Goal: Task Accomplishment & Management: Complete application form

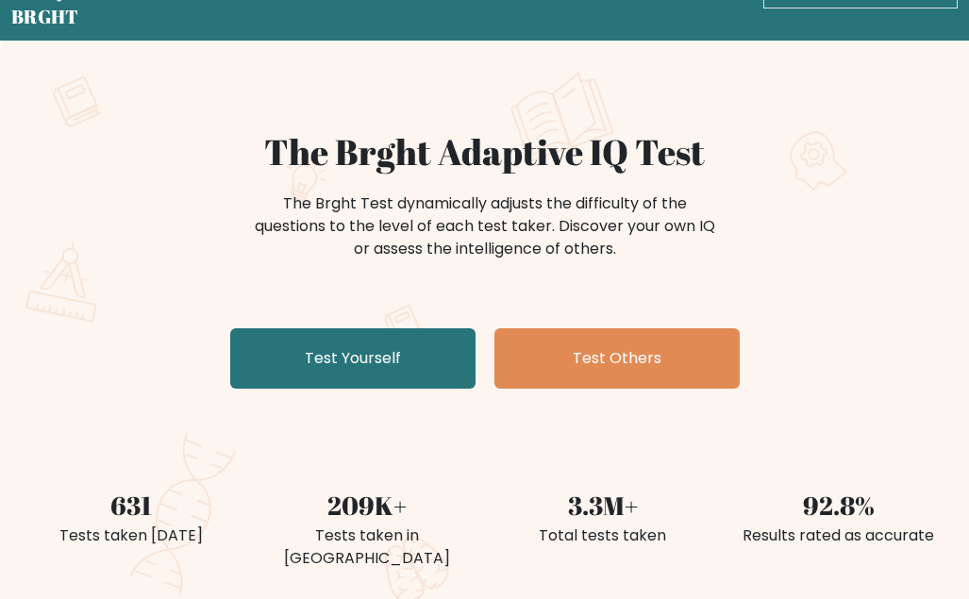
scroll to position [94, 0]
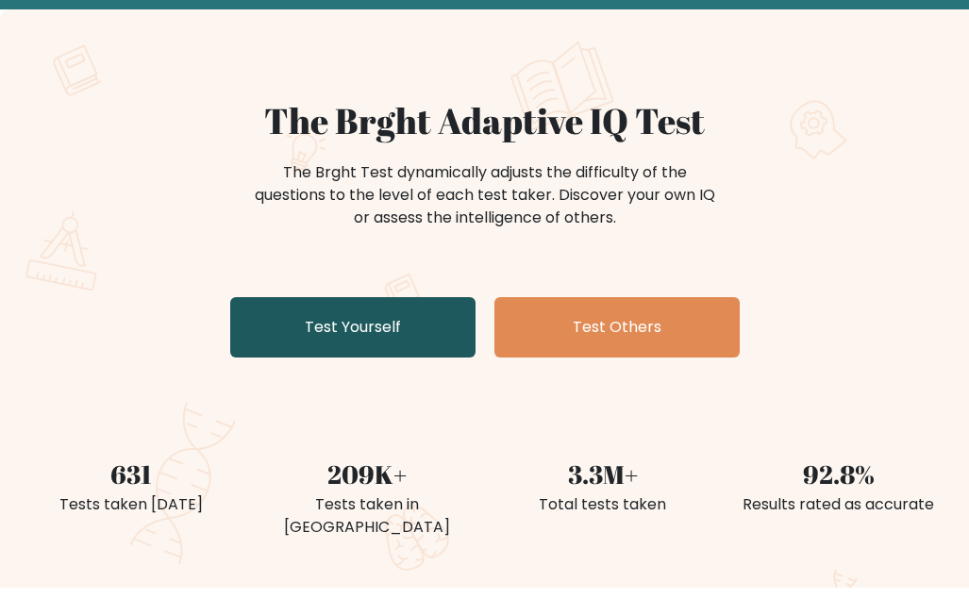
click at [309, 329] on link "Test Yourself" at bounding box center [352, 327] width 245 height 60
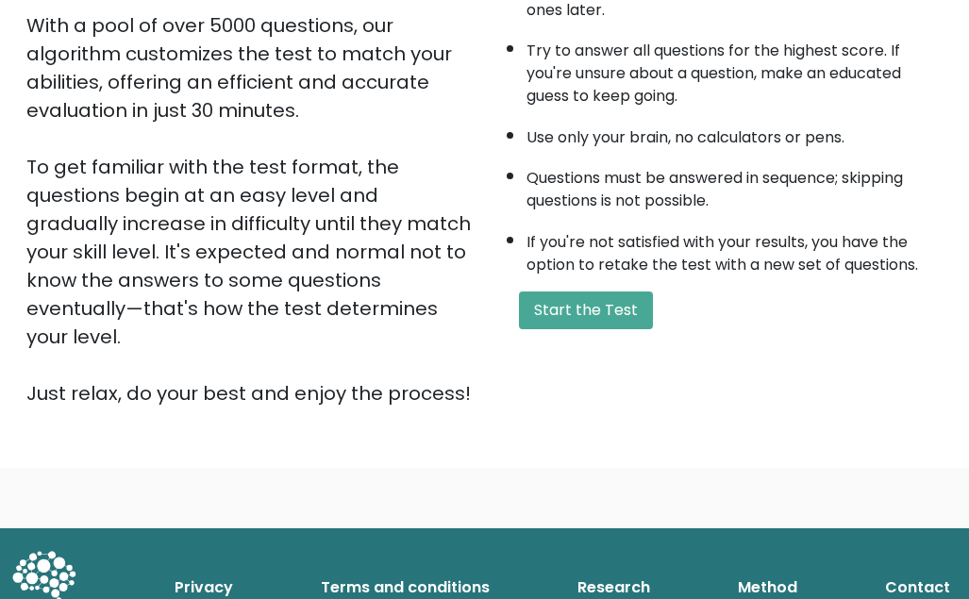
scroll to position [349, 0]
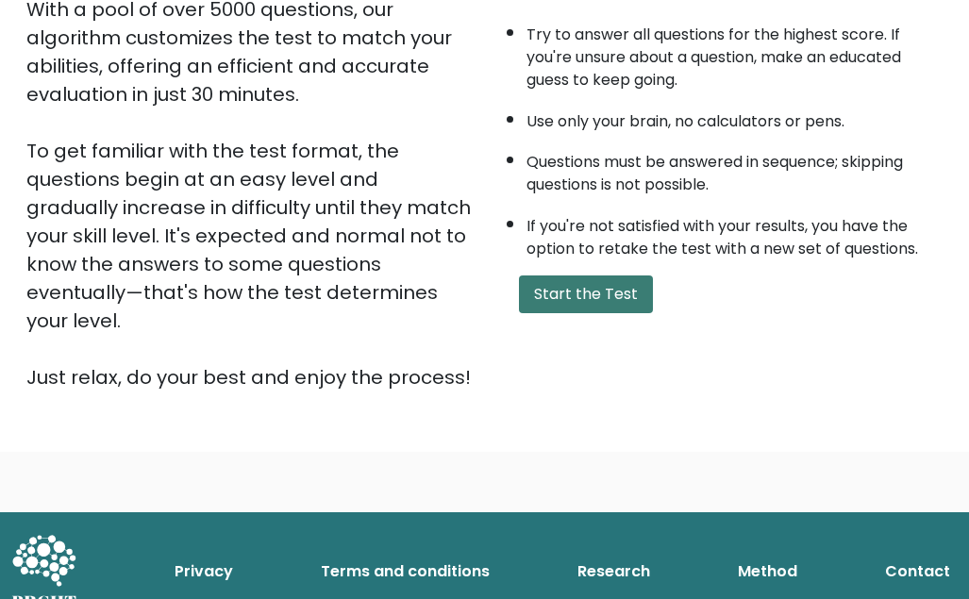
click at [592, 296] on button "Start the Test" at bounding box center [586, 294] width 134 height 38
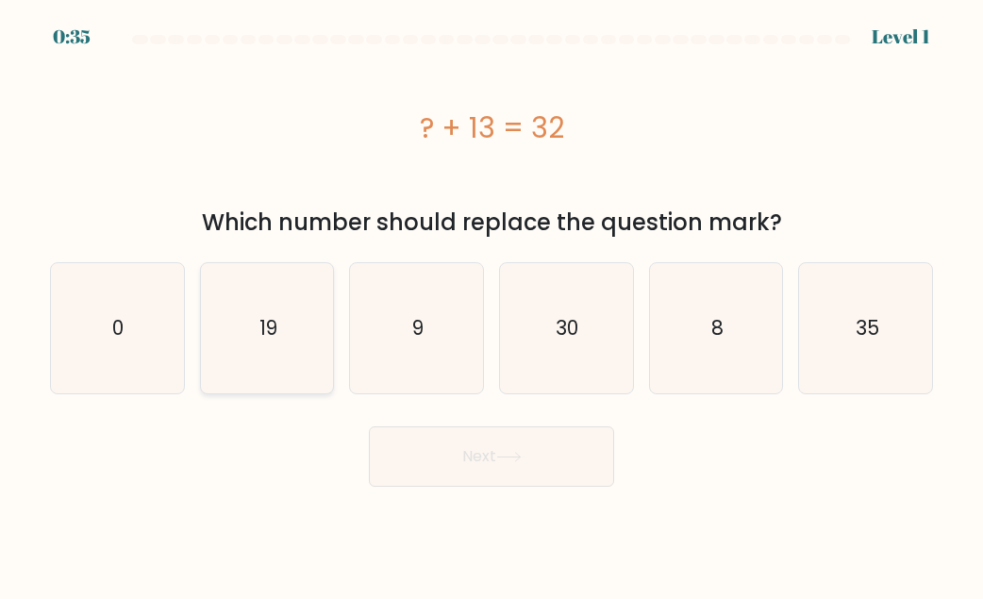
click at [286, 336] on icon "19" at bounding box center [267, 328] width 130 height 130
click at [492, 305] on input "b. 19" at bounding box center [492, 302] width 1 height 5
radio input "true"
click at [468, 452] on button "Next" at bounding box center [491, 456] width 245 height 60
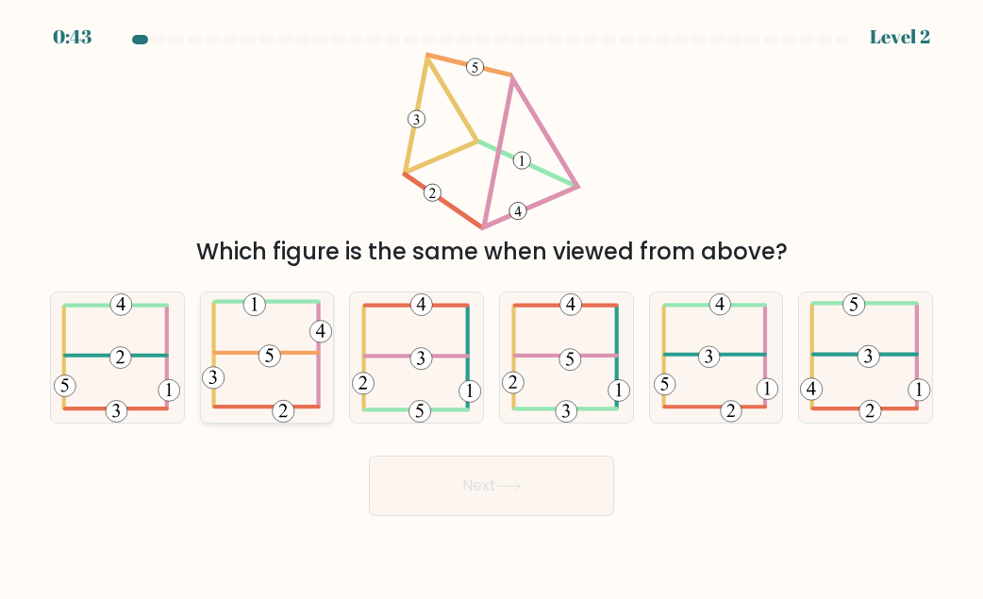
click at [239, 345] on icon at bounding box center [267, 357] width 130 height 130
click at [492, 305] on input "b." at bounding box center [492, 302] width 1 height 5
radio input "true"
click at [515, 467] on button "Next" at bounding box center [491, 486] width 245 height 60
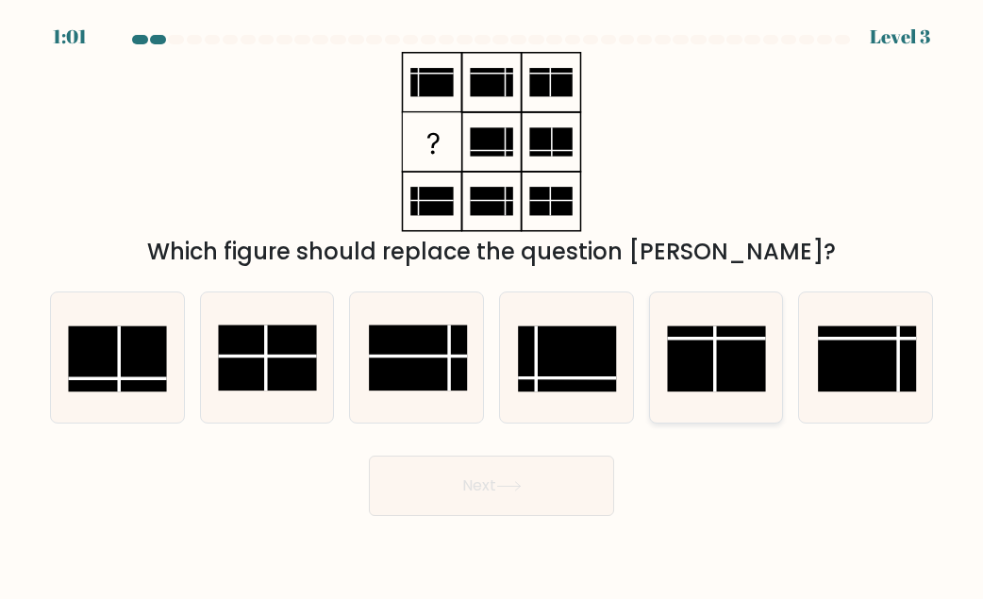
click at [678, 350] on rect at bounding box center [716, 358] width 98 height 66
click at [492, 305] on input "e." at bounding box center [492, 302] width 1 height 5
radio input "true"
click at [546, 377] on line at bounding box center [567, 377] width 98 height 0
click at [492, 305] on input "d." at bounding box center [492, 302] width 1 height 5
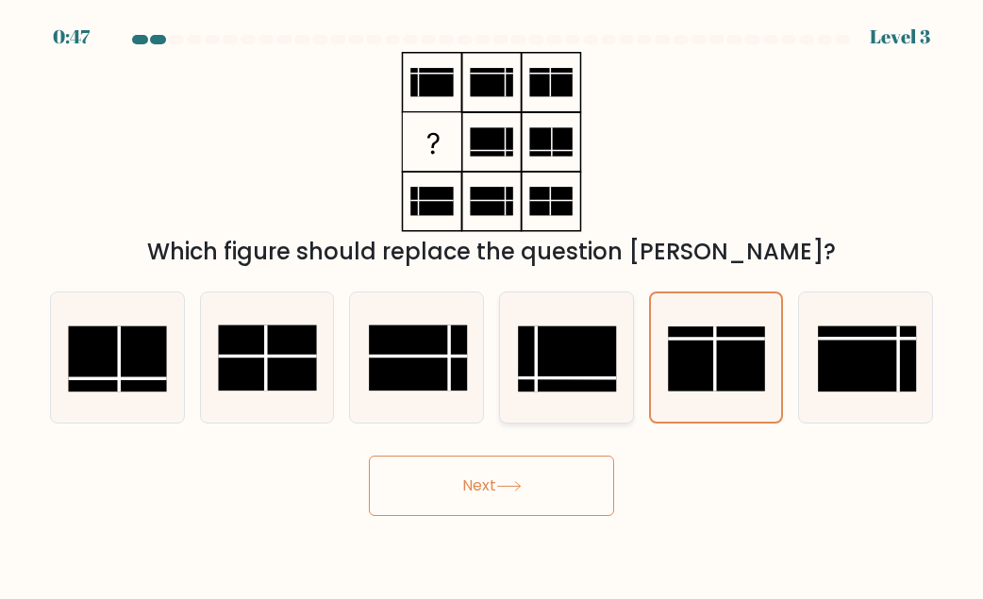
radio input "true"
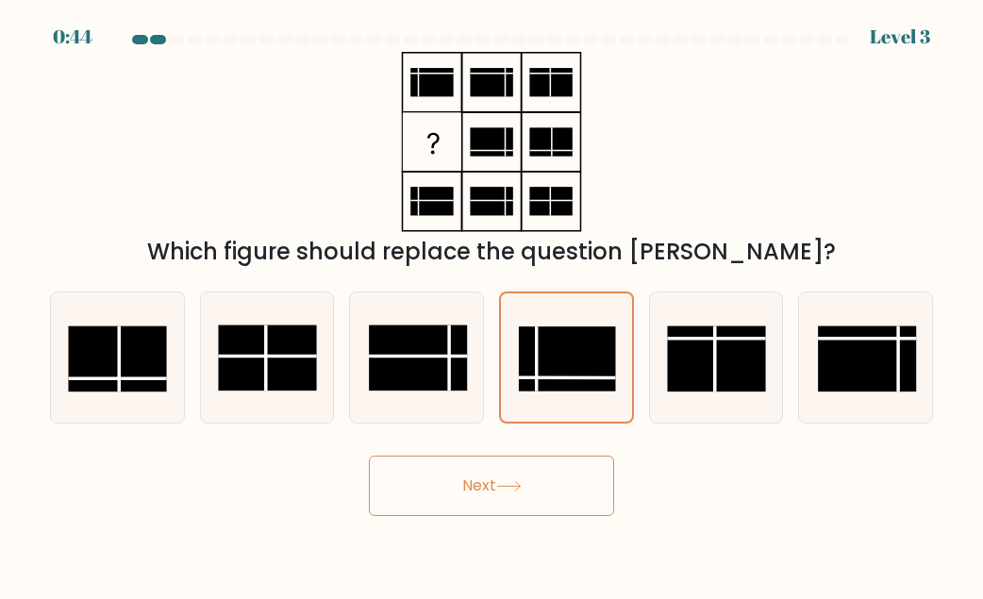
click at [559, 492] on button "Next" at bounding box center [491, 486] width 245 height 60
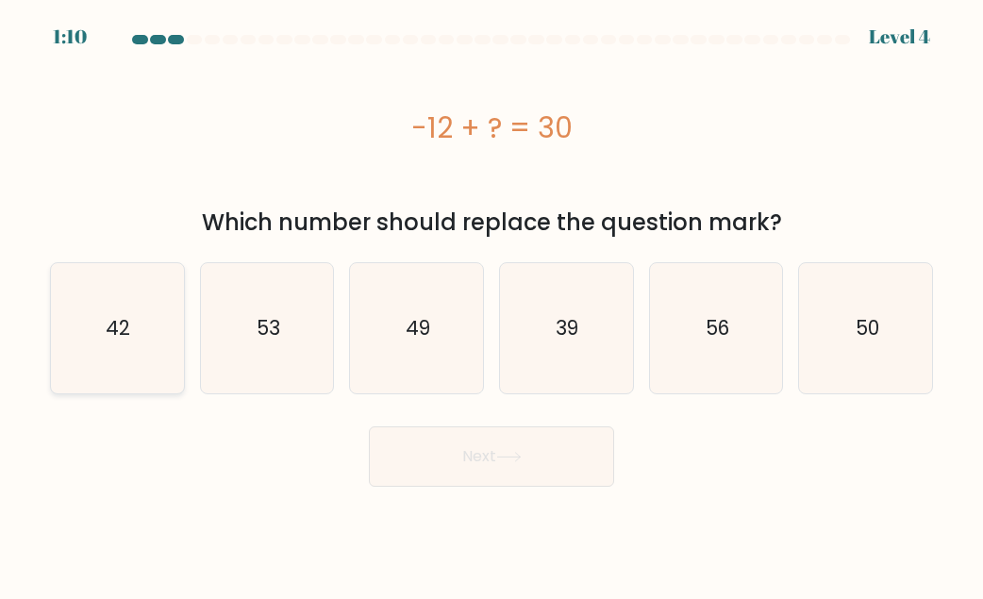
click at [124, 362] on icon "42" at bounding box center [117, 328] width 130 height 130
click at [492, 305] on input "a. 42" at bounding box center [492, 302] width 1 height 5
radio input "true"
click at [555, 456] on button "Next" at bounding box center [491, 456] width 245 height 60
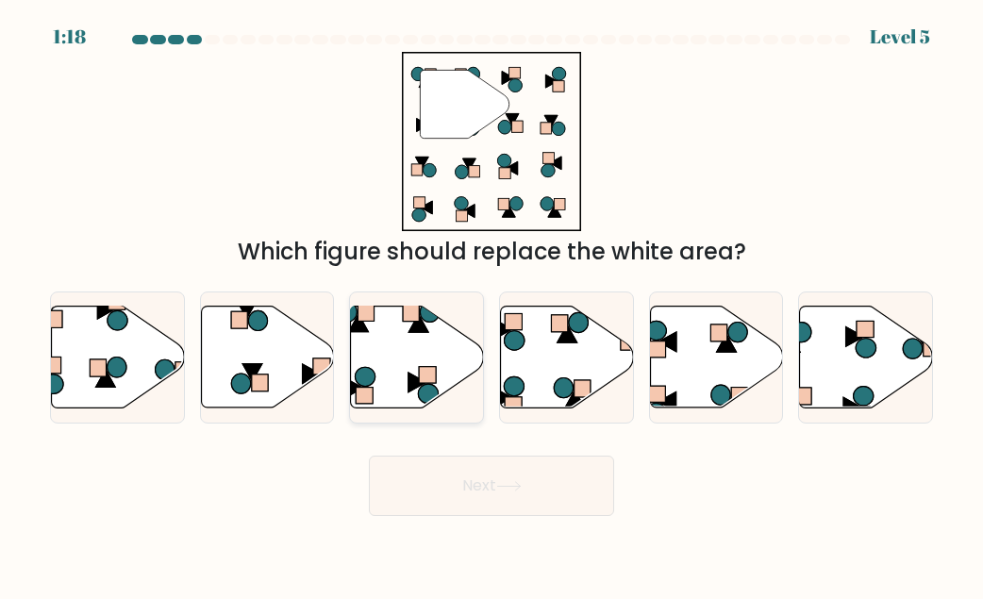
click at [368, 346] on icon at bounding box center [417, 357] width 133 height 102
click at [492, 305] on input "c." at bounding box center [492, 302] width 1 height 5
radio input "true"
click at [491, 482] on button "Next" at bounding box center [491, 486] width 245 height 60
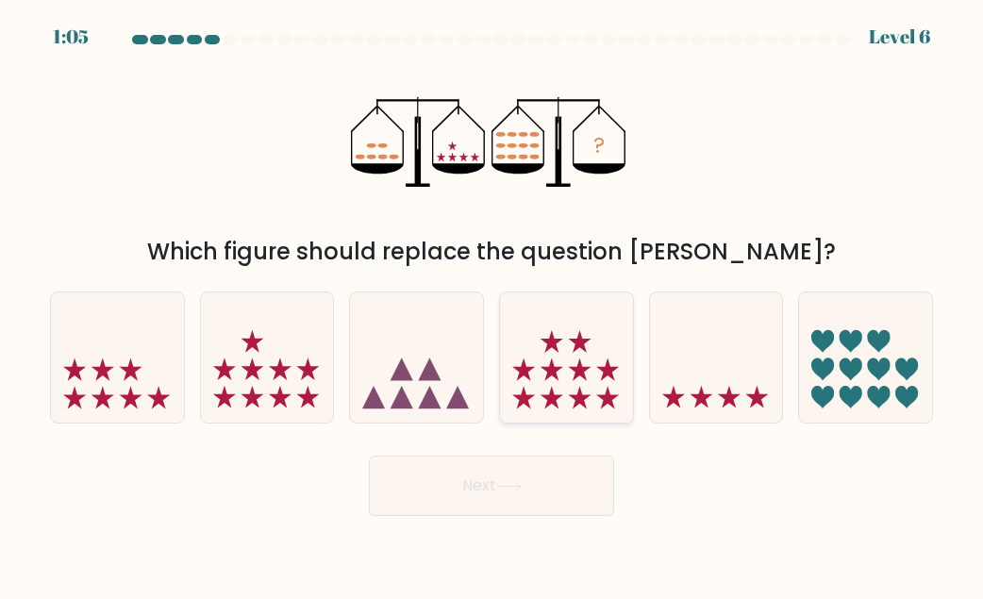
click at [591, 395] on icon at bounding box center [566, 357] width 133 height 110
click at [492, 305] on input "d." at bounding box center [492, 302] width 1 height 5
radio input "true"
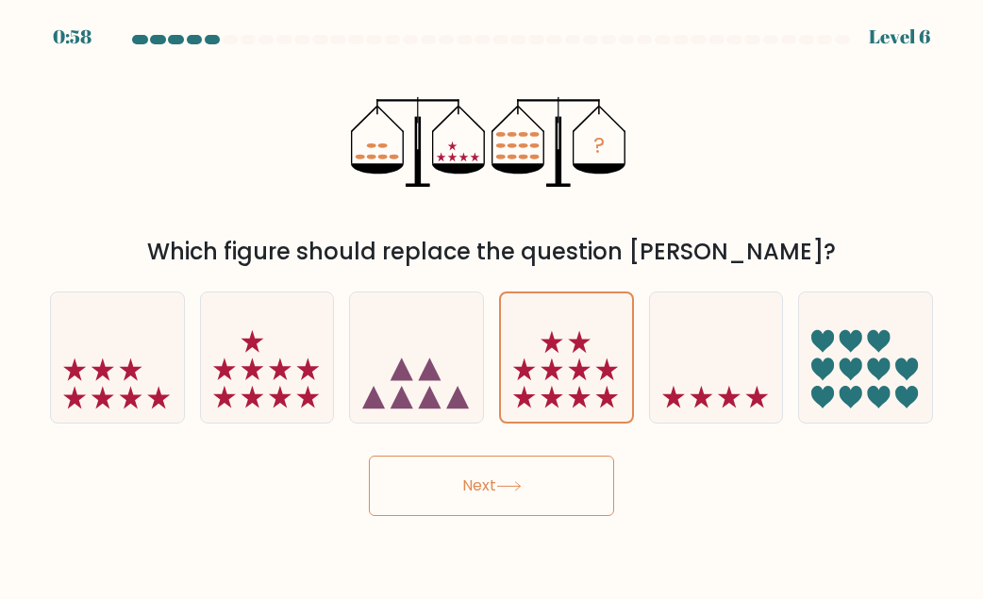
click at [547, 483] on button "Next" at bounding box center [491, 486] width 245 height 60
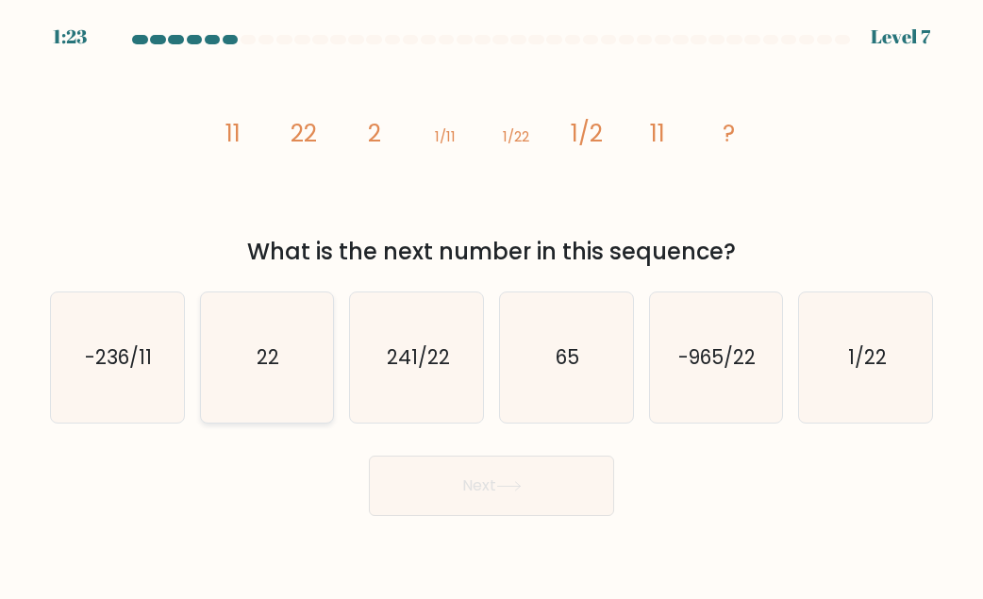
click at [228, 372] on icon "22" at bounding box center [267, 357] width 130 height 130
click at [492, 305] on input "b. 22" at bounding box center [492, 302] width 1 height 5
radio input "true"
click at [475, 477] on button "Next" at bounding box center [491, 486] width 245 height 60
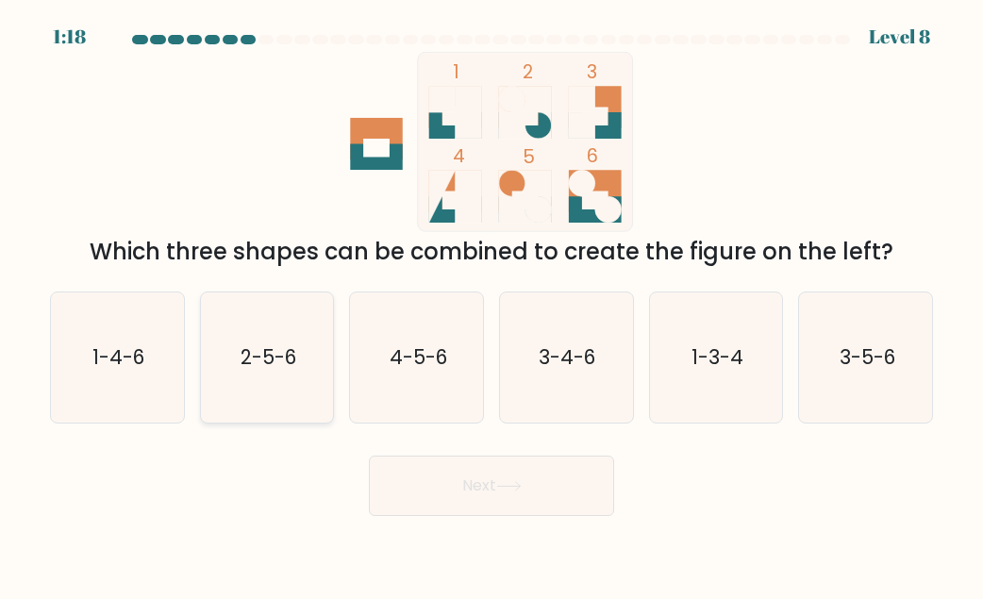
click at [250, 328] on icon "2-5-6" at bounding box center [267, 357] width 130 height 130
click at [492, 305] on input "b. 2-5-6" at bounding box center [492, 302] width 1 height 5
radio input "true"
click at [570, 498] on button "Next" at bounding box center [491, 486] width 245 height 60
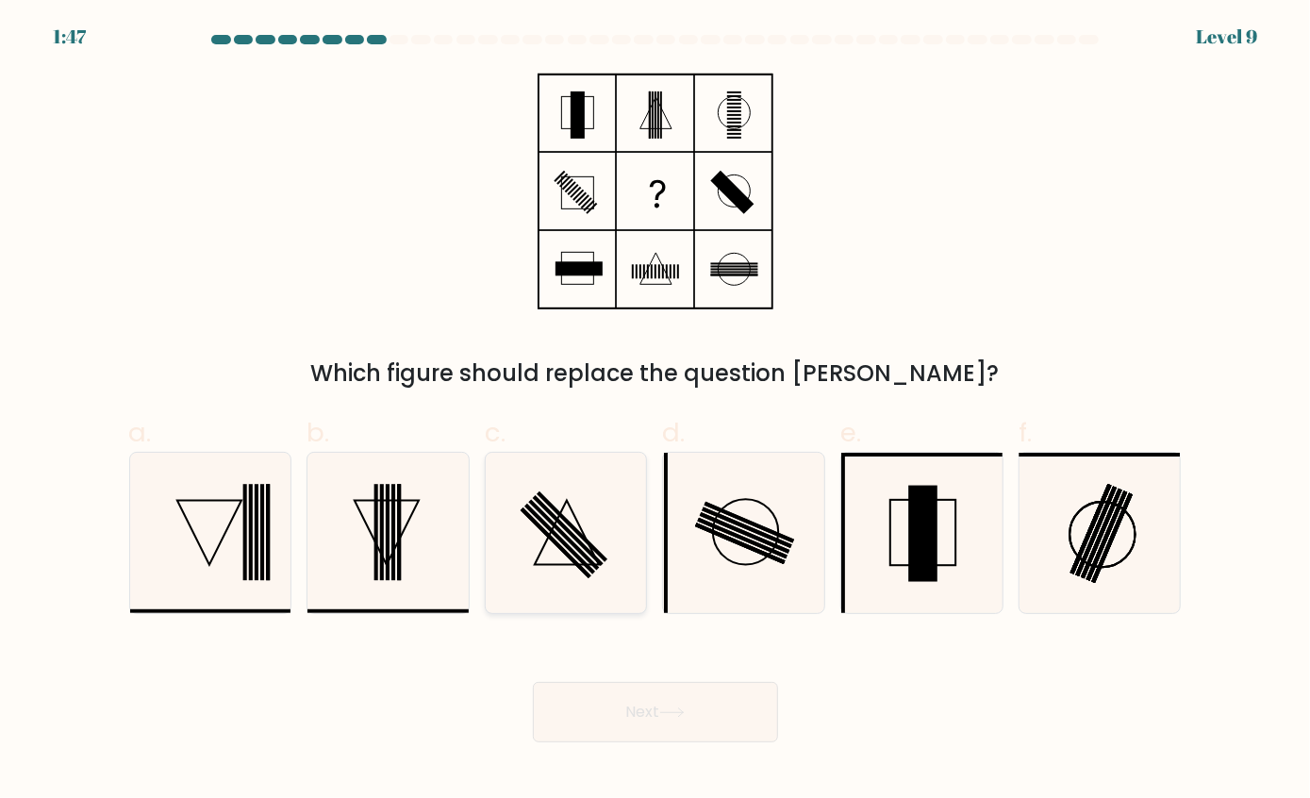
click at [577, 559] on rect at bounding box center [560, 539] width 71 height 71
click at [656, 411] on input "c." at bounding box center [656, 405] width 1 height 12
radio input "true"
click at [654, 598] on button "Next" at bounding box center [655, 712] width 245 height 60
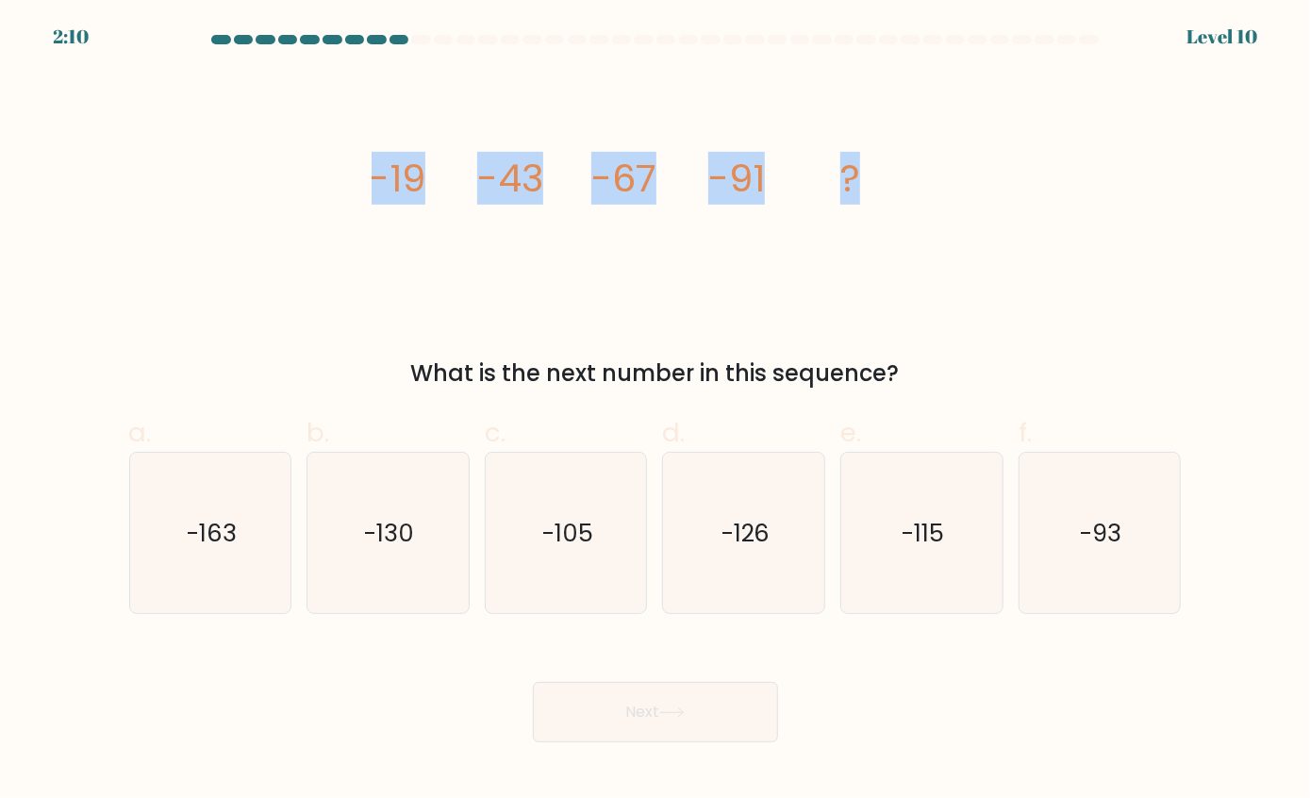
drag, startPoint x: 375, startPoint y: 177, endPoint x: 910, endPoint y: 209, distance: 536.8
click at [910, 209] on icon "image/svg+xml -19 -43 -67 -91 ?" at bounding box center [656, 192] width 566 height 240
copy g "-19 -43 -67 -91 ?"
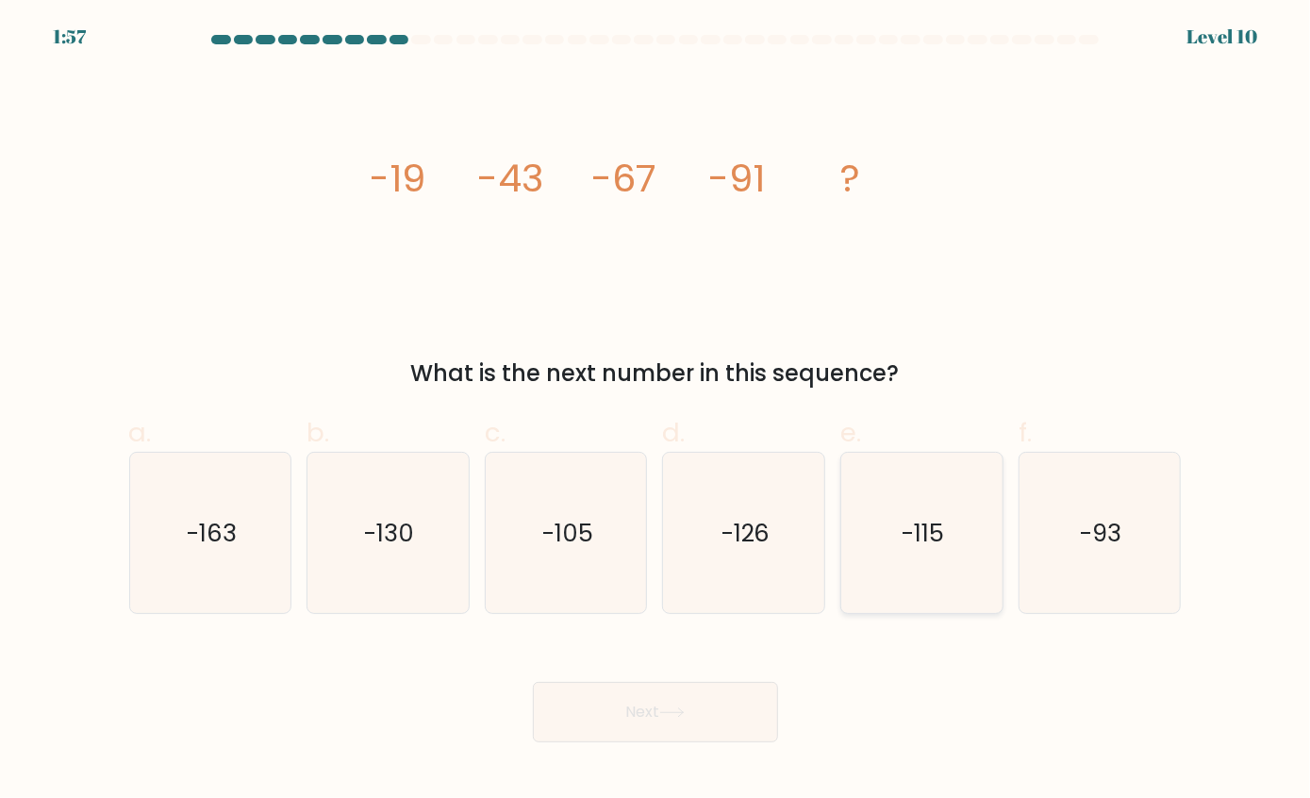
click at [922, 537] on text "-115" at bounding box center [924, 533] width 42 height 34
click at [657, 411] on input "e. -115" at bounding box center [656, 405] width 1 height 12
radio input "true"
click at [684, 598] on button "Next" at bounding box center [655, 712] width 245 height 60
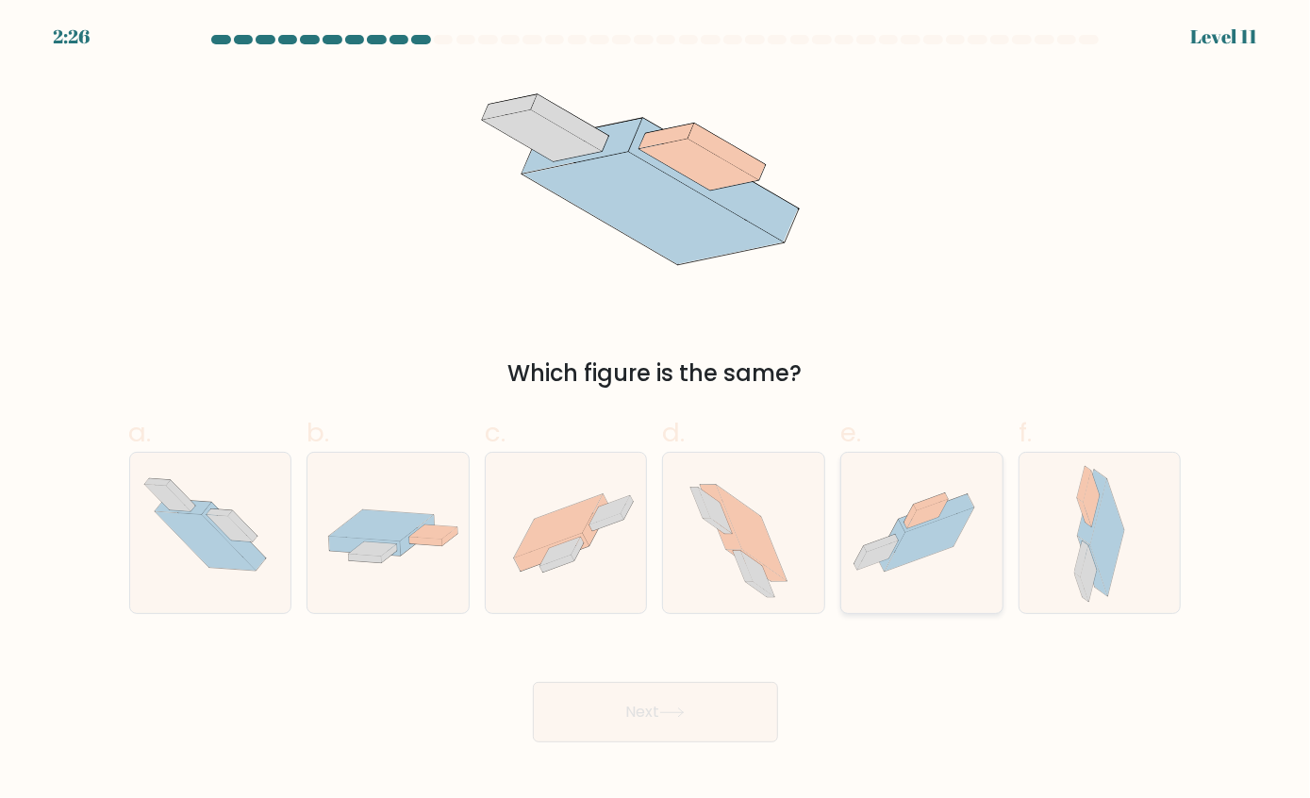
click at [937, 553] on icon at bounding box center [922, 533] width 161 height 121
click at [657, 411] on input "e." at bounding box center [656, 405] width 1 height 12
radio input "true"
click at [664, 598] on button "Next" at bounding box center [655, 712] width 245 height 60
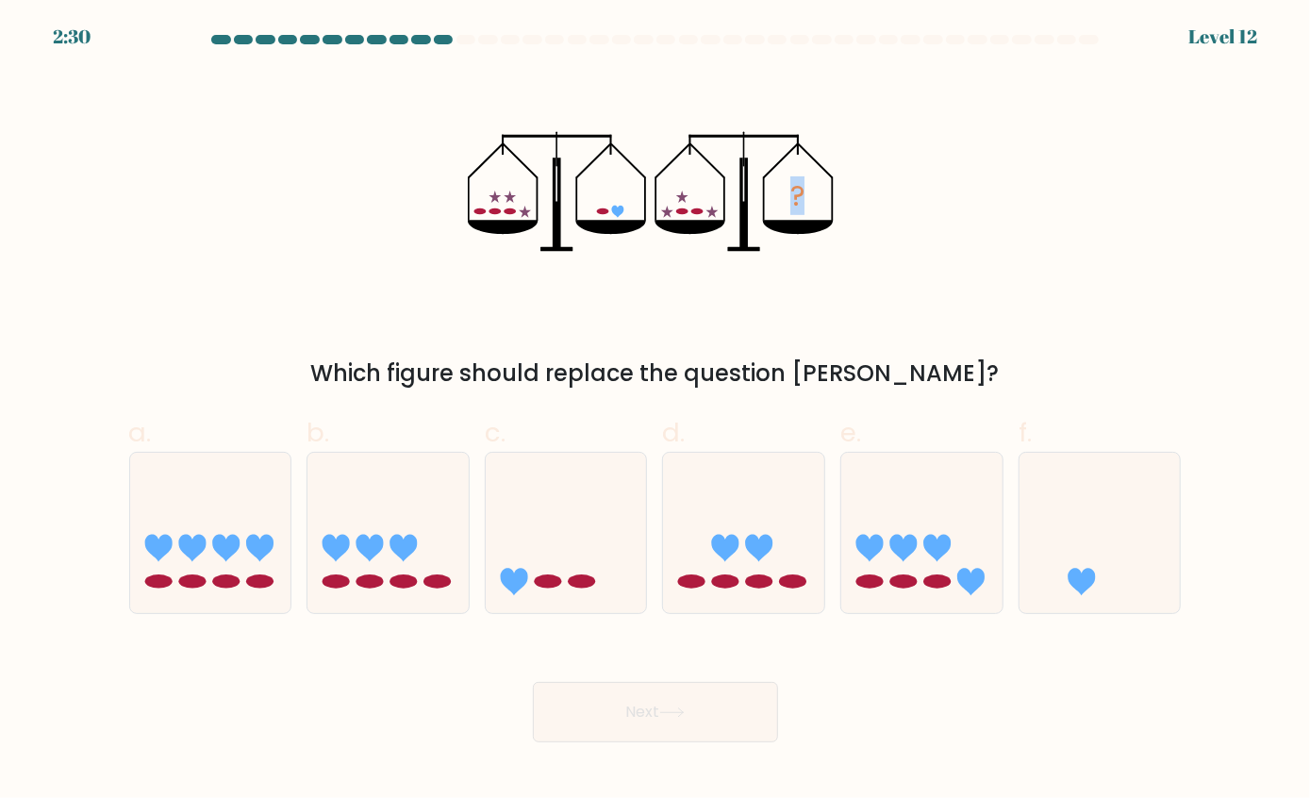
drag, startPoint x: 428, startPoint y: 111, endPoint x: 960, endPoint y: 308, distance: 567.1
click at [960, 308] on div "? Which figure should replace the question mark?" at bounding box center [656, 231] width 1076 height 319
click at [851, 292] on div "? Which figure should replace the question mark?" at bounding box center [656, 231] width 1076 height 319
click at [982, 396] on form at bounding box center [655, 389] width 1310 height 708
drag, startPoint x: 876, startPoint y: 213, endPoint x: 492, endPoint y: 236, distance: 384.6
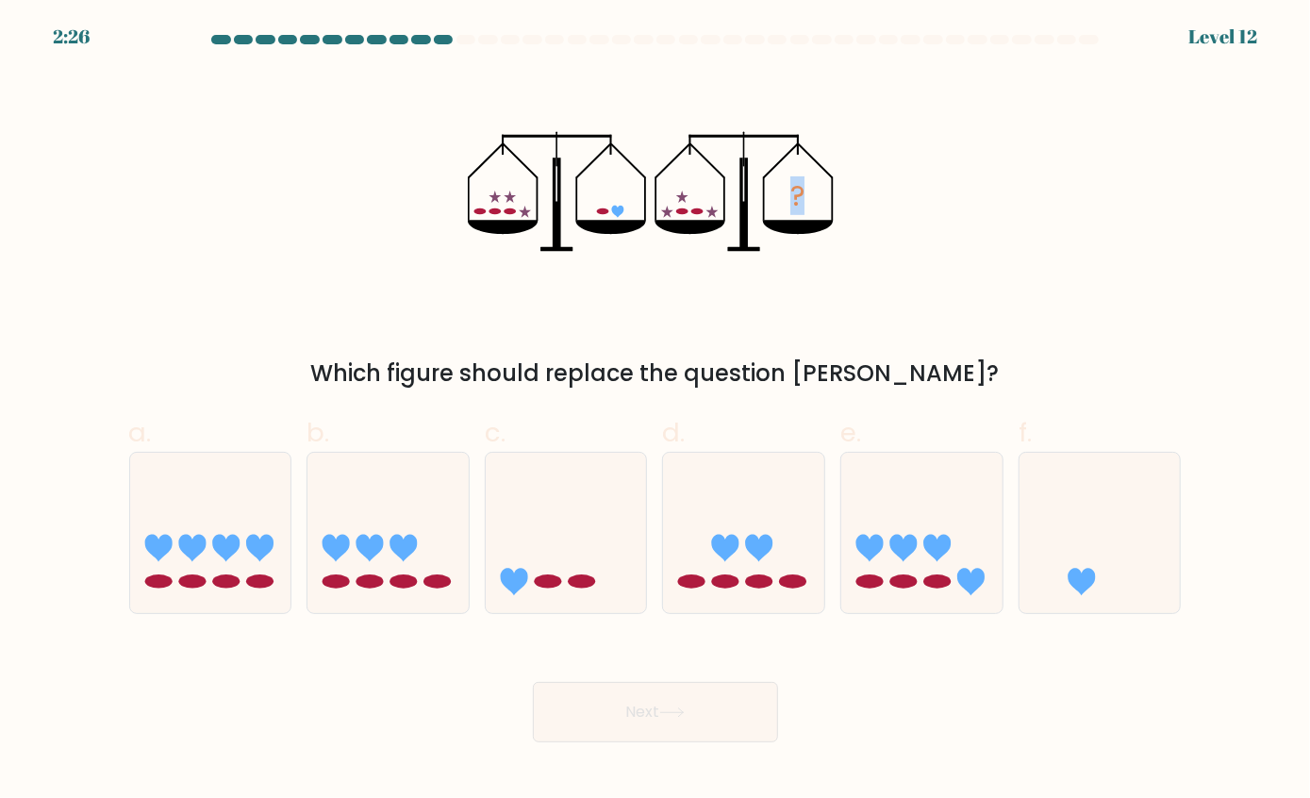
click at [492, 236] on div "? Which figure should replace the question mark?" at bounding box center [656, 231] width 1076 height 319
click at [560, 592] on icon at bounding box center [566, 533] width 161 height 133
click at [656, 411] on input "c." at bounding box center [656, 405] width 1 height 12
radio input "true"
click at [982, 572] on icon at bounding box center [1081, 581] width 27 height 27
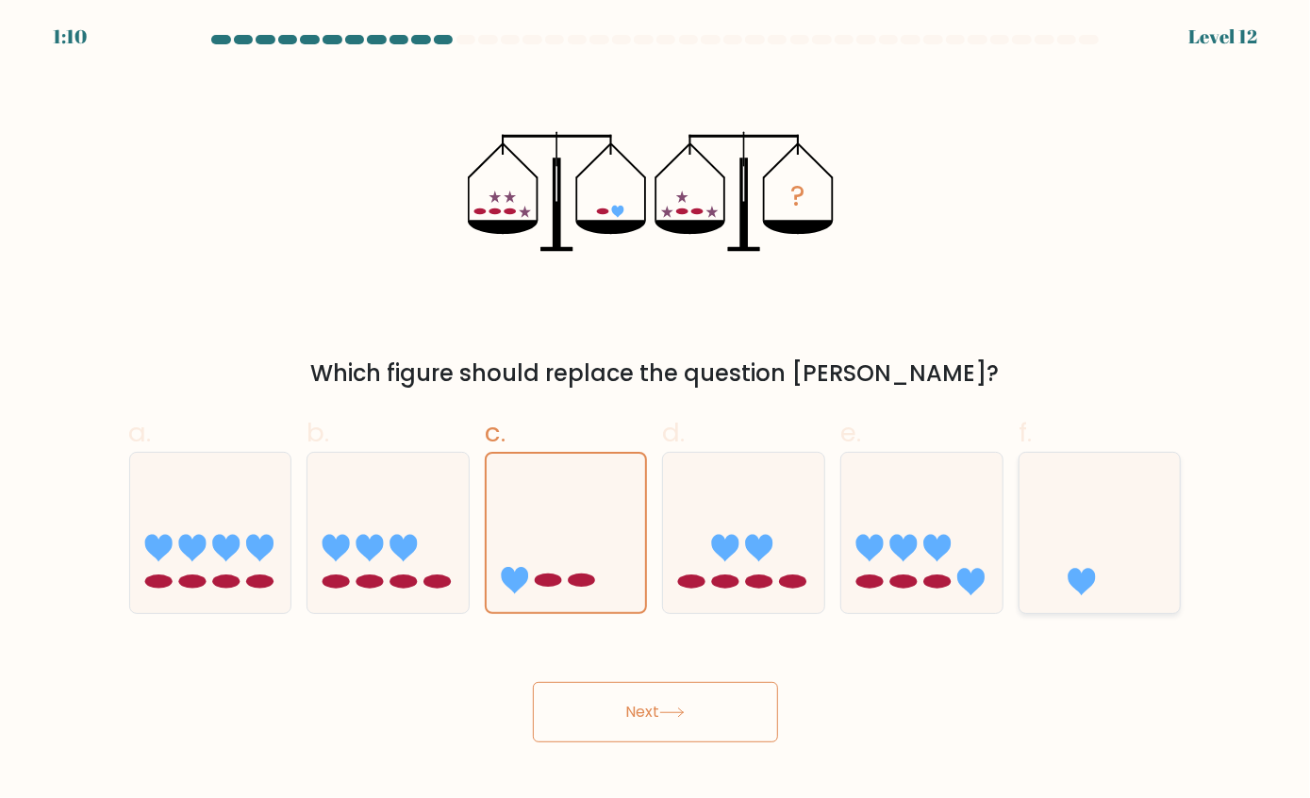
click at [657, 411] on input "f." at bounding box center [656, 405] width 1 height 12
radio input "true"
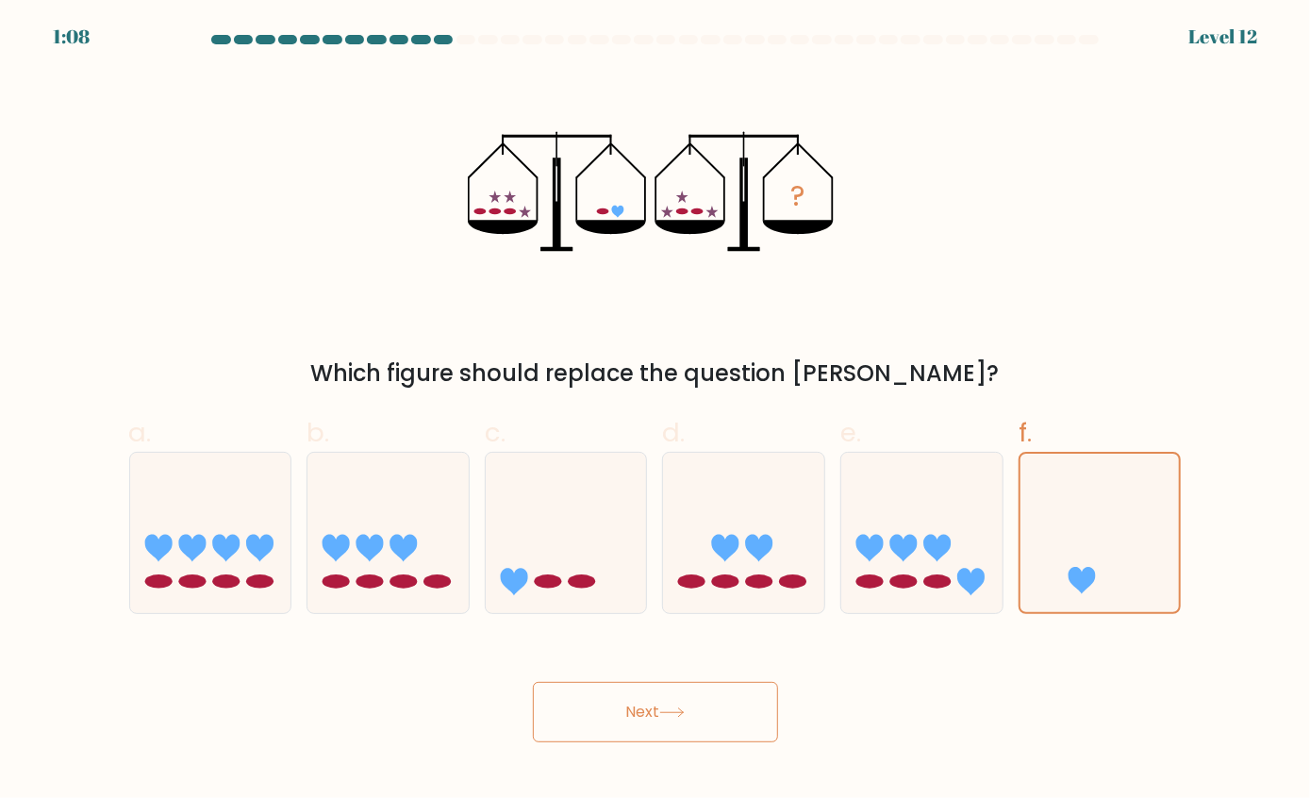
click at [726, 598] on button "Next" at bounding box center [655, 712] width 245 height 60
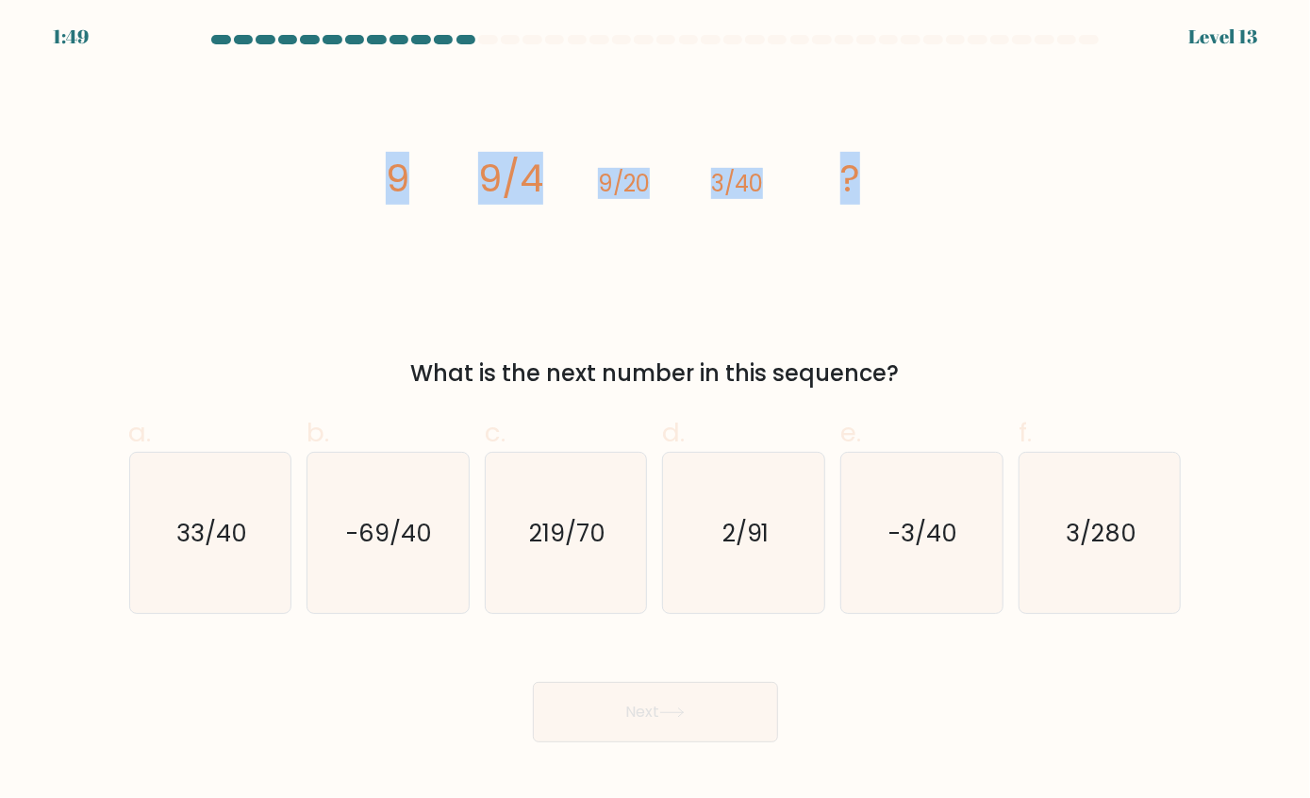
drag, startPoint x: 382, startPoint y: 178, endPoint x: 944, endPoint y: 185, distance: 562.3
click at [944, 185] on div "image/svg+xml 9 9/4 9/20 3/40 ? What is the next number in this sequence?" at bounding box center [656, 231] width 1076 height 319
copy g "9 9/4 9/20 3/40 ?"
click at [982, 525] on text "3/280" at bounding box center [1101, 533] width 71 height 34
click at [657, 411] on input "f. 3/280" at bounding box center [656, 405] width 1 height 12
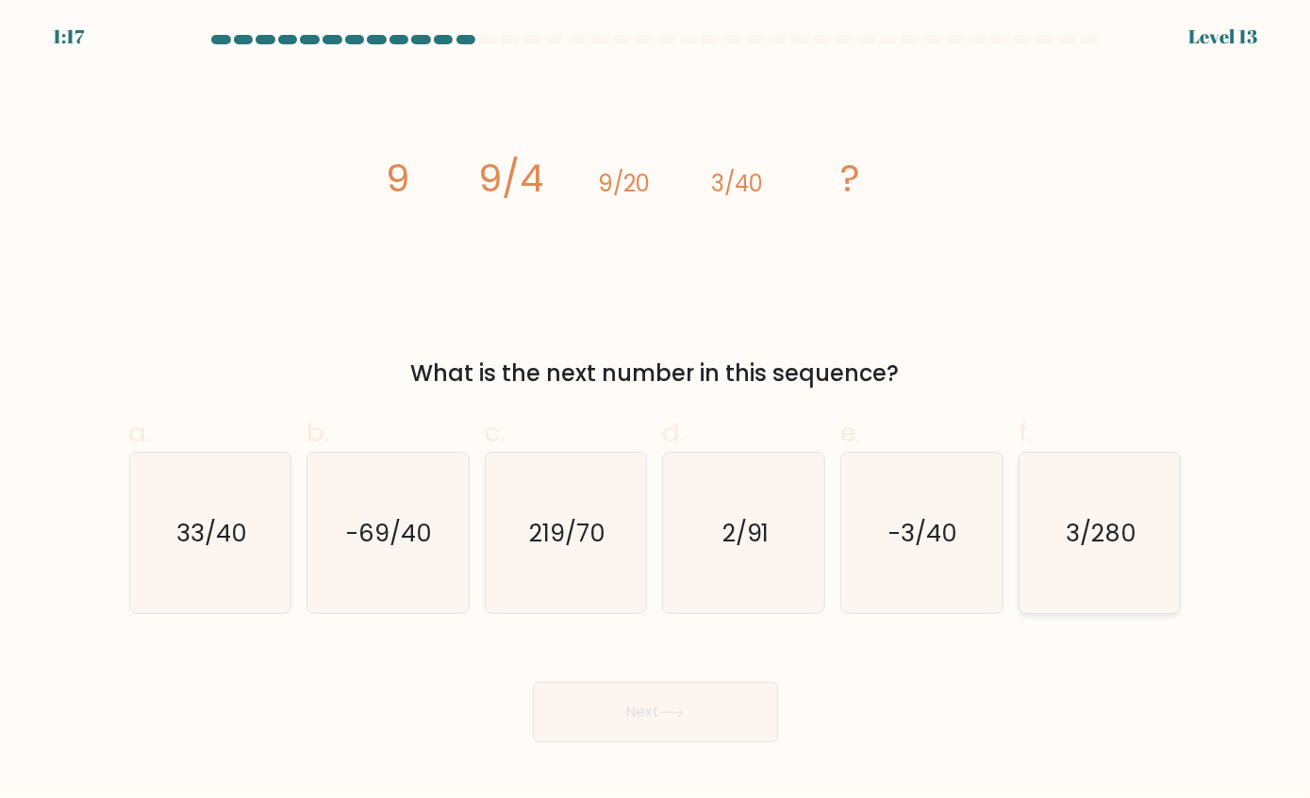
radio input "true"
click at [626, 598] on button "Next" at bounding box center [655, 712] width 245 height 60
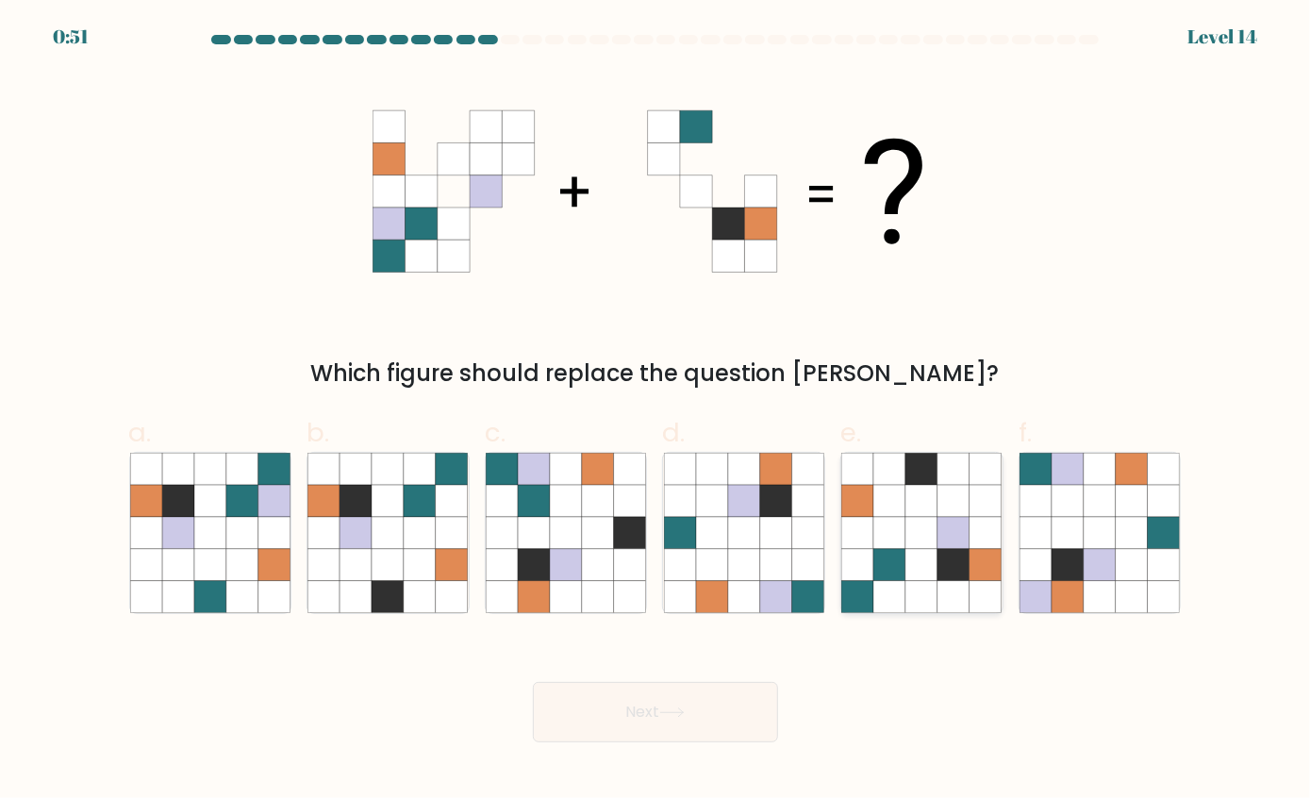
click at [926, 563] on icon at bounding box center [922, 565] width 32 height 32
click at [657, 411] on input "e." at bounding box center [656, 405] width 1 height 12
radio input "true"
click at [442, 559] on icon at bounding box center [452, 565] width 32 height 32
click at [656, 411] on input "b." at bounding box center [656, 405] width 1 height 12
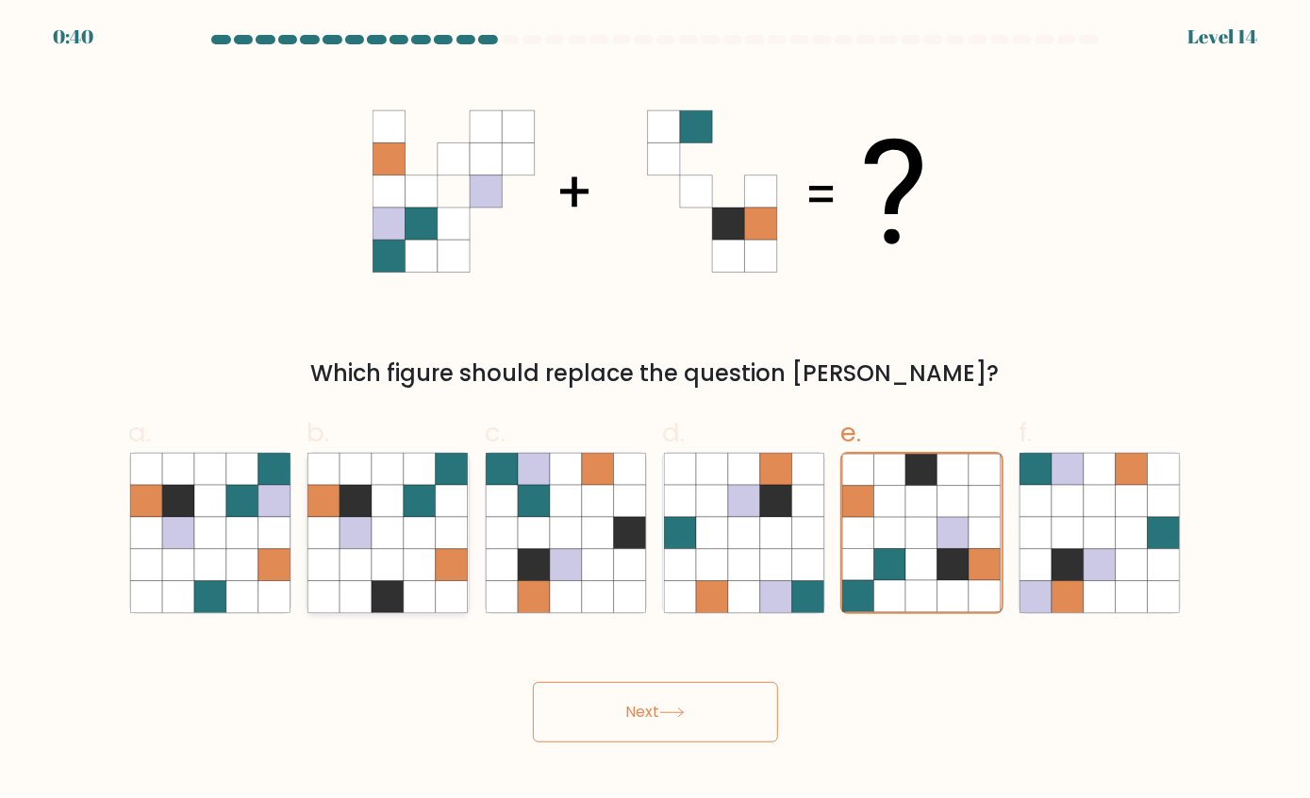
radio input "true"
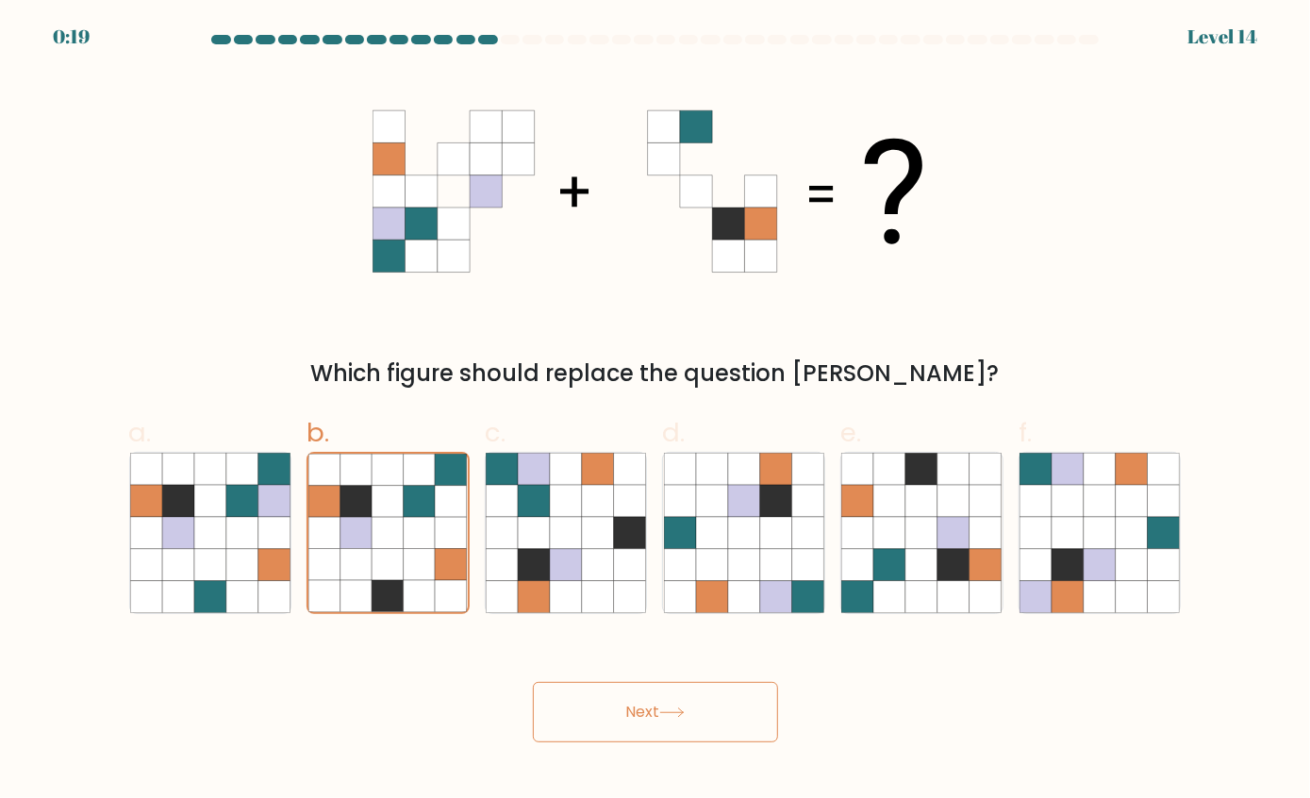
click at [659, 598] on button "Next" at bounding box center [655, 712] width 245 height 60
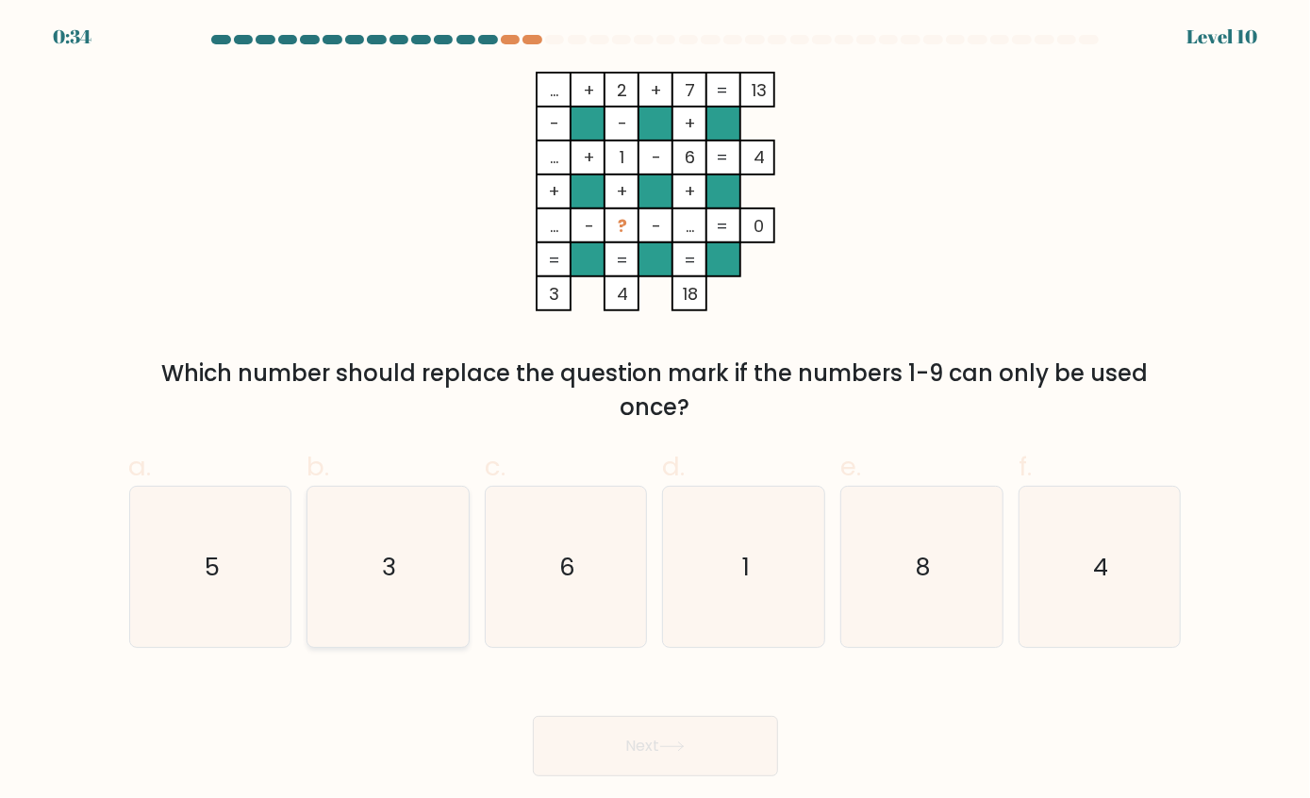
click at [393, 572] on text "3" at bounding box center [390, 567] width 14 height 34
click at [656, 411] on input "b. 3" at bounding box center [656, 405] width 1 height 12
radio input "true"
click at [726, 749] on button "Next" at bounding box center [655, 746] width 245 height 60
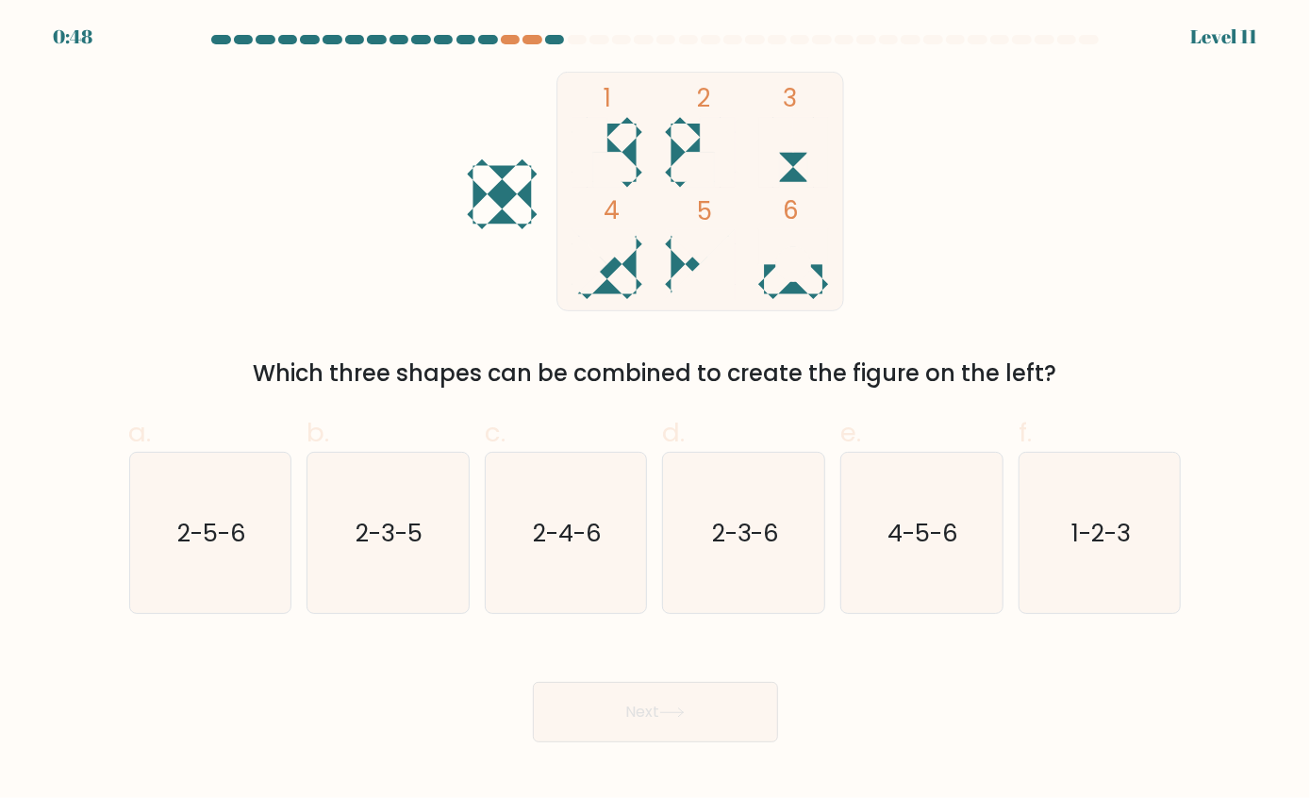
click at [592, 270] on icon at bounding box center [589, 264] width 35 height 70
click at [606, 281] on icon "1 2 3 4 5 6" at bounding box center [656, 192] width 508 height 240
click at [668, 137] on rect at bounding box center [700, 191] width 287 height 239
click at [404, 543] on text "2-3-5" at bounding box center [390, 533] width 67 height 34
click at [656, 411] on input "b. 2-3-5" at bounding box center [656, 405] width 1 height 12
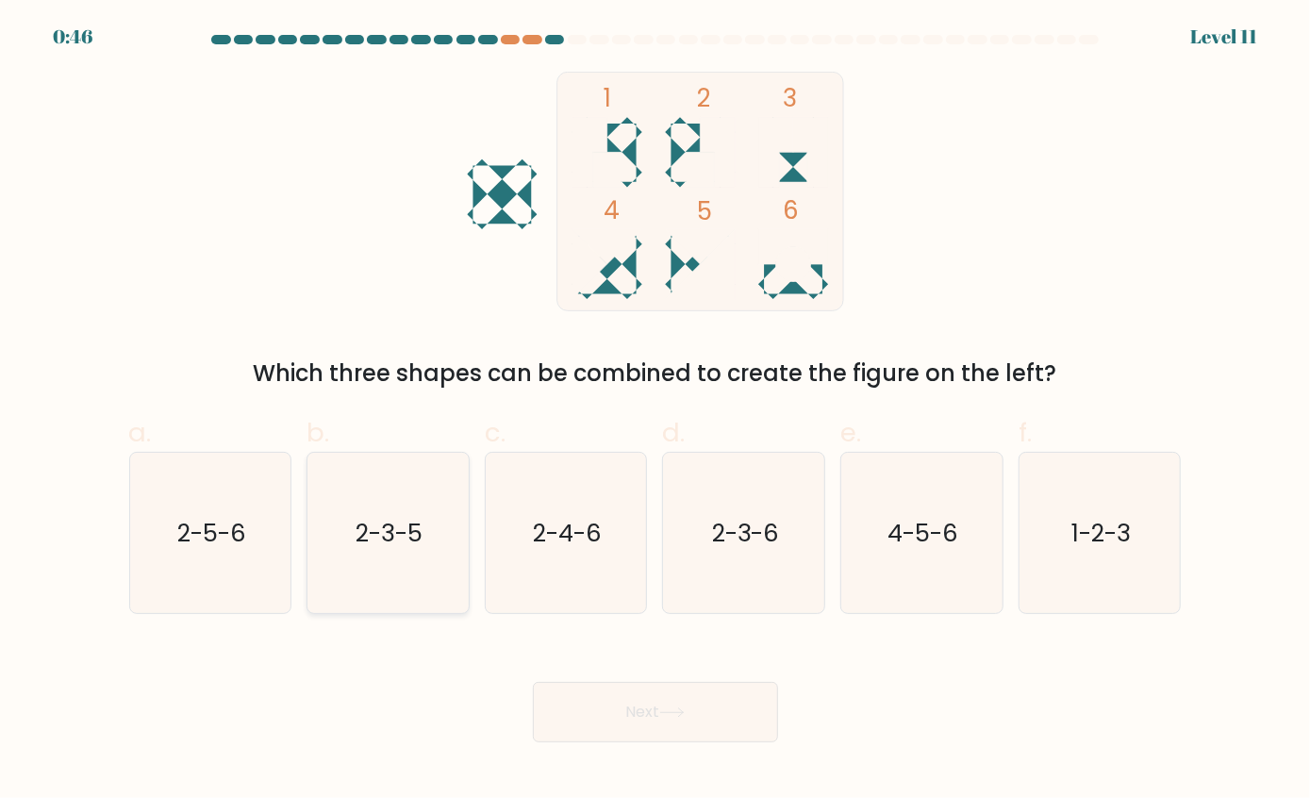
radio input "true"
click at [630, 691] on button "Next" at bounding box center [655, 712] width 245 height 60
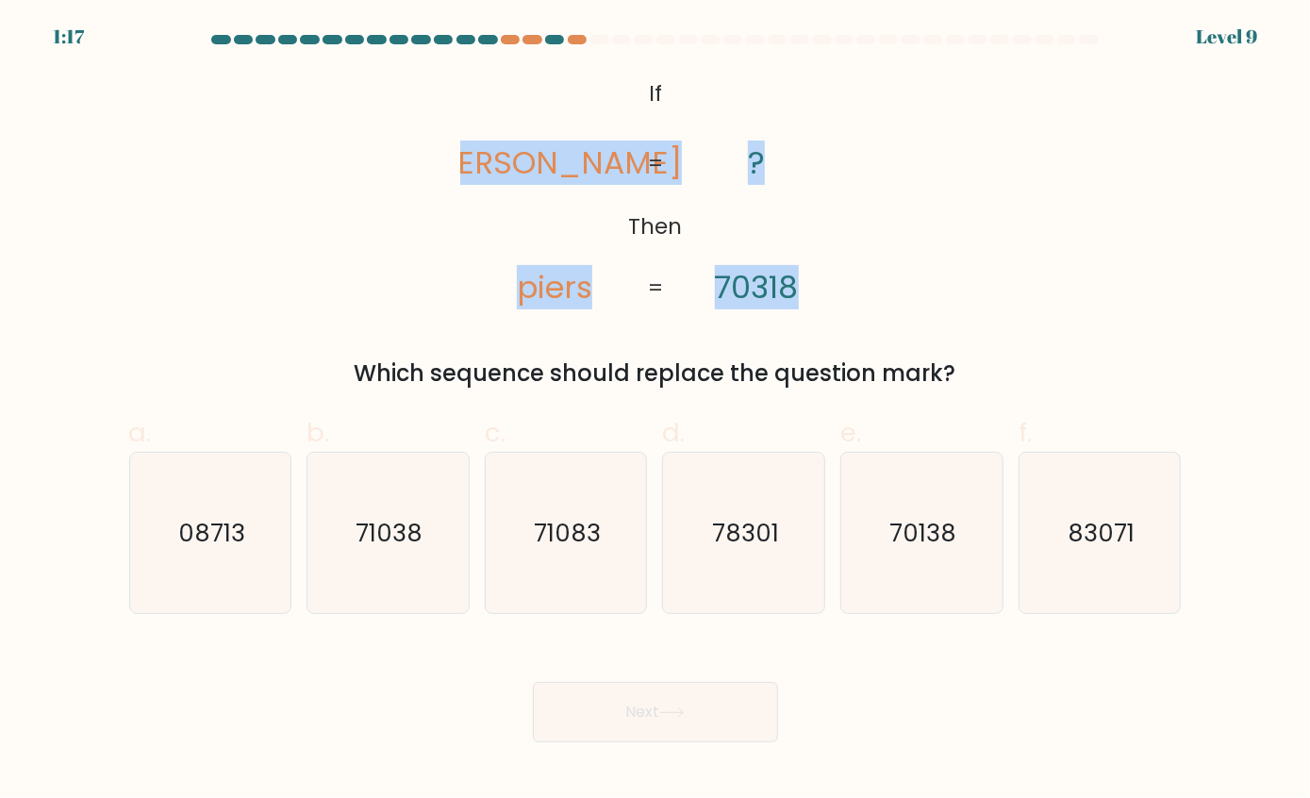
drag, startPoint x: 521, startPoint y: 160, endPoint x: 922, endPoint y: 261, distance: 413.5
click at [922, 261] on div "@import url('https://fonts.googleapis.com/css?family=Abril+Fatface:400,100,100i…" at bounding box center [656, 231] width 1076 height 319
copy icon "pries piers ? 70318"
click at [977, 183] on div "@import url('https://fonts.googleapis.com/css?family=Abril+Fatface:400,100,100i…" at bounding box center [656, 231] width 1076 height 319
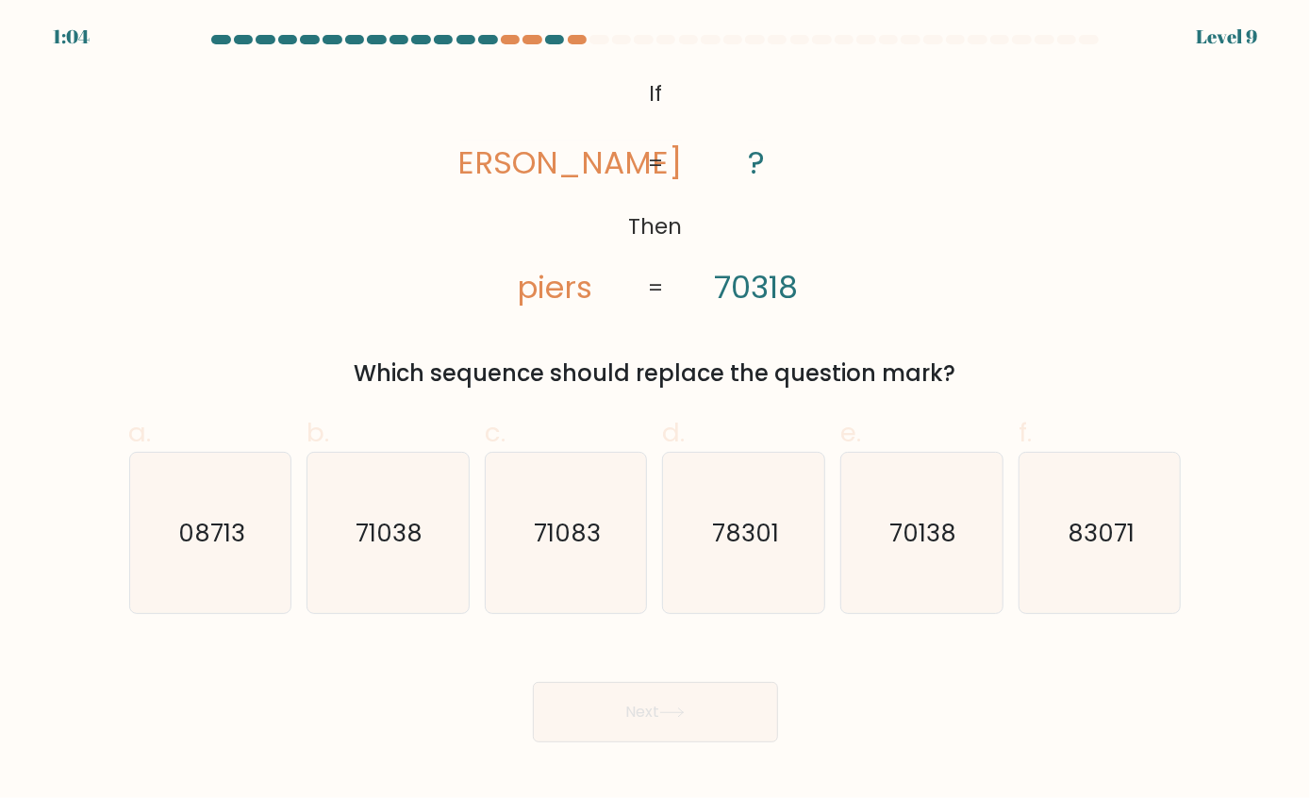
click at [653, 115] on icon "@import url('https://fonts.googleapis.com/css?family=Abril+Fatface:400,100,100i…" at bounding box center [655, 192] width 389 height 240
click at [424, 547] on icon "71038" at bounding box center [388, 533] width 160 height 160
click at [656, 411] on input "b. 71038" at bounding box center [656, 405] width 1 height 12
radio input "true"
click at [404, 499] on icon "71038" at bounding box center [388, 533] width 158 height 158
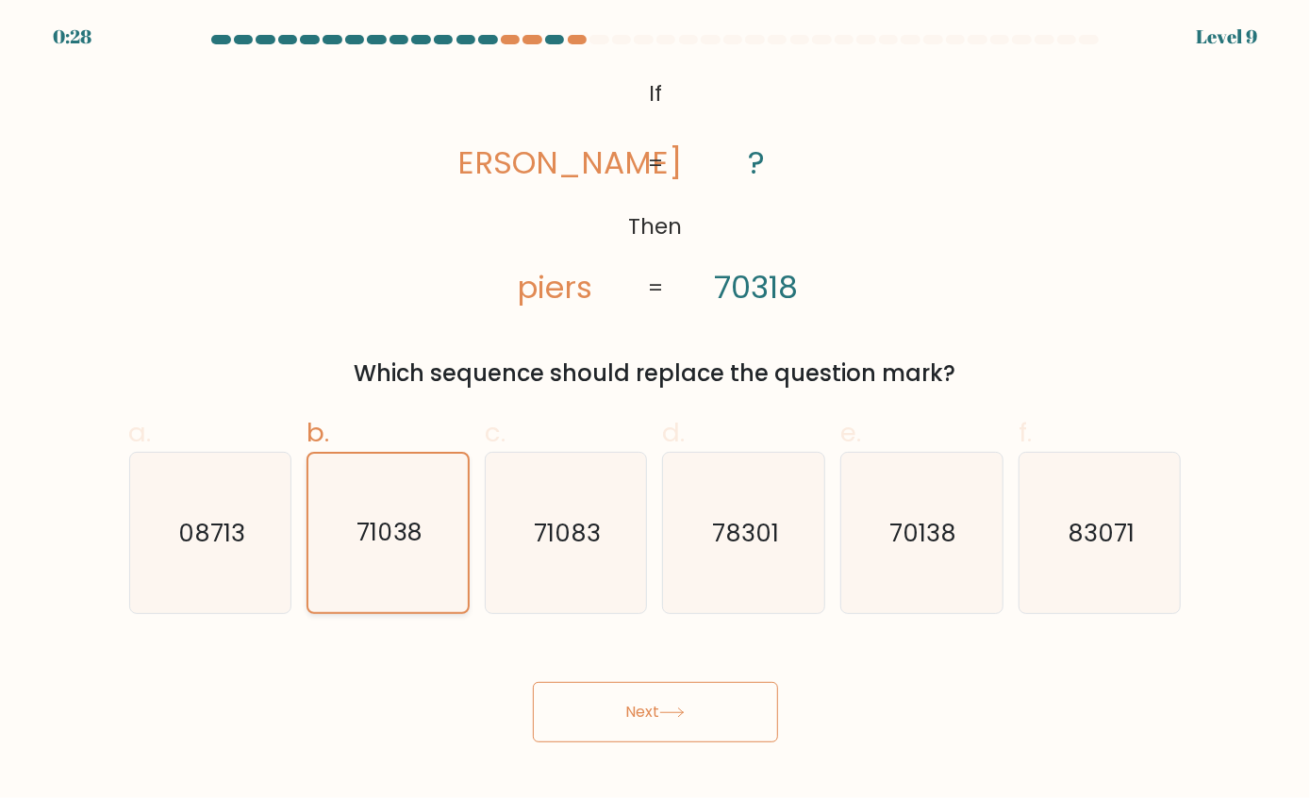
click at [656, 411] on input "b. 71038" at bounding box center [656, 405] width 1 height 12
click at [589, 721] on button "Next" at bounding box center [655, 712] width 245 height 60
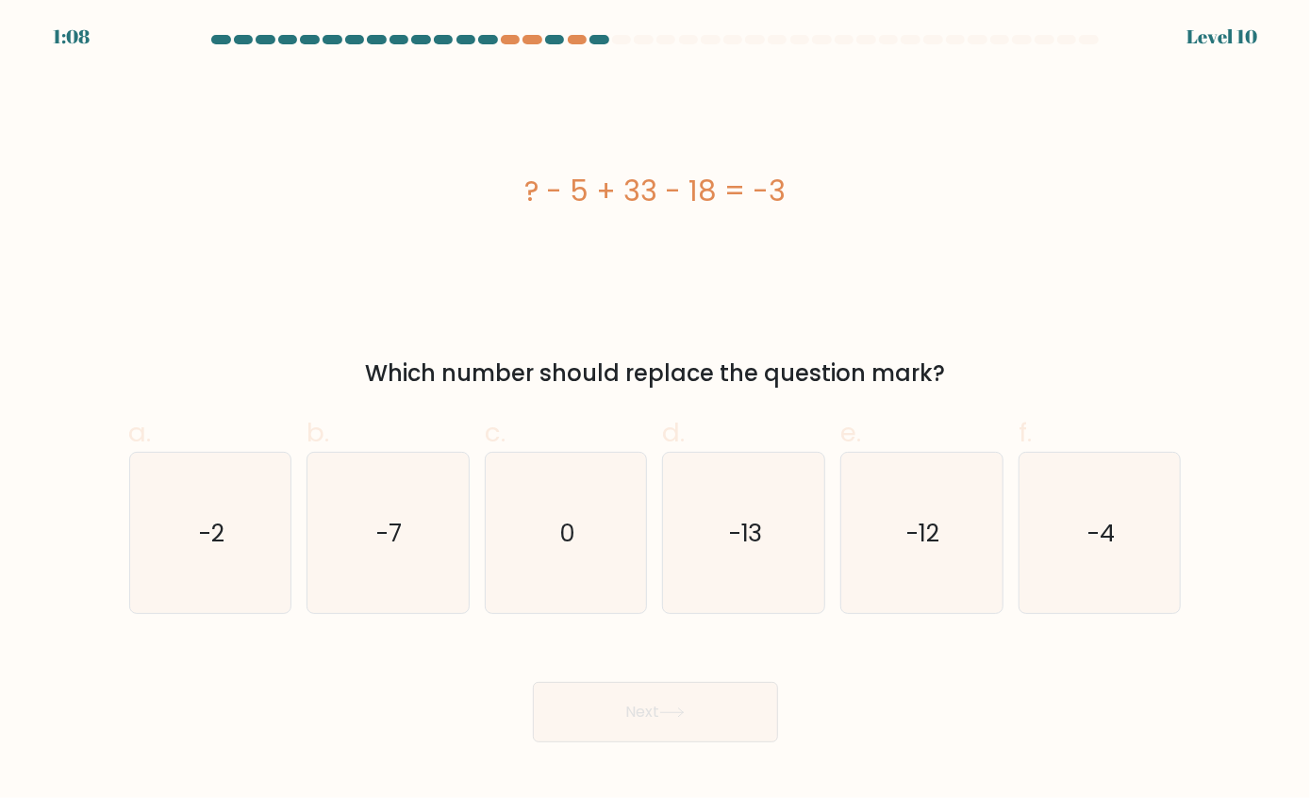
drag, startPoint x: 529, startPoint y: 189, endPoint x: 812, endPoint y: 193, distance: 283.1
click at [812, 193] on div "? - 5 + 33 - 18 = -3" at bounding box center [655, 191] width 1053 height 42
copy div "? - 5 + 33 - 18 = -3"
click at [770, 526] on icon "-13" at bounding box center [744, 533] width 160 height 160
click at [657, 411] on input "d. -13" at bounding box center [656, 405] width 1 height 12
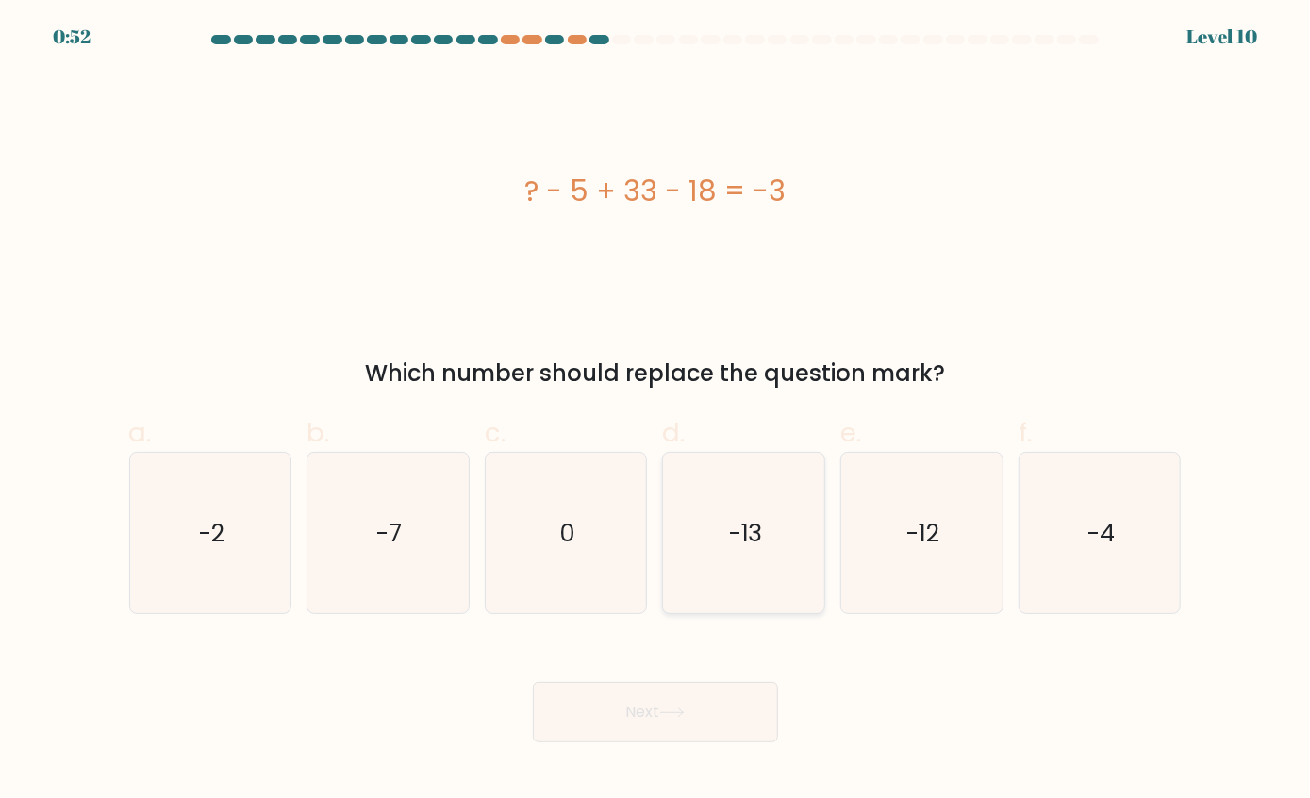
radio input "true"
click at [696, 692] on button "Next" at bounding box center [655, 712] width 245 height 60
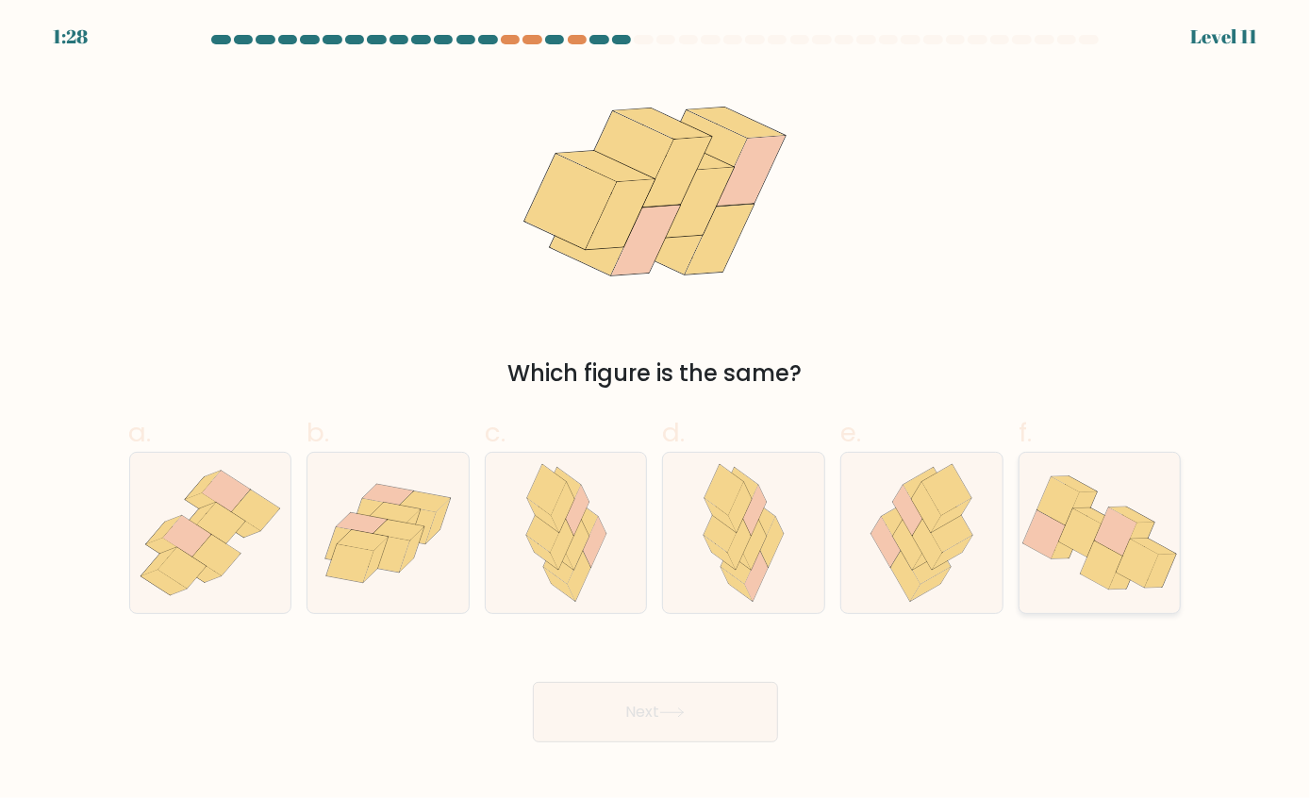
click at [1126, 543] on icon at bounding box center [1116, 532] width 42 height 48
click at [657, 411] on input "f." at bounding box center [656, 405] width 1 height 12
radio input "true"
click at [685, 722] on button "Next" at bounding box center [655, 712] width 245 height 60
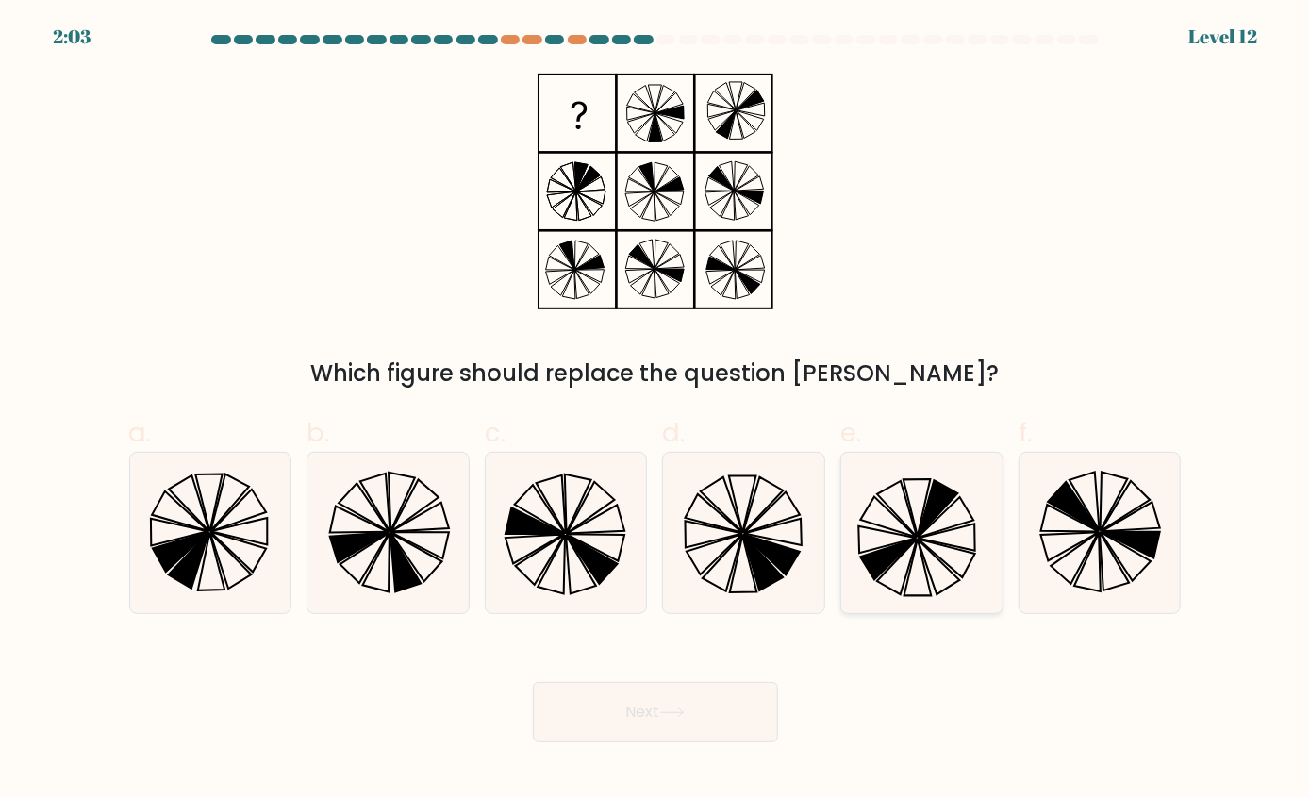
click at [929, 551] on icon at bounding box center [940, 567] width 42 height 55
click at [657, 411] on input "e." at bounding box center [656, 405] width 1 height 12
radio input "true"
click at [681, 725] on button "Next" at bounding box center [655, 712] width 245 height 60
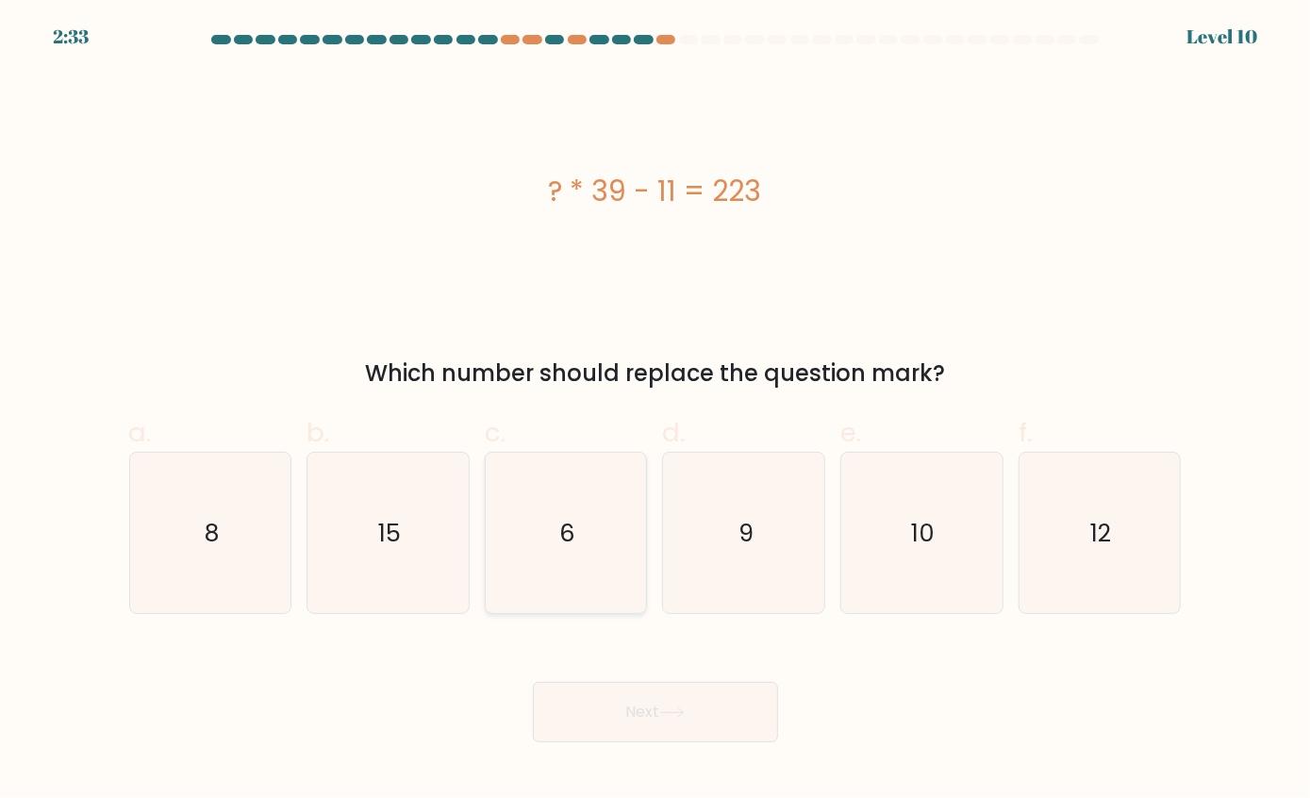
click at [563, 567] on icon "6" at bounding box center [566, 533] width 160 height 160
click at [656, 411] on input "c. 6" at bounding box center [656, 405] width 1 height 12
radio input "true"
click at [691, 725] on button "Next" at bounding box center [655, 712] width 245 height 60
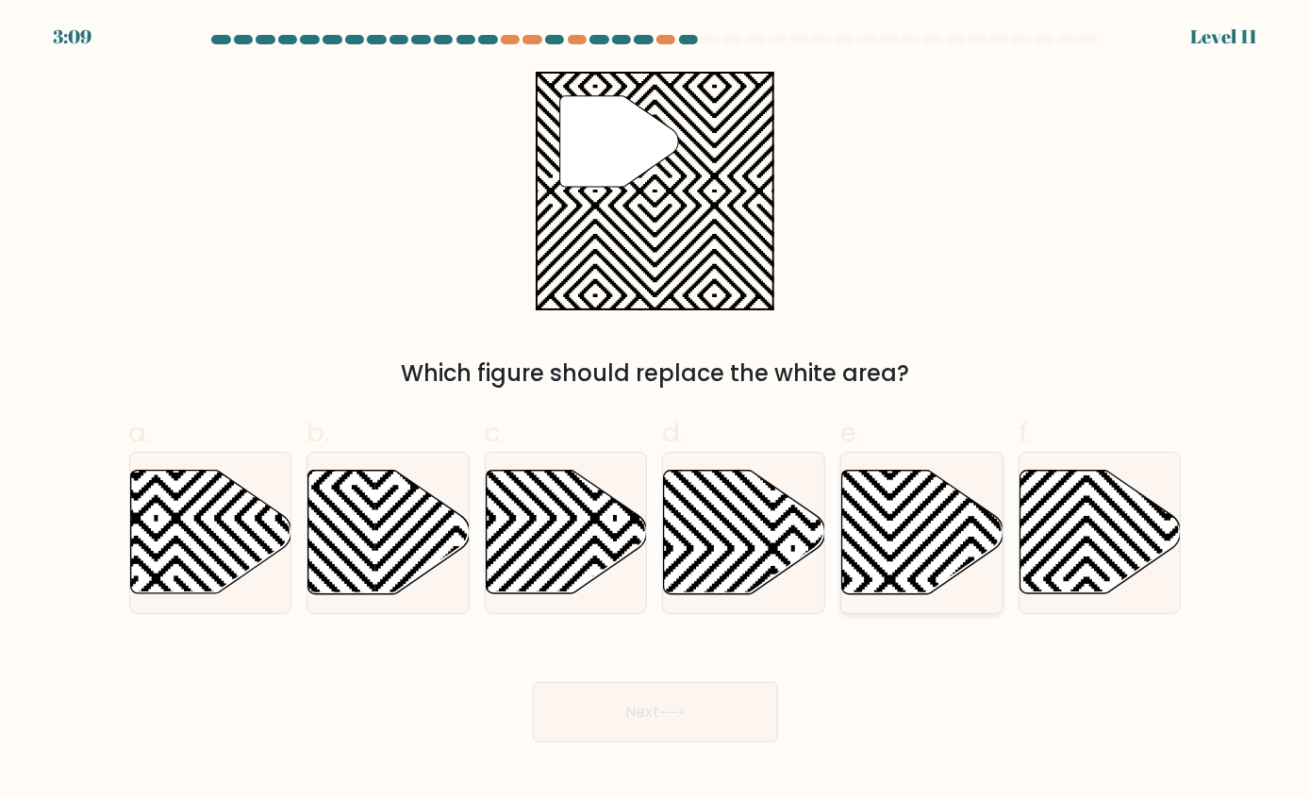
click at [888, 496] on icon at bounding box center [971, 600] width 325 height 325
click at [657, 411] on input "e." at bounding box center [656, 405] width 1 height 12
radio input "true"
click at [698, 704] on button "Next" at bounding box center [655, 712] width 245 height 60
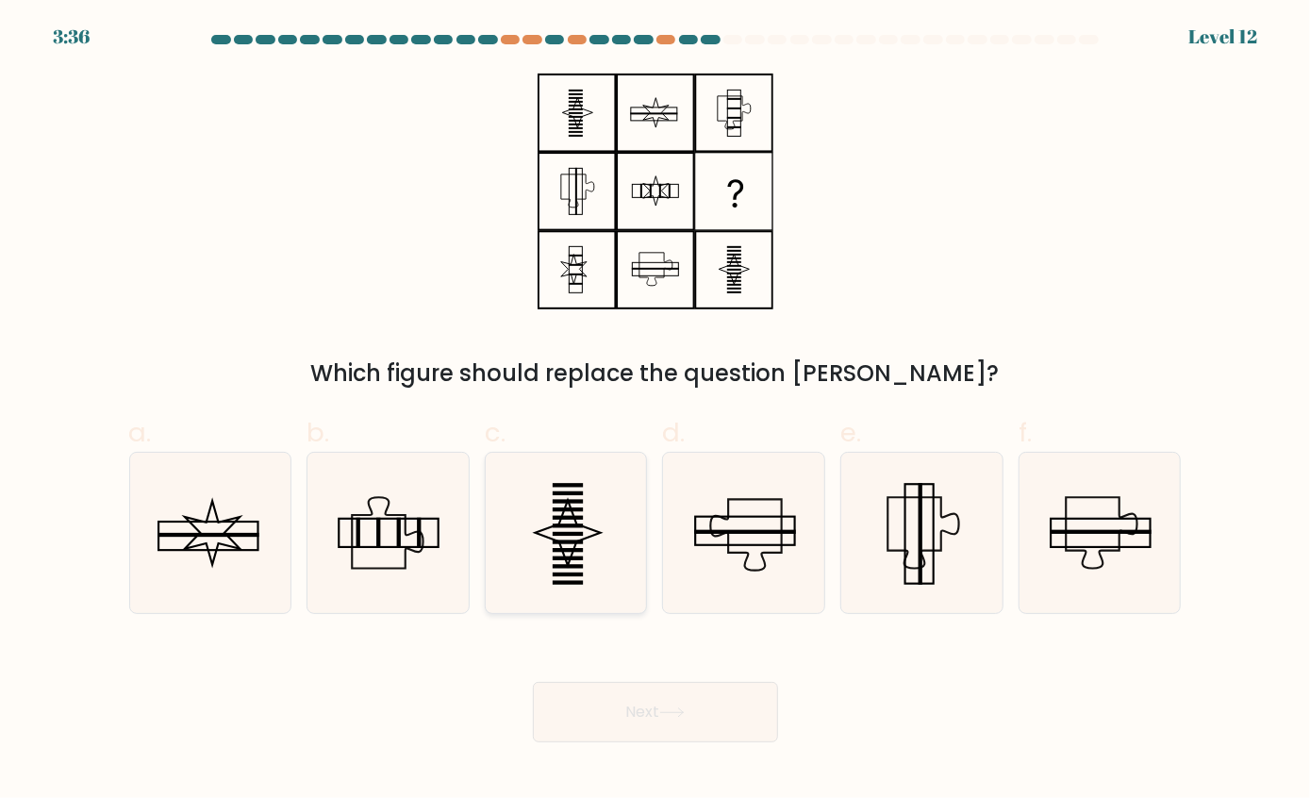
click at [602, 559] on icon at bounding box center [566, 533] width 160 height 160
click at [656, 411] on input "c." at bounding box center [656, 405] width 1 height 12
radio input "true"
click at [898, 532] on icon at bounding box center [922, 533] width 160 height 160
click at [657, 411] on input "e." at bounding box center [656, 405] width 1 height 12
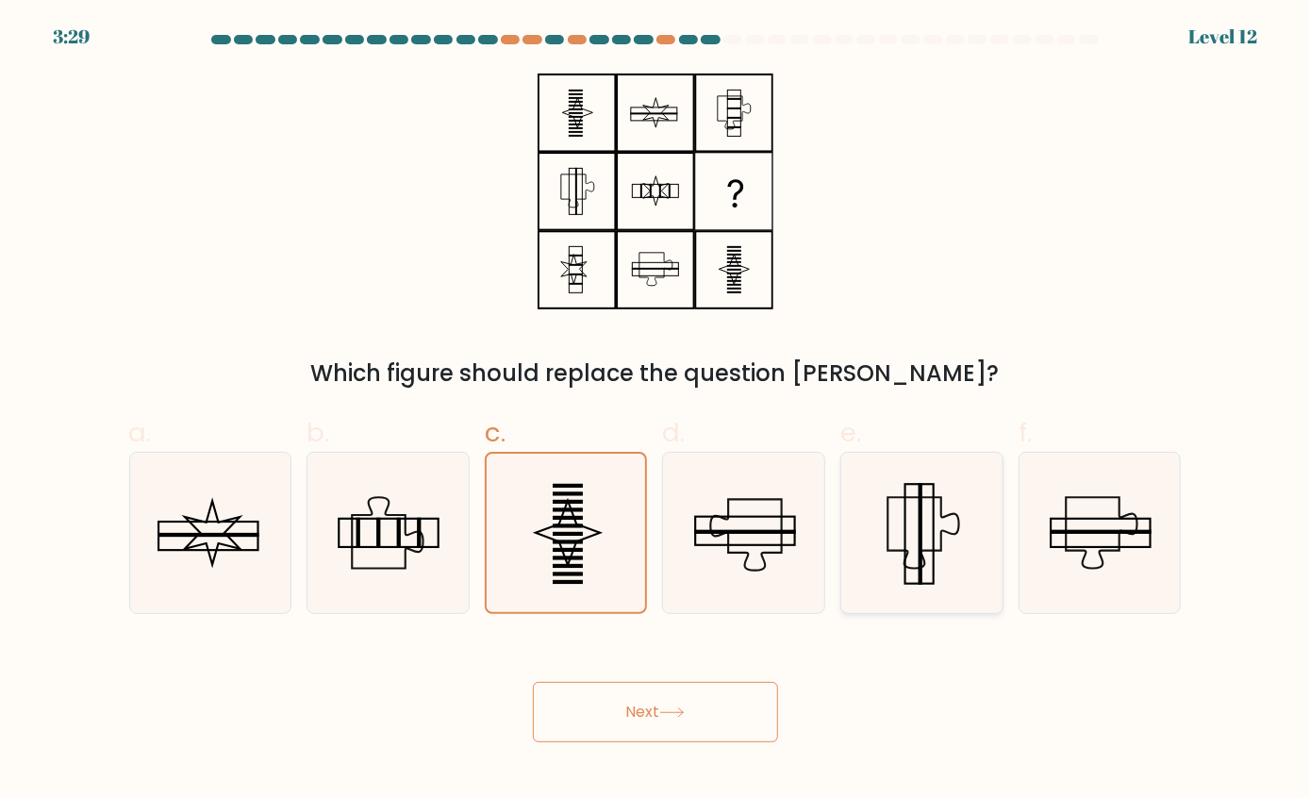
radio input "true"
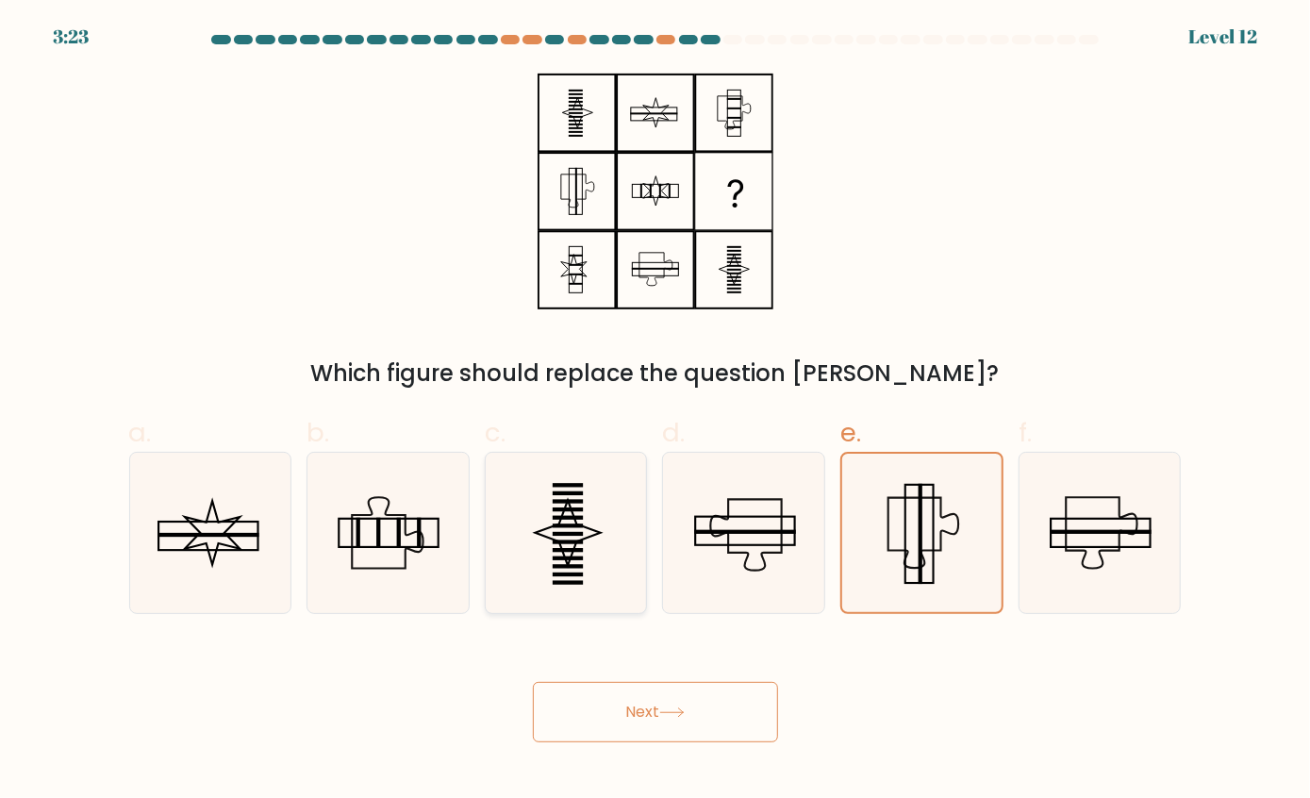
click at [608, 521] on icon at bounding box center [566, 533] width 160 height 160
click at [656, 411] on input "c." at bounding box center [656, 405] width 1 height 12
radio input "true"
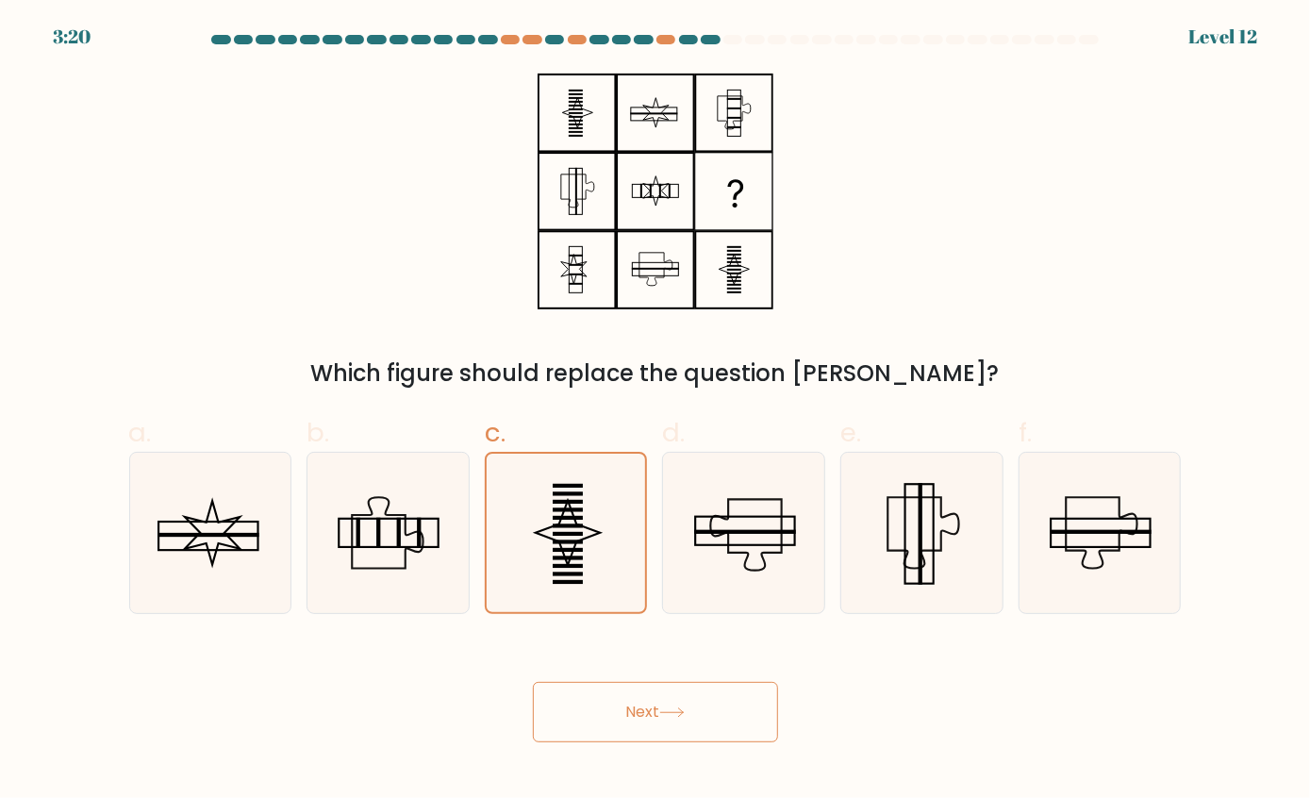
click at [759, 704] on button "Next" at bounding box center [655, 712] width 245 height 60
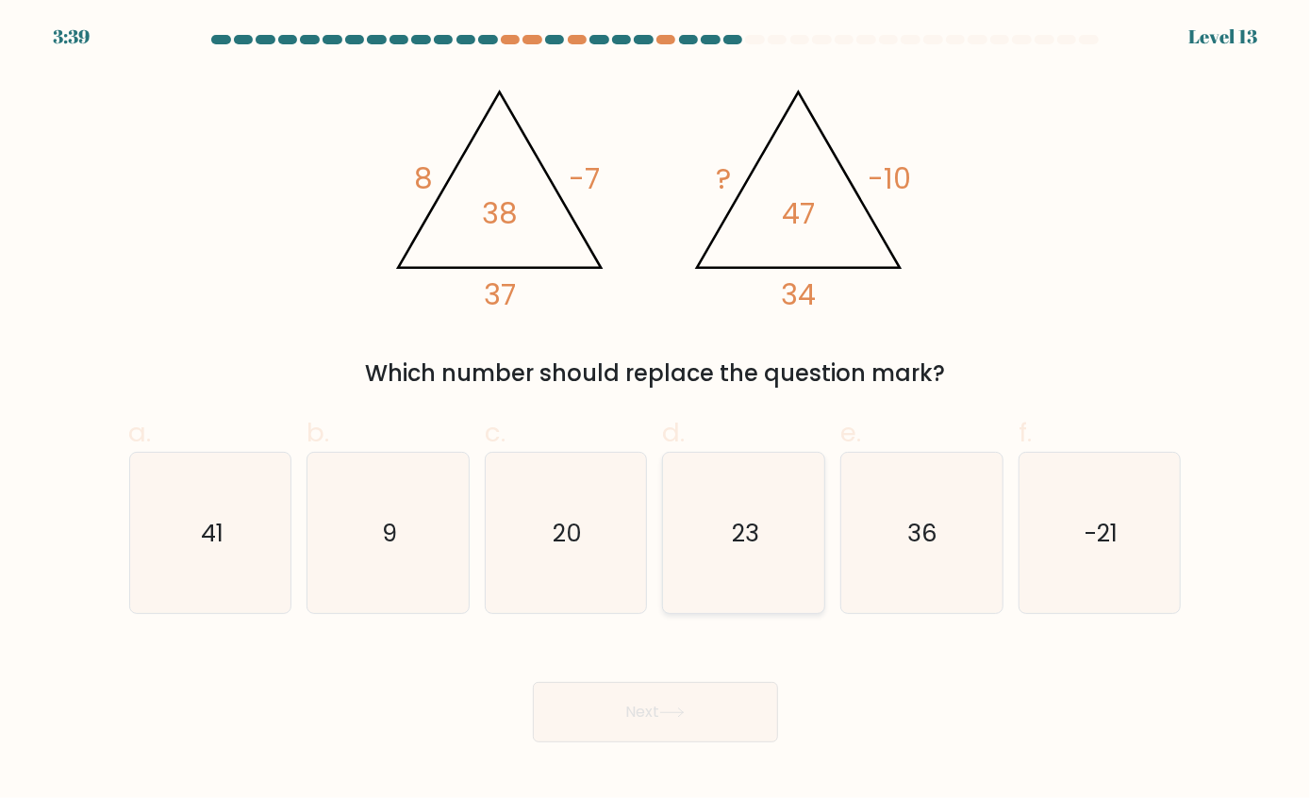
click at [745, 559] on icon "23" at bounding box center [744, 533] width 160 height 160
click at [657, 411] on input "d. 23" at bounding box center [656, 405] width 1 height 12
radio input "true"
click at [718, 704] on button "Next" at bounding box center [655, 712] width 245 height 60
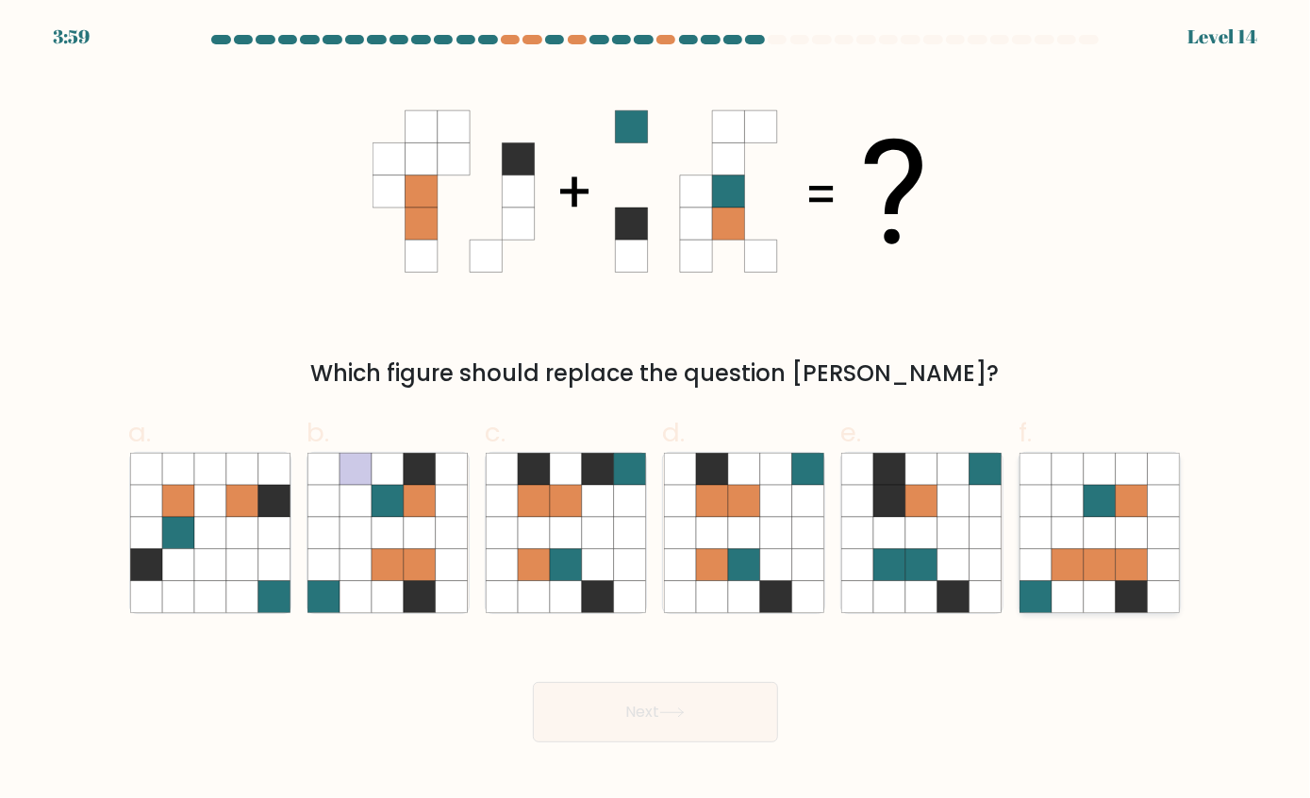
click at [1099, 567] on icon at bounding box center [1100, 565] width 32 height 32
click at [657, 411] on input "f." at bounding box center [656, 405] width 1 height 12
radio input "true"
click at [717, 715] on button "Next" at bounding box center [655, 712] width 245 height 60
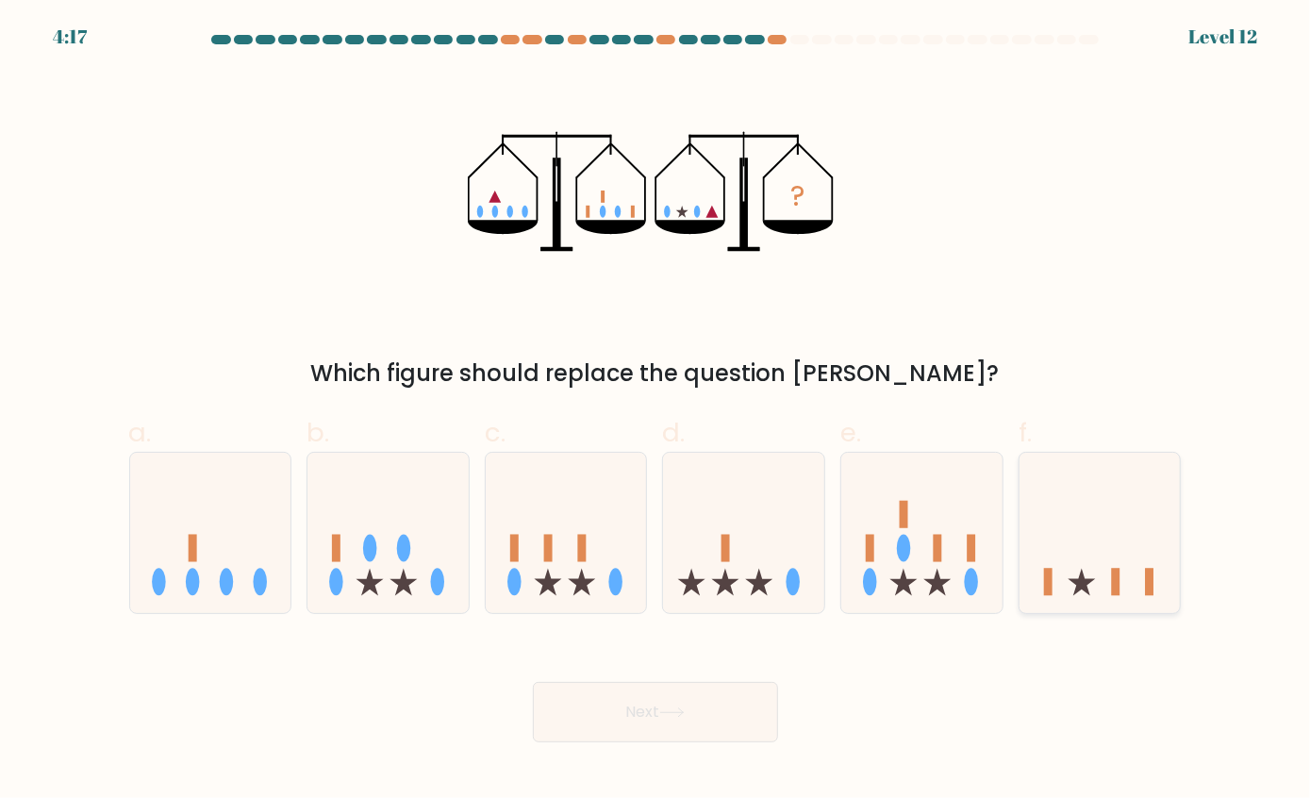
click at [1126, 574] on icon at bounding box center [1100, 533] width 161 height 133
click at [657, 411] on input "f." at bounding box center [656, 405] width 1 height 12
radio input "true"
click at [687, 725] on button "Next" at bounding box center [655, 712] width 245 height 60
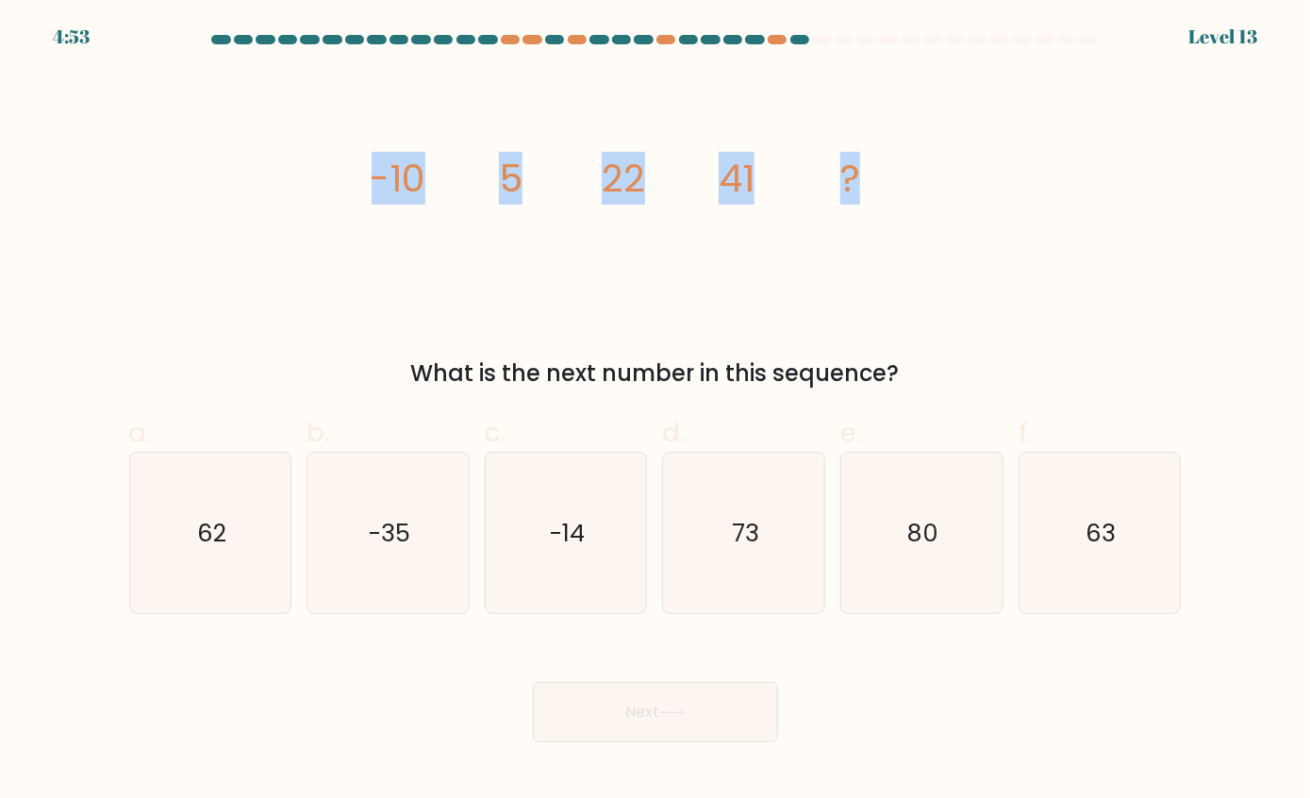
drag, startPoint x: 378, startPoint y: 175, endPoint x: 872, endPoint y: 171, distance: 493.4
click at [872, 171] on icon "image/svg+xml -10 5 22 41 ?" at bounding box center [656, 192] width 566 height 240
copy g "-10 5 22 41 ?"
click at [204, 541] on text "62" at bounding box center [211, 533] width 29 height 34
click at [656, 411] on input "a. 62" at bounding box center [656, 405] width 1 height 12
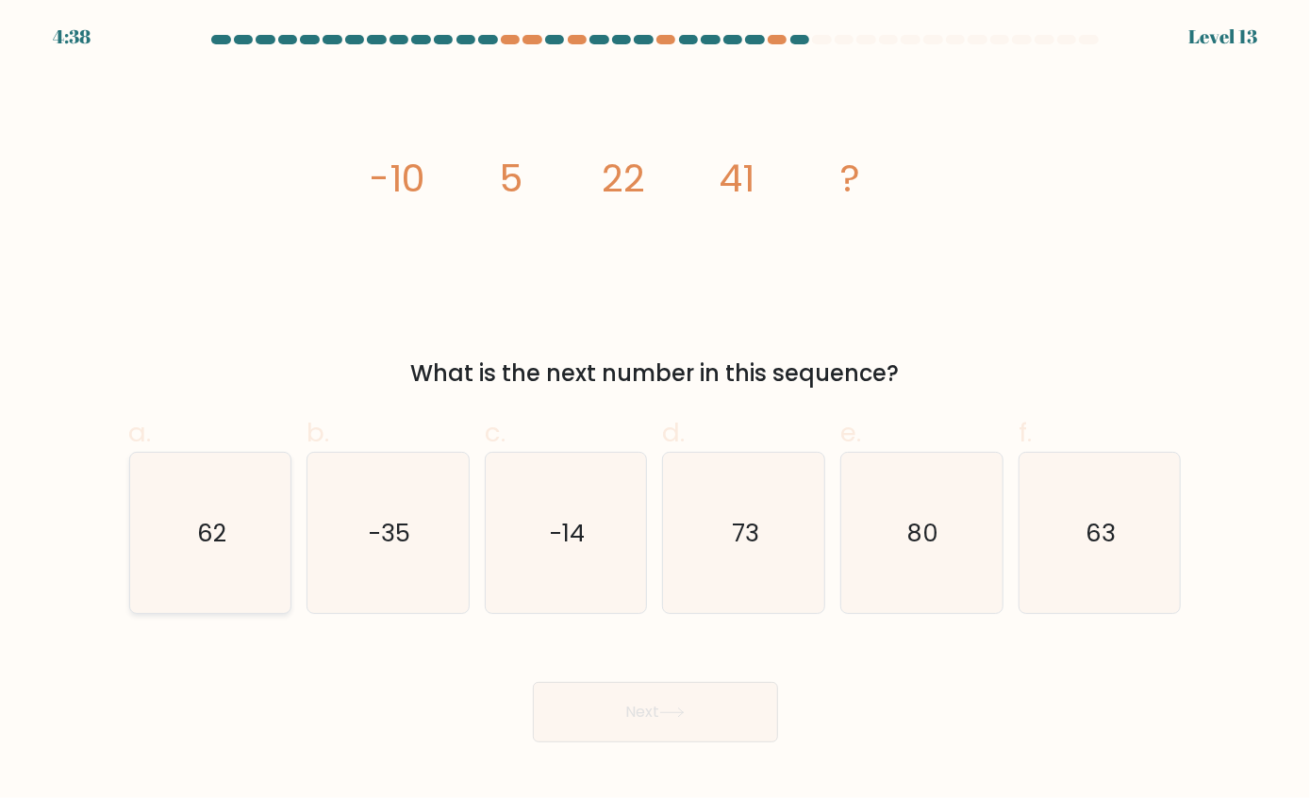
radio input "true"
click at [651, 722] on button "Next" at bounding box center [655, 712] width 245 height 60
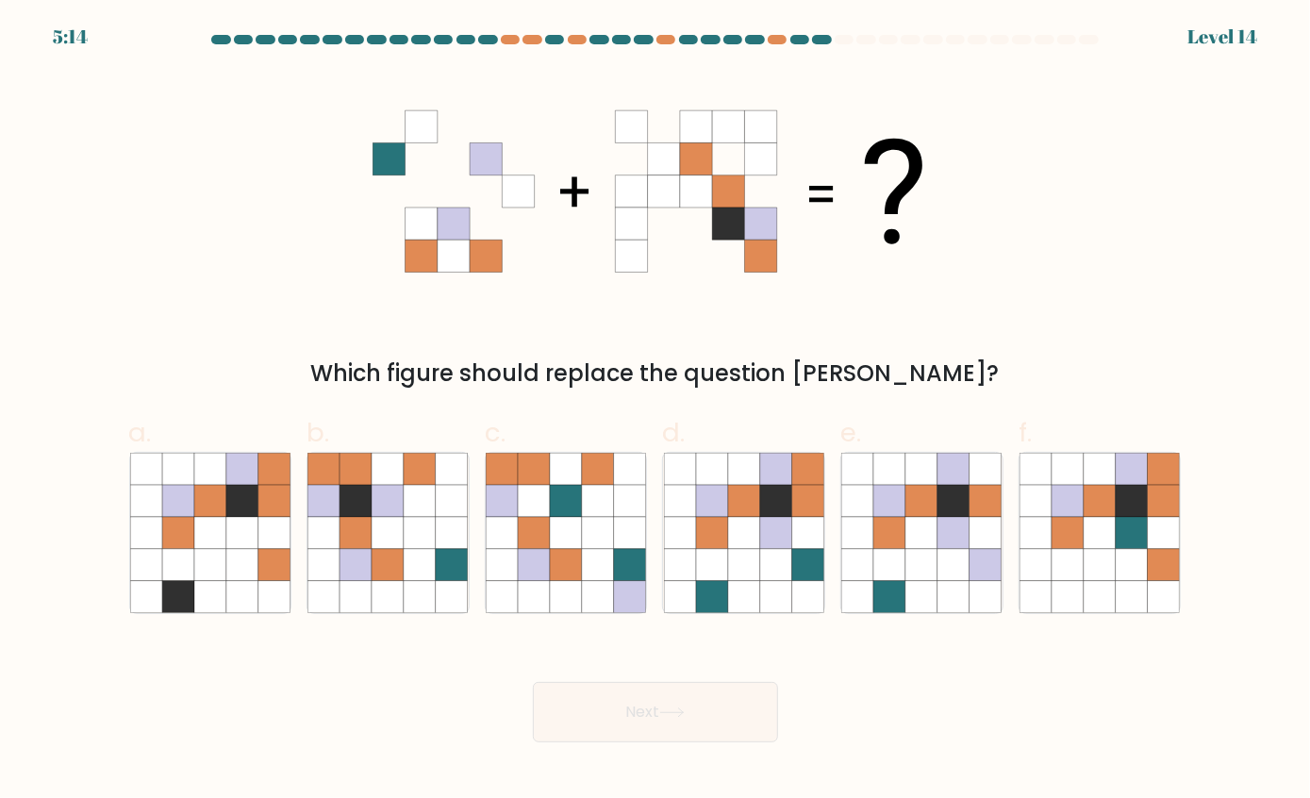
click at [755, 182] on icon at bounding box center [760, 191] width 32 height 32
click at [1083, 575] on icon at bounding box center [1068, 565] width 32 height 32
click at [657, 411] on input "f." at bounding box center [656, 405] width 1 height 12
radio input "true"
click at [722, 699] on button "Next" at bounding box center [655, 712] width 245 height 60
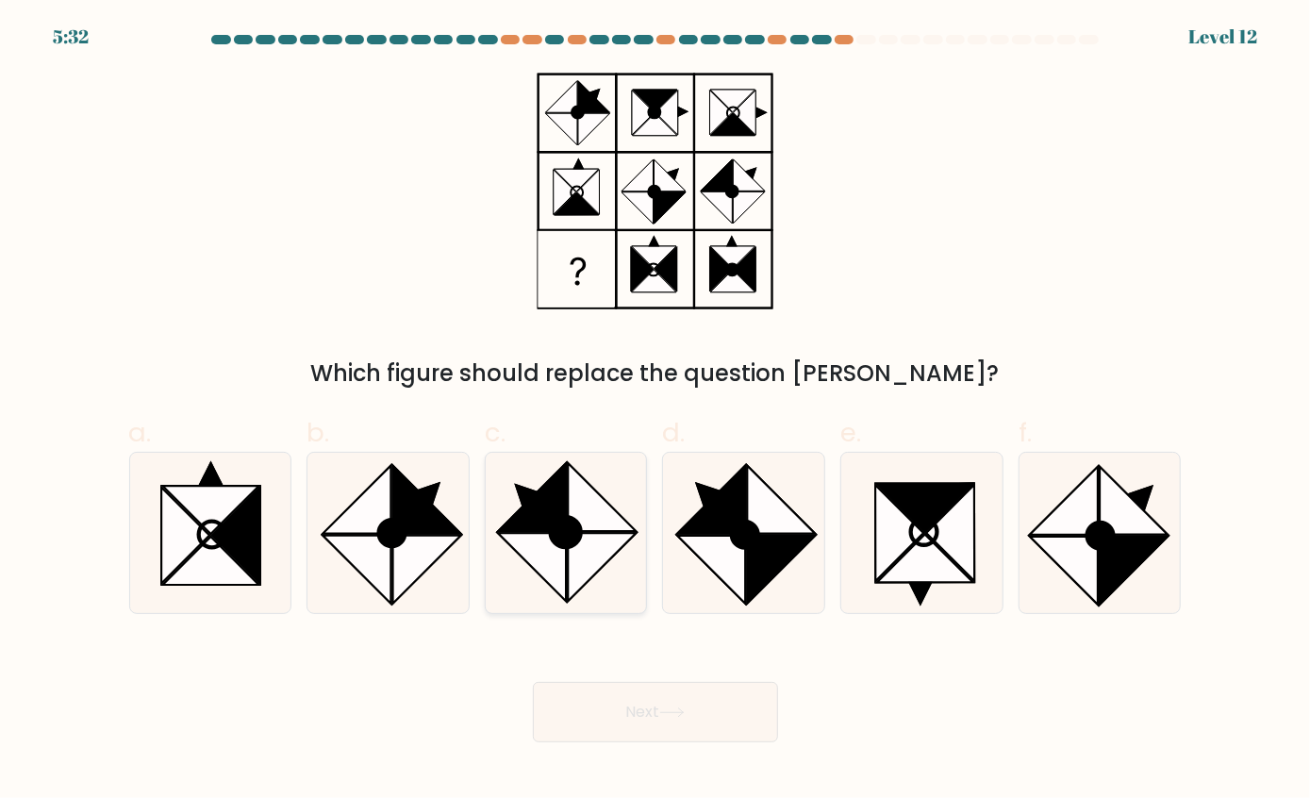
click at [564, 526] on ellipse at bounding box center [565, 532] width 42 height 42
click at [656, 411] on input "c." at bounding box center [656, 405] width 1 height 12
radio input "true"
click at [665, 706] on button "Next" at bounding box center [655, 712] width 245 height 60
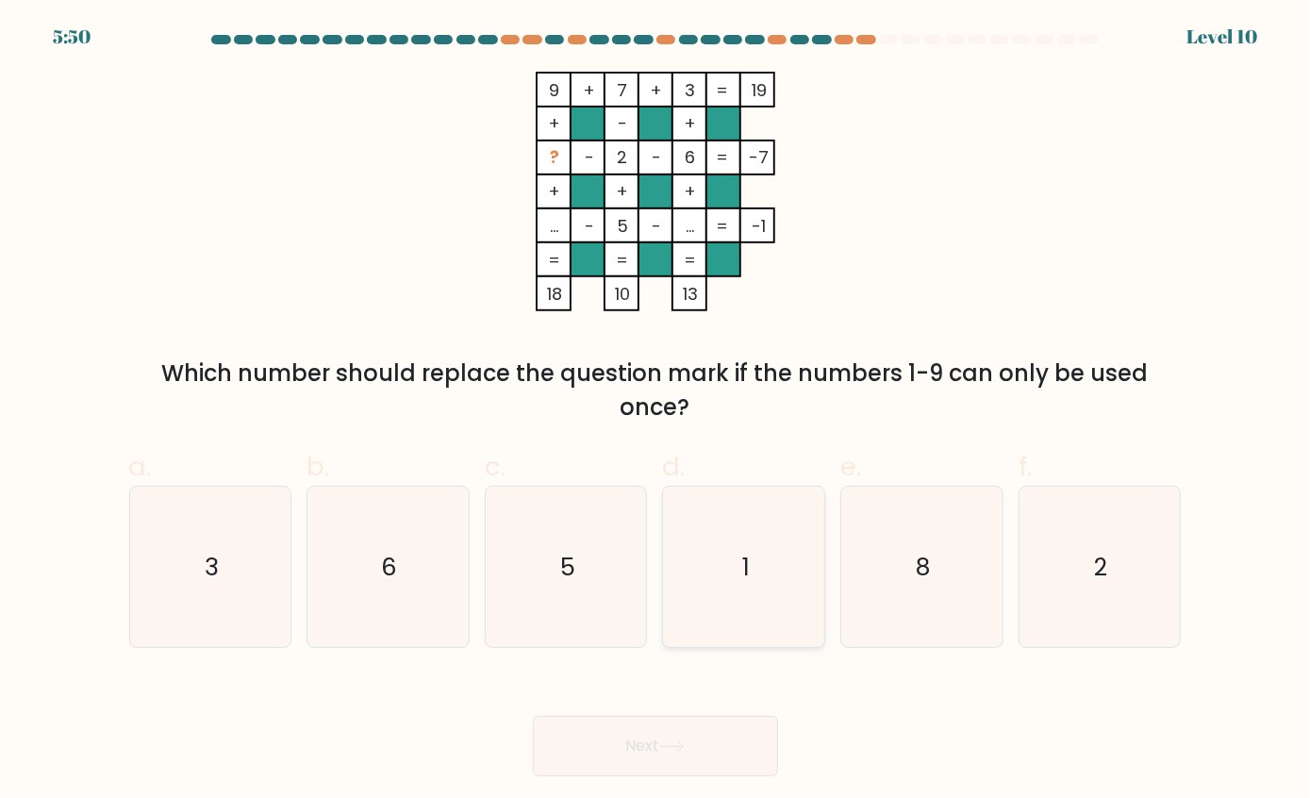
click at [787, 590] on icon "1" at bounding box center [744, 567] width 160 height 160
click at [657, 411] on input "d. 1" at bounding box center [656, 405] width 1 height 12
radio input "true"
click at [717, 738] on button "Next" at bounding box center [655, 746] width 245 height 60
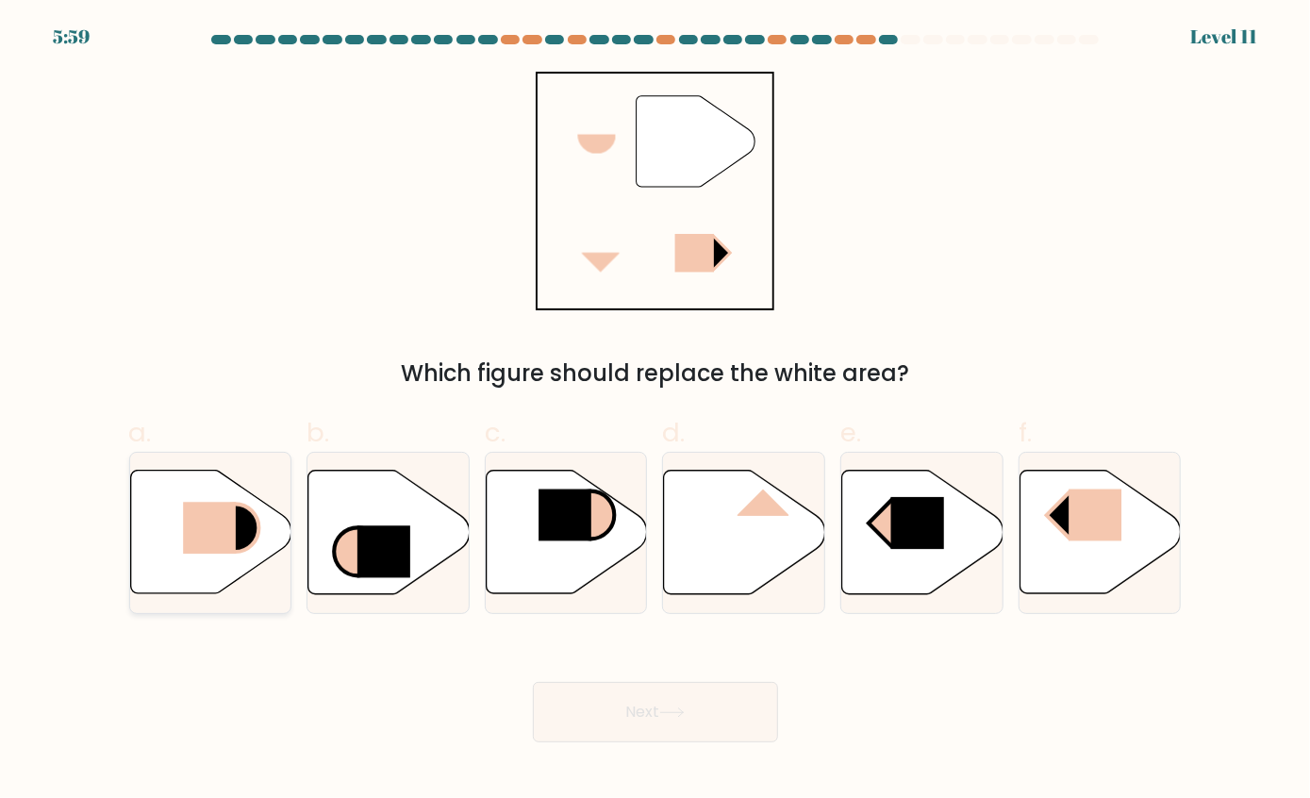
click at [205, 538] on rect at bounding box center [209, 529] width 53 height 52
click at [656, 411] on input "a." at bounding box center [656, 405] width 1 height 12
radio input "true"
click at [679, 707] on button "Next" at bounding box center [655, 712] width 245 height 60
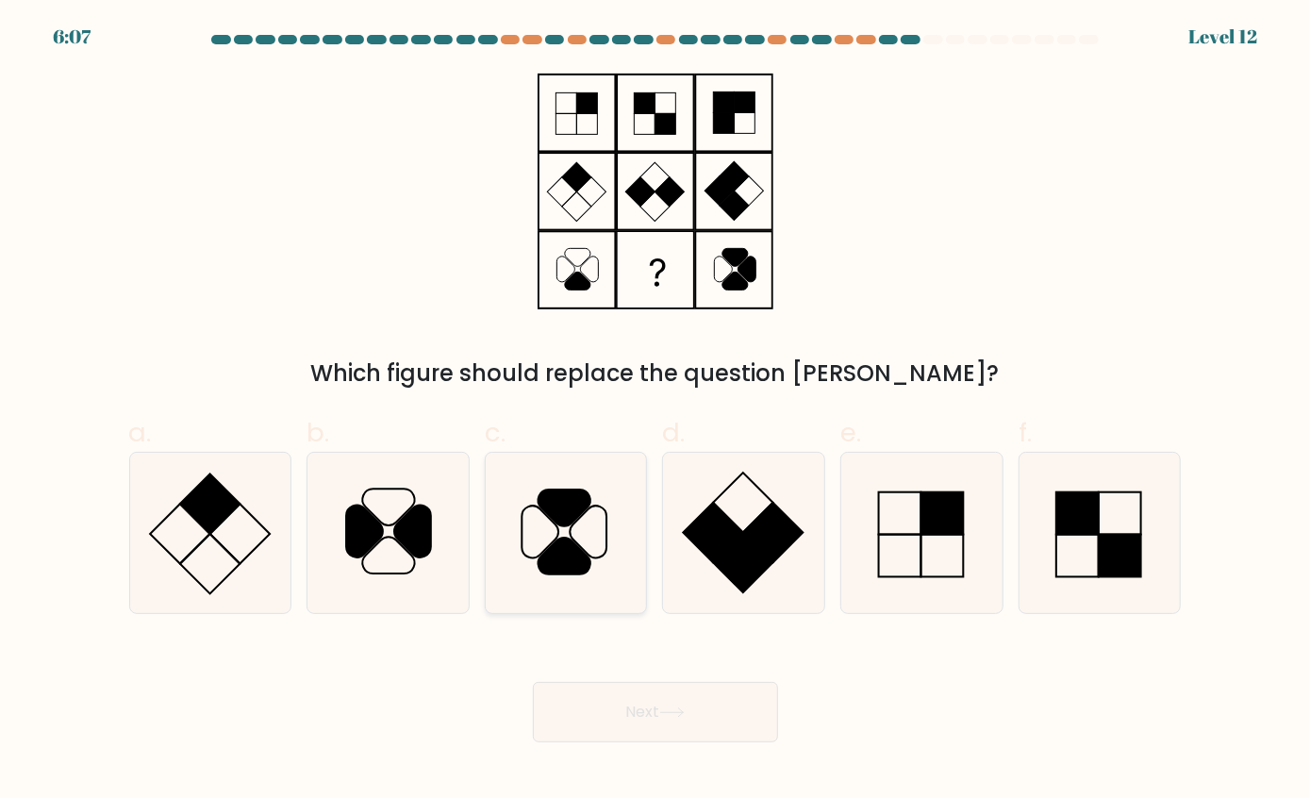
click at [578, 537] on icon at bounding box center [566, 533] width 160 height 160
click at [656, 411] on input "c." at bounding box center [656, 405] width 1 height 12
radio input "true"
click at [626, 703] on button "Next" at bounding box center [655, 712] width 245 height 60
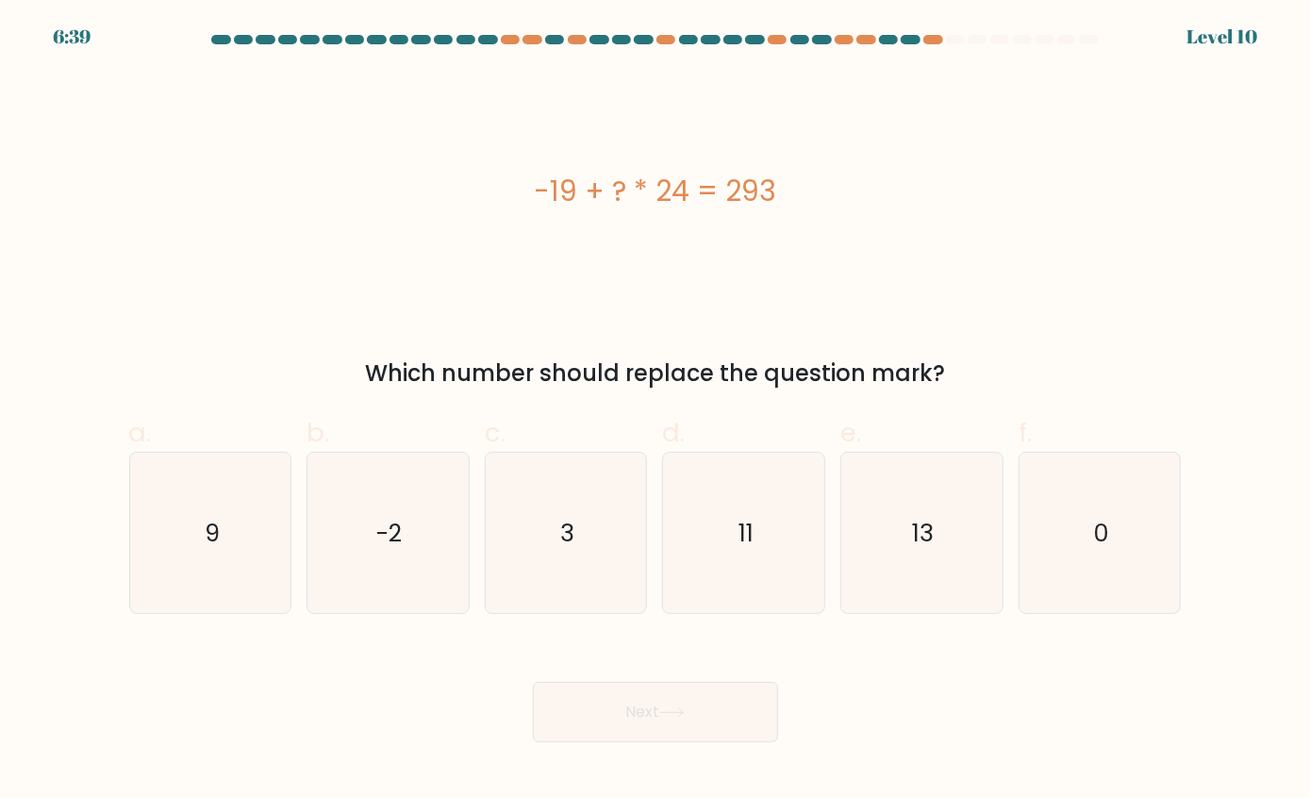
drag, startPoint x: 541, startPoint y: 181, endPoint x: 802, endPoint y: 182, distance: 261.3
click at [802, 182] on div "-19 + ? * 24 = 293" at bounding box center [655, 191] width 1053 height 42
copy div "-19 + ? * 24 = 293"
click at [904, 530] on icon "13" at bounding box center [922, 533] width 160 height 160
click at [657, 411] on input "e. 13" at bounding box center [656, 405] width 1 height 12
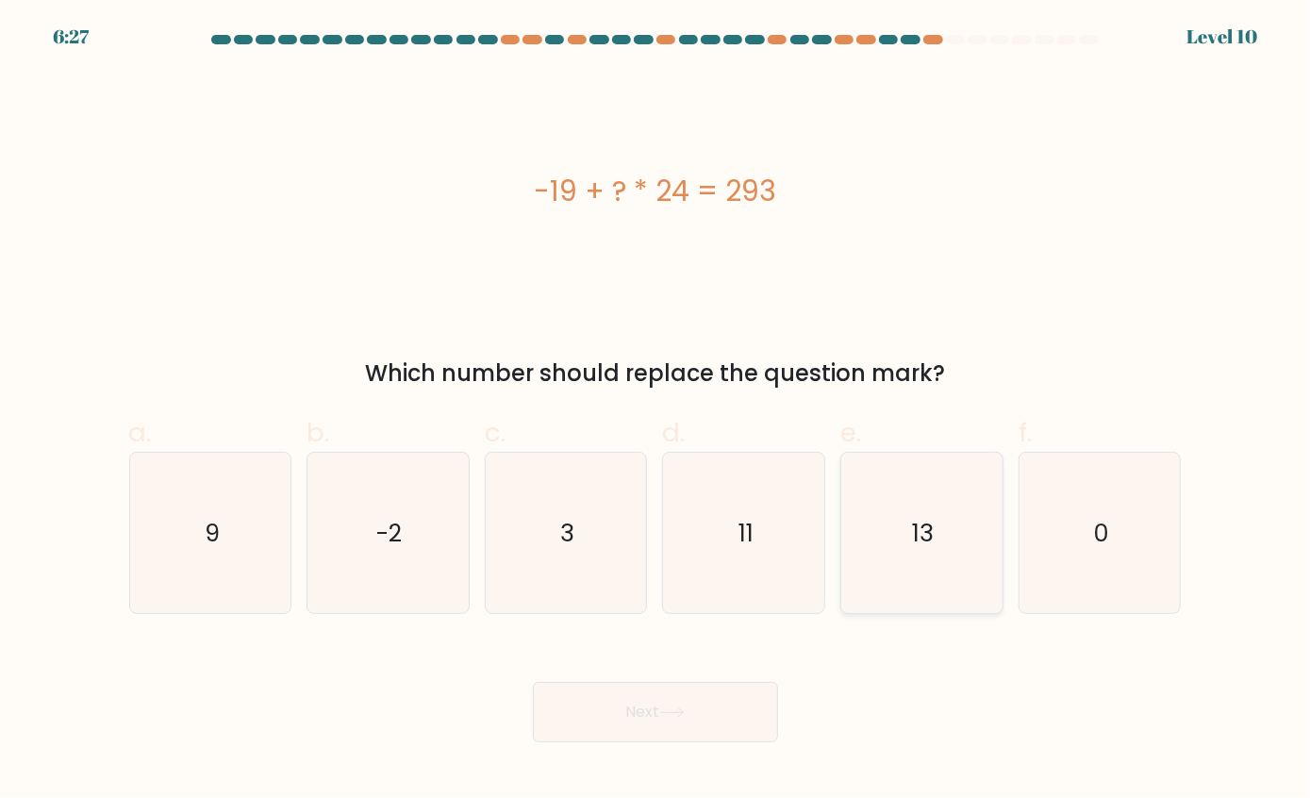
radio input "true"
click at [710, 718] on button "Next" at bounding box center [655, 712] width 245 height 60
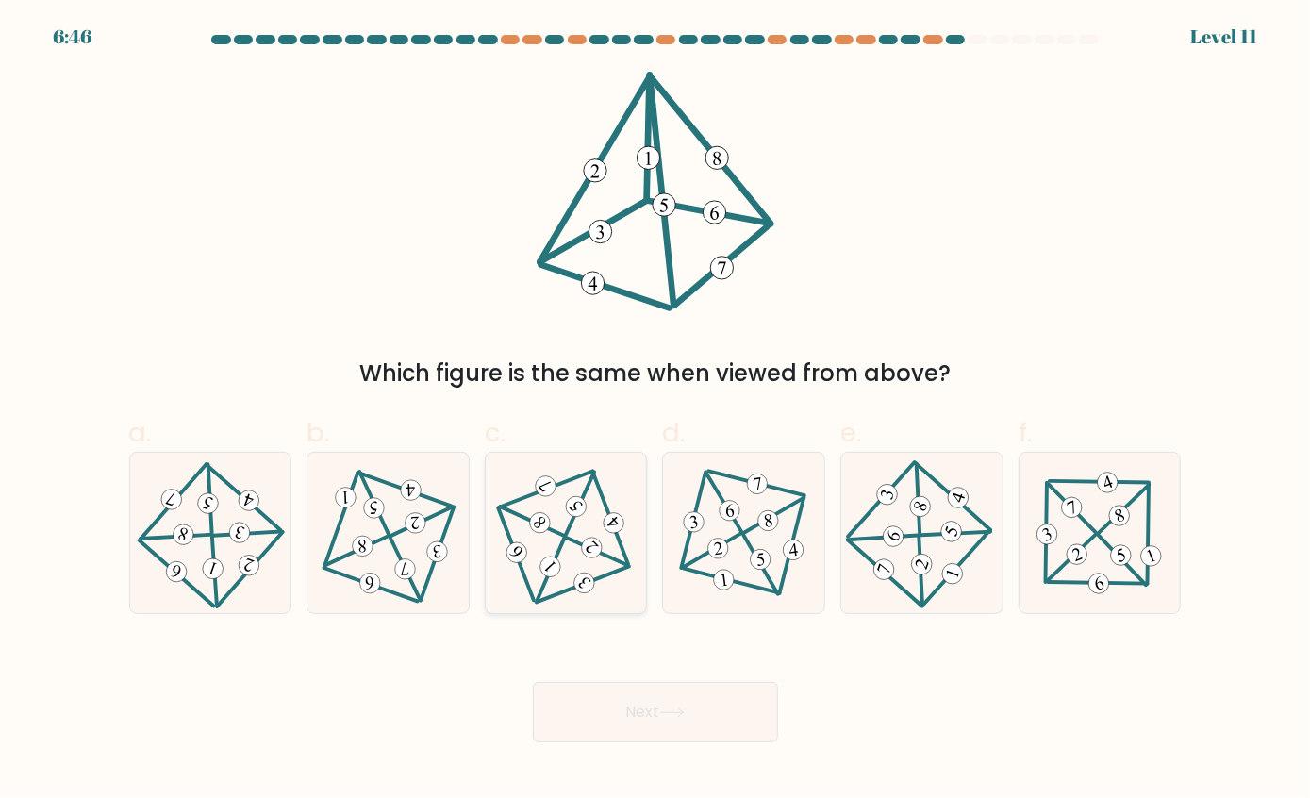
click at [591, 557] on 705 at bounding box center [592, 548] width 28 height 28
click at [656, 411] on input "c." at bounding box center [656, 405] width 1 height 12
radio input "true"
click at [696, 726] on button "Next" at bounding box center [655, 712] width 245 height 60
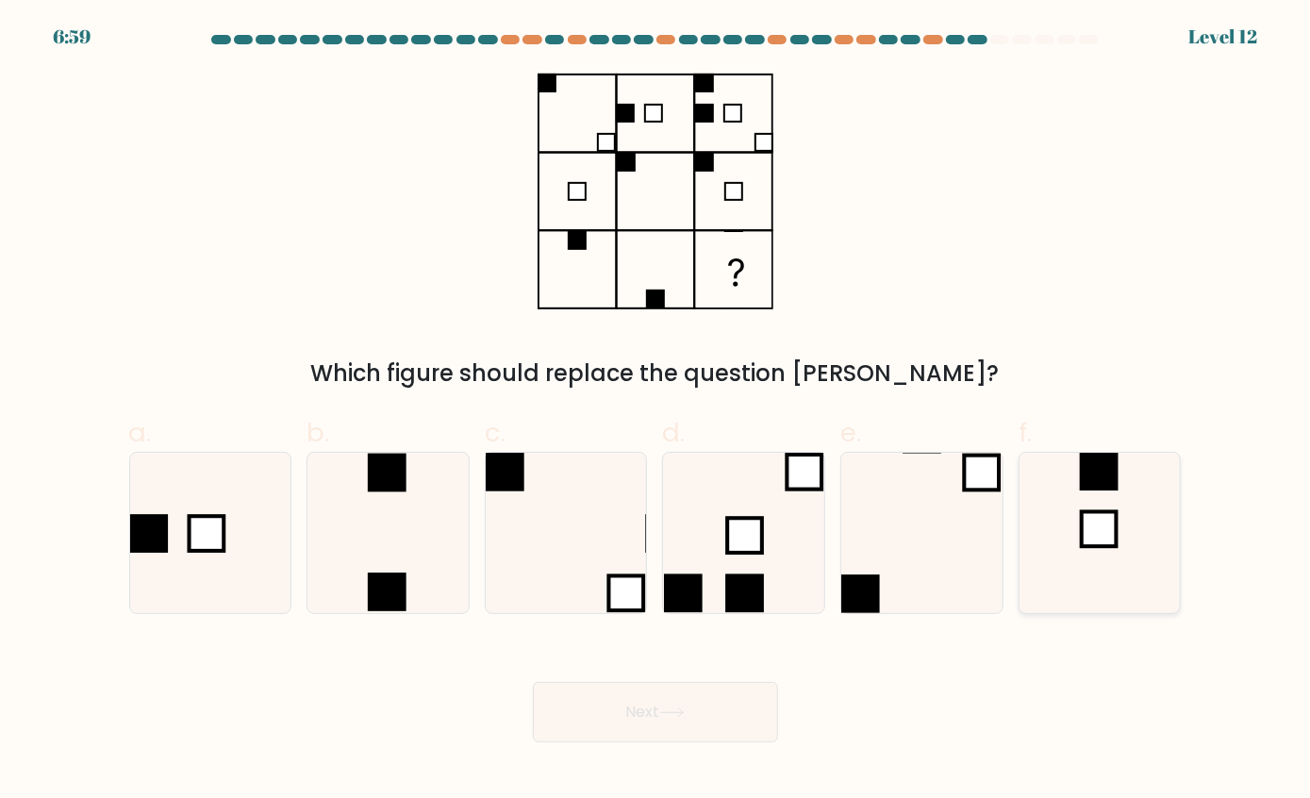
click at [1140, 572] on icon at bounding box center [1100, 533] width 160 height 160
click at [657, 411] on input "f." at bounding box center [656, 405] width 1 height 12
radio input "true"
click at [630, 723] on button "Next" at bounding box center [655, 712] width 245 height 60
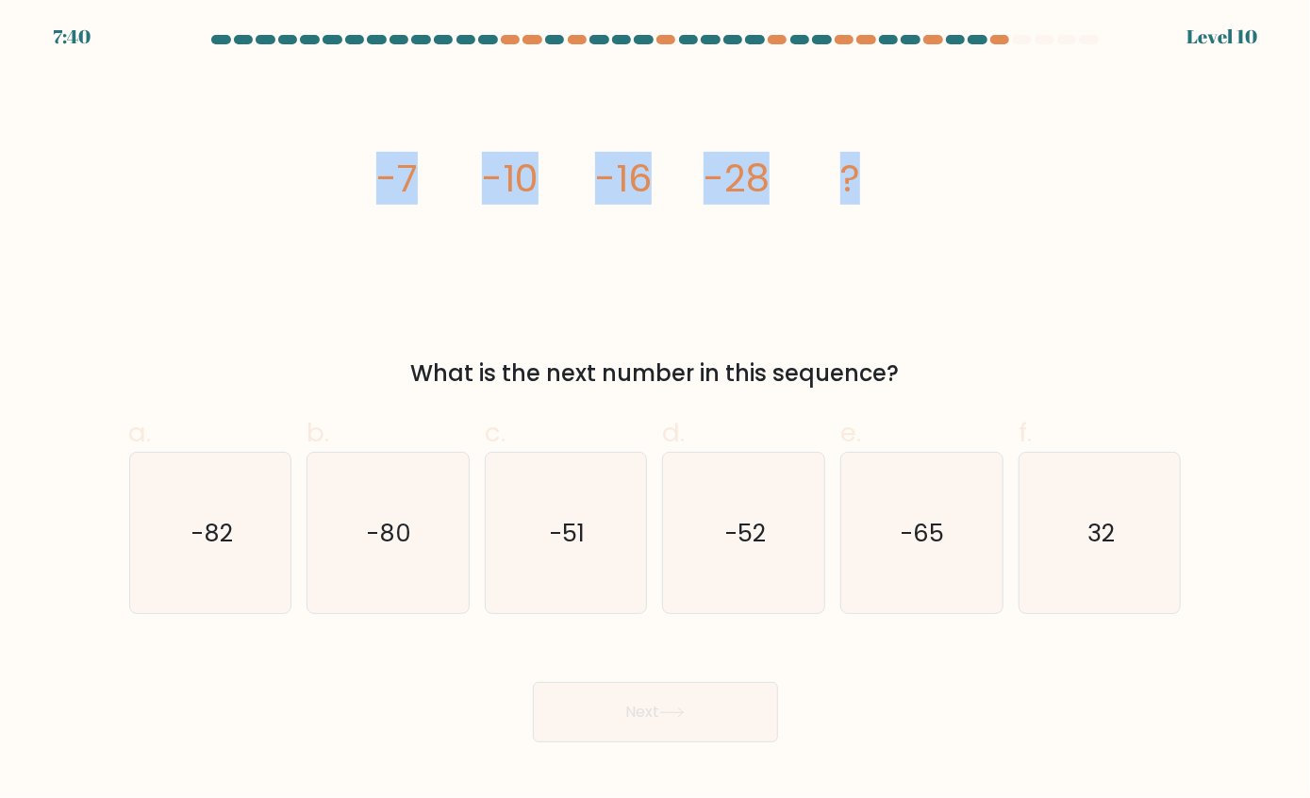
drag, startPoint x: 379, startPoint y: 175, endPoint x: 971, endPoint y: 211, distance: 592.6
click at [971, 211] on div "image/svg+xml -7 -10 -16 -28 ? What is the next number in this sequence?" at bounding box center [656, 231] width 1076 height 319
copy g "-7 -10 -16 -28 ?"
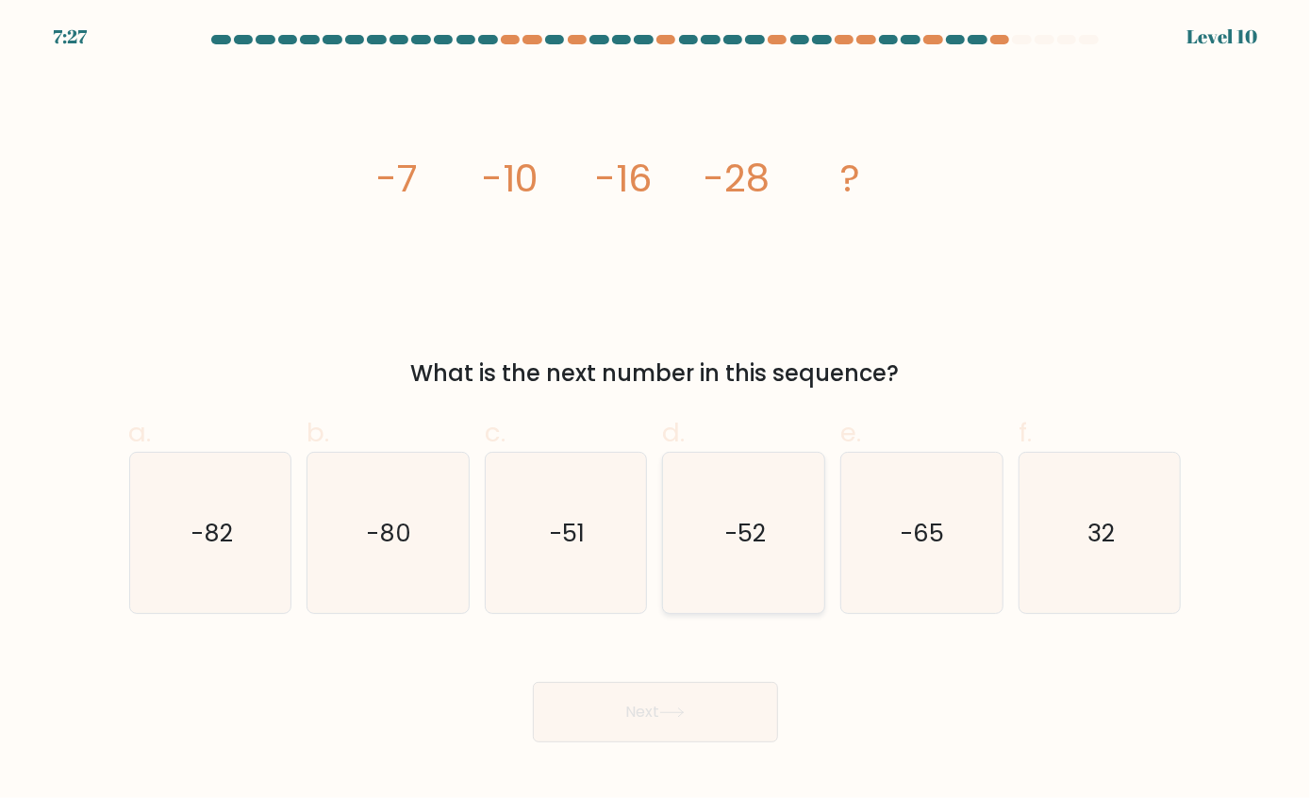
click at [768, 485] on icon "-52" at bounding box center [744, 533] width 160 height 160
click at [657, 411] on input "d. -52" at bounding box center [656, 405] width 1 height 12
radio input "true"
click at [723, 710] on button "Next" at bounding box center [655, 712] width 245 height 60
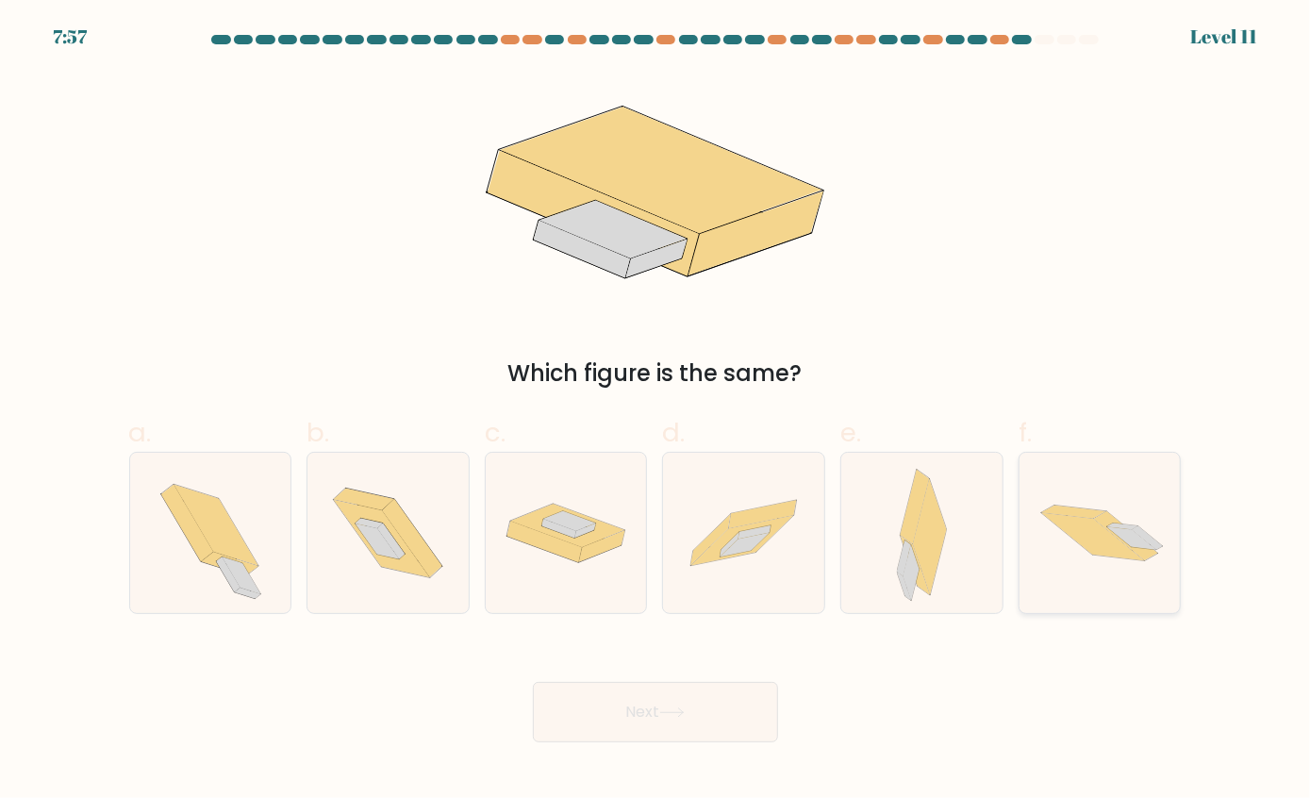
click at [1088, 582] on icon at bounding box center [1100, 533] width 161 height 108
click at [657, 411] on input "f." at bounding box center [656, 405] width 1 height 12
radio input "true"
click at [917, 574] on icon at bounding box center [911, 574] width 16 height 56
click at [657, 411] on input "e." at bounding box center [656, 405] width 1 height 12
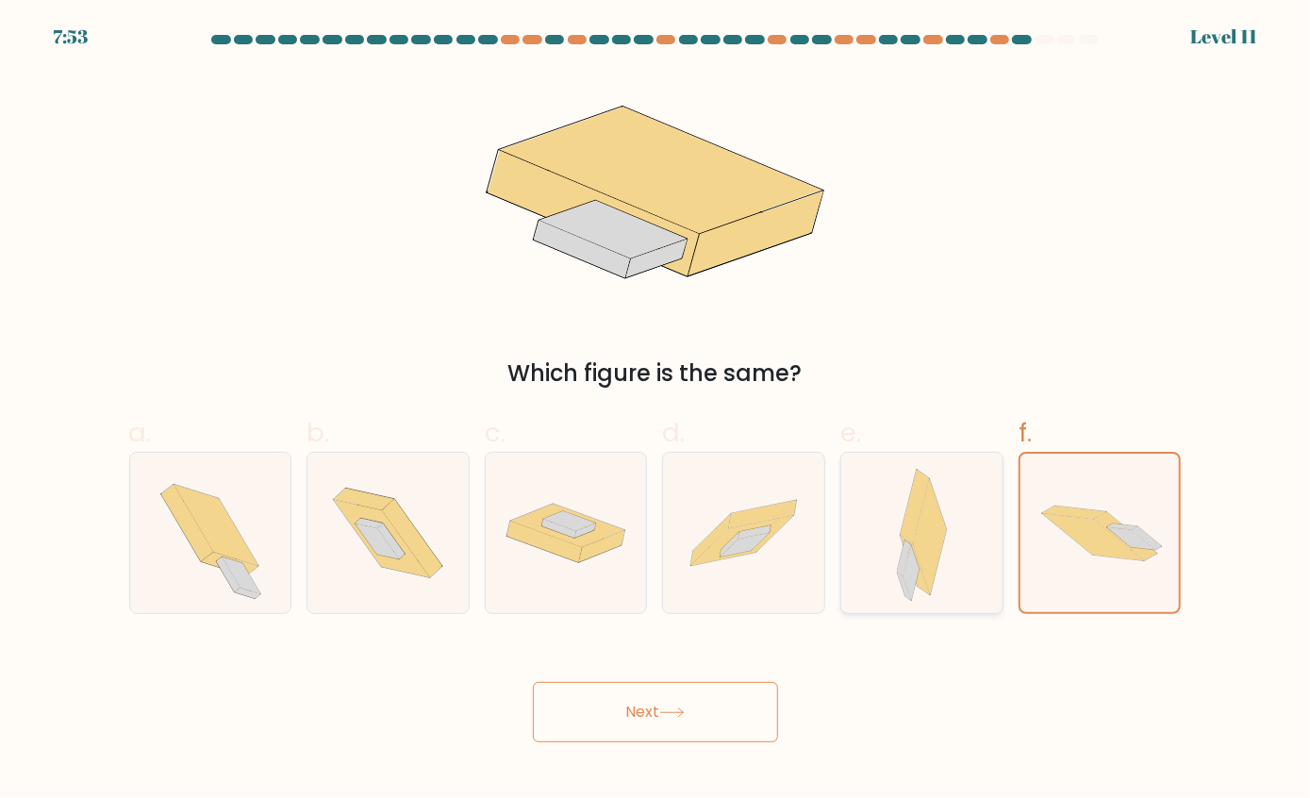
radio input "true"
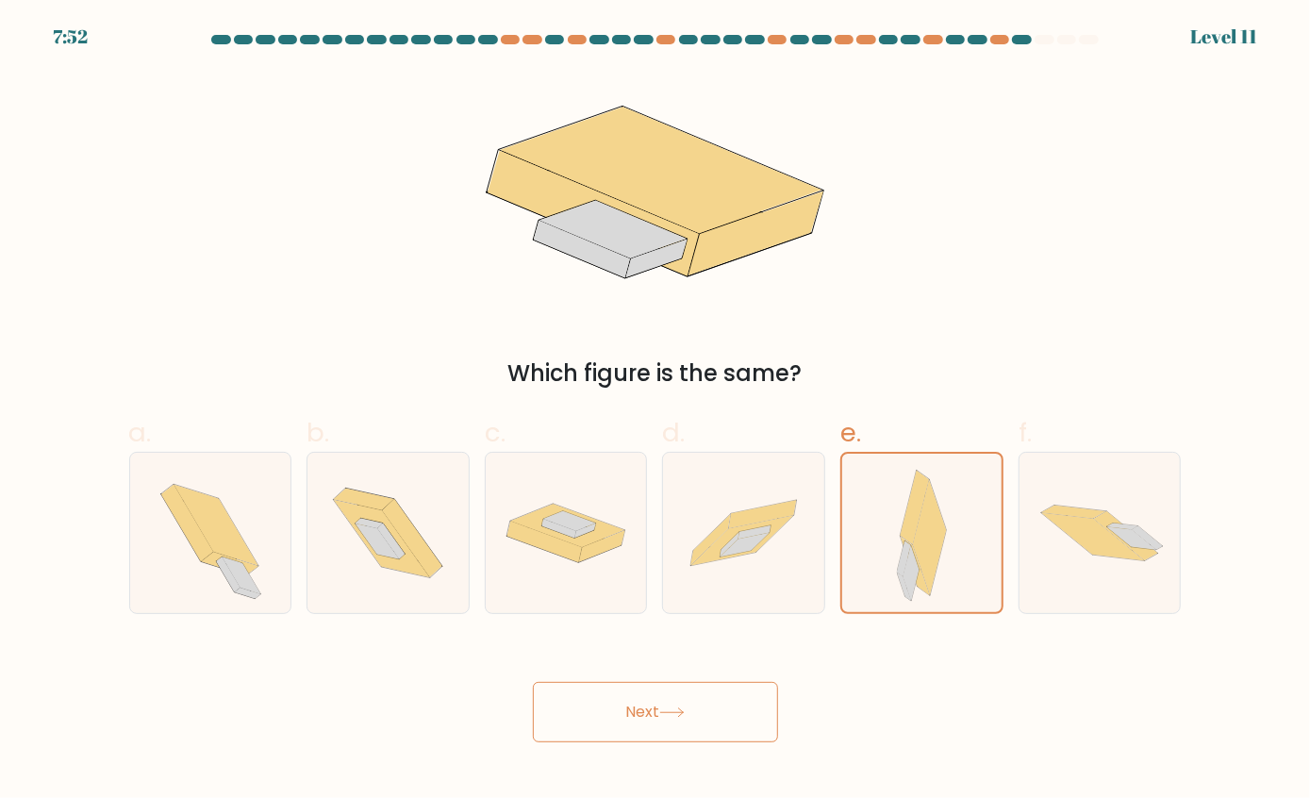
click at [703, 711] on button "Next" at bounding box center [655, 712] width 245 height 60
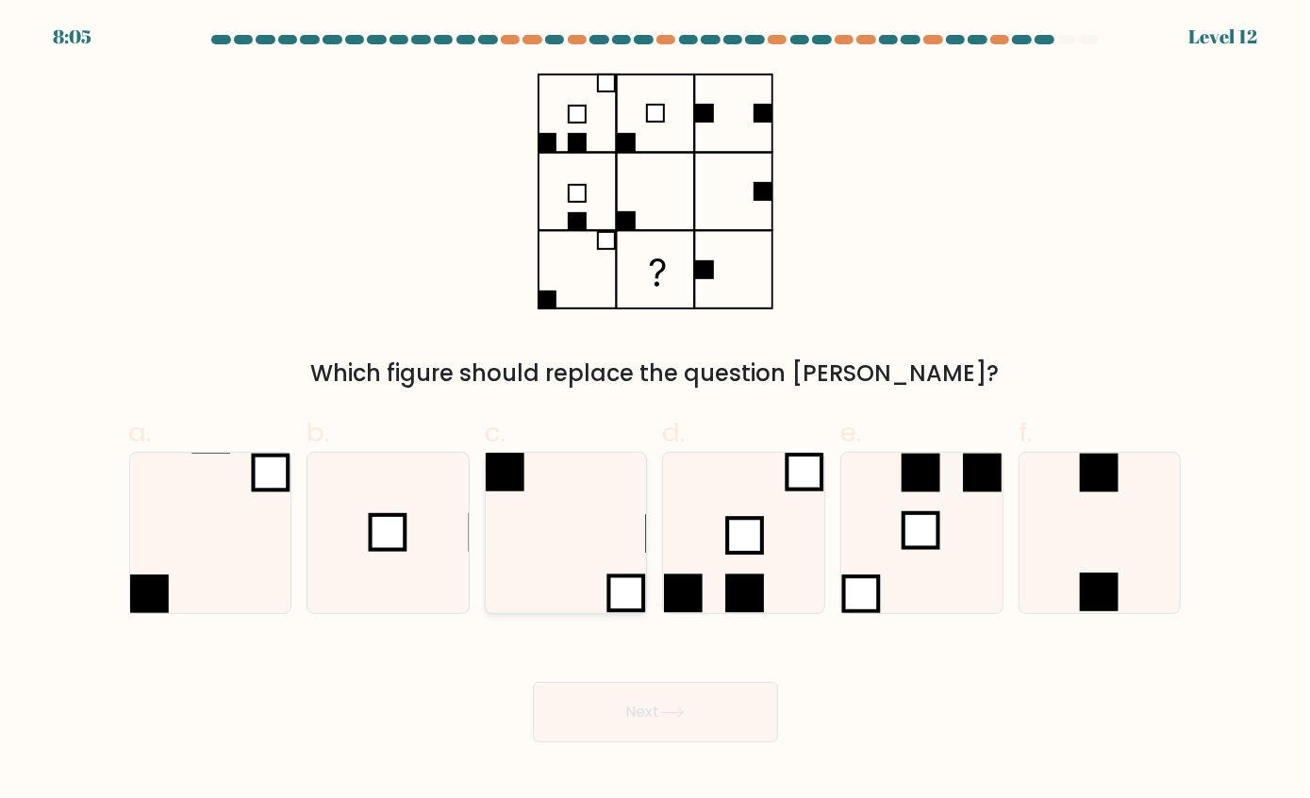
click at [551, 578] on icon at bounding box center [566, 533] width 160 height 160
click at [656, 411] on input "c." at bounding box center [656, 405] width 1 height 12
radio input "true"
click at [692, 723] on button "Next" at bounding box center [655, 712] width 245 height 60
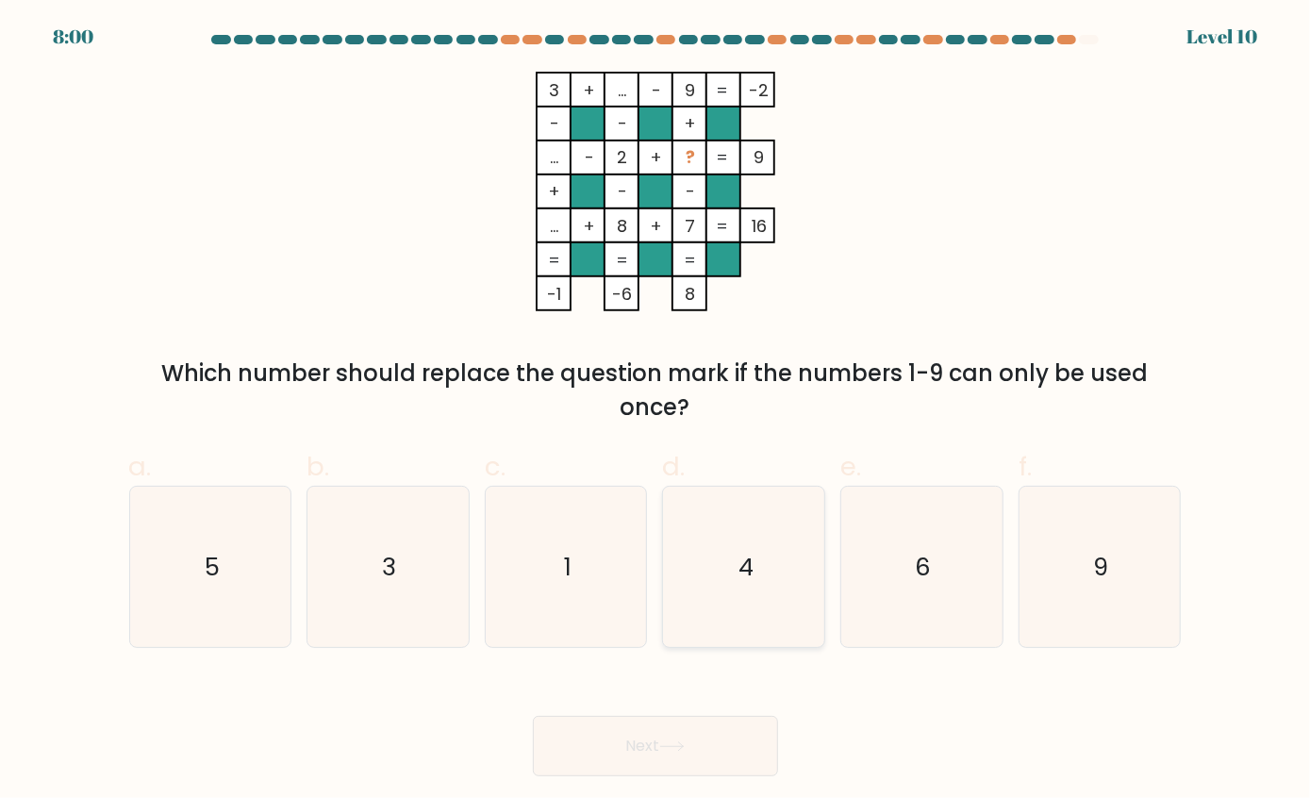
click at [762, 582] on icon "4" at bounding box center [744, 567] width 160 height 160
click at [657, 411] on input "d. 4" at bounding box center [656, 405] width 1 height 12
radio input "true"
click at [729, 753] on button "Next" at bounding box center [655, 746] width 245 height 60
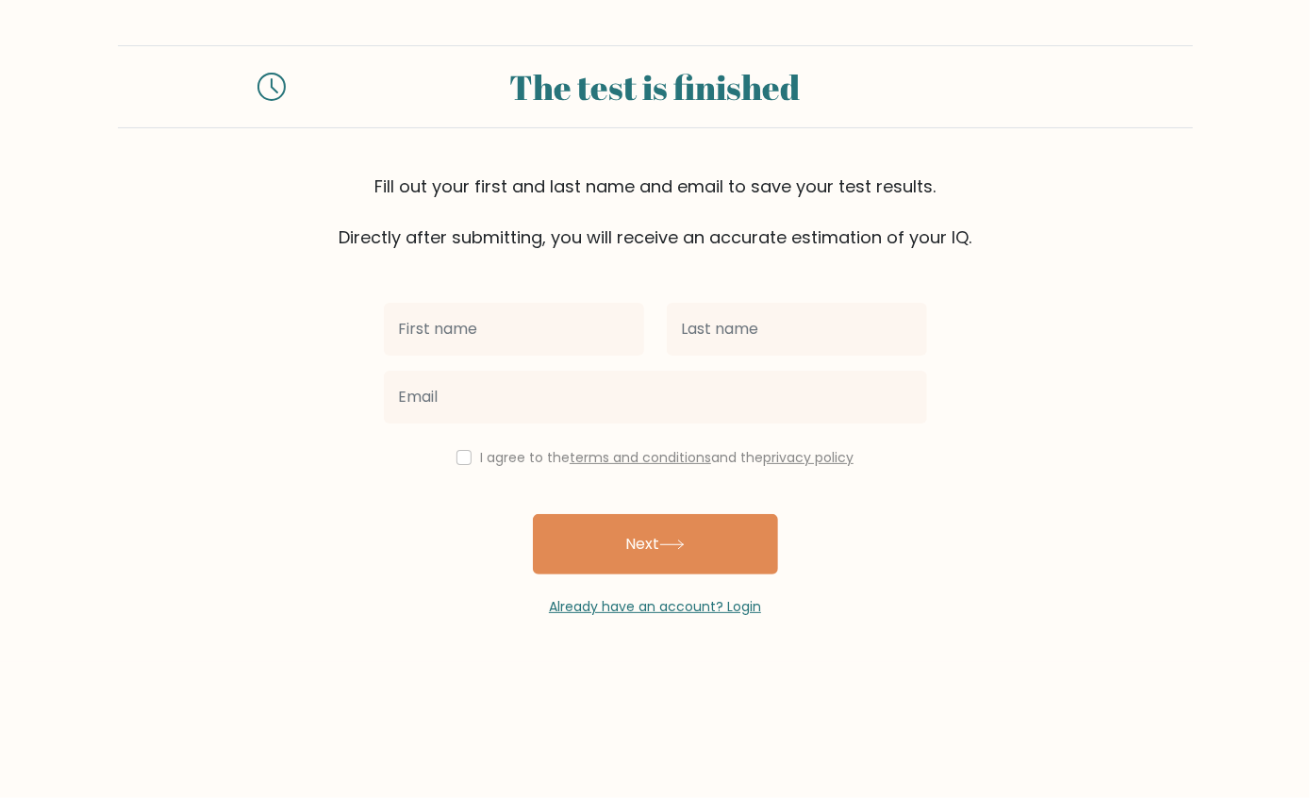
click at [586, 323] on input "text" at bounding box center [514, 329] width 260 height 53
type input "rose ann"
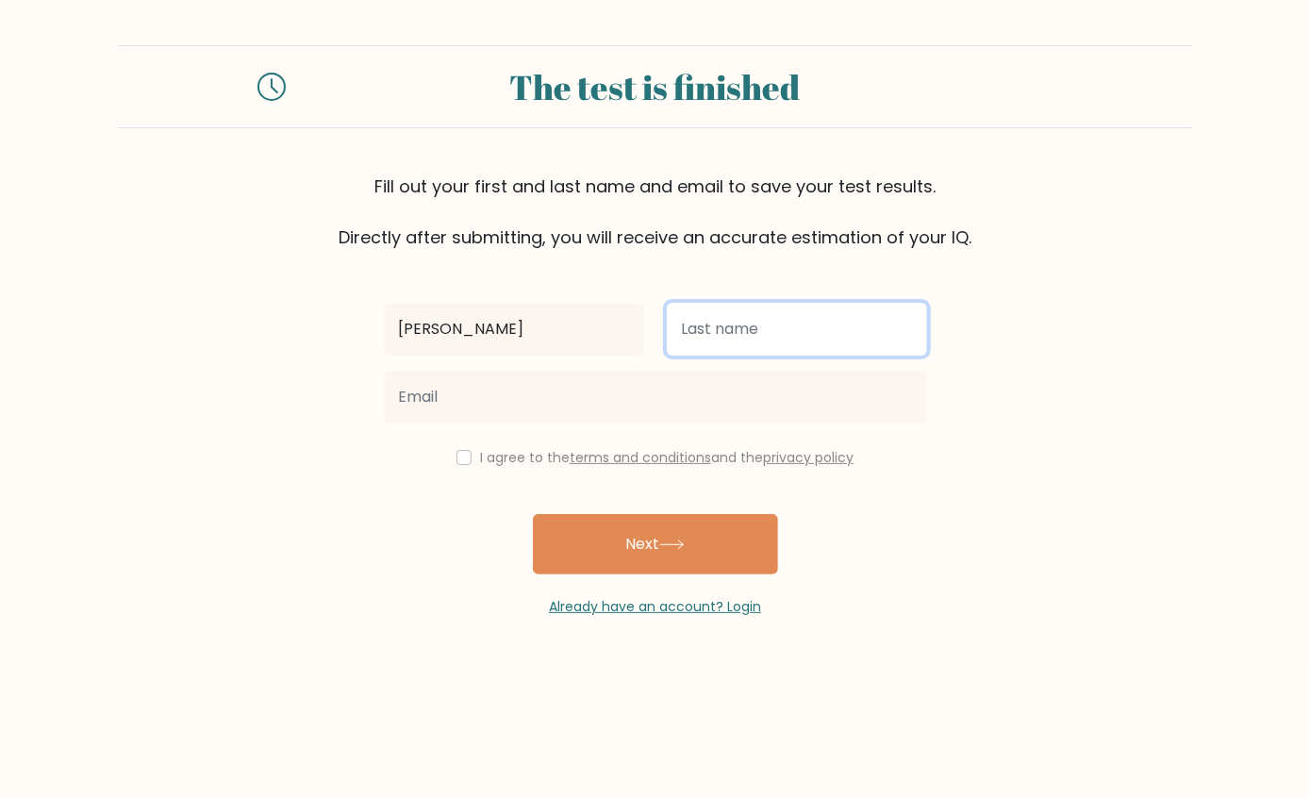
click at [748, 336] on input "text" at bounding box center [797, 329] width 260 height 53
type input "sanchez"
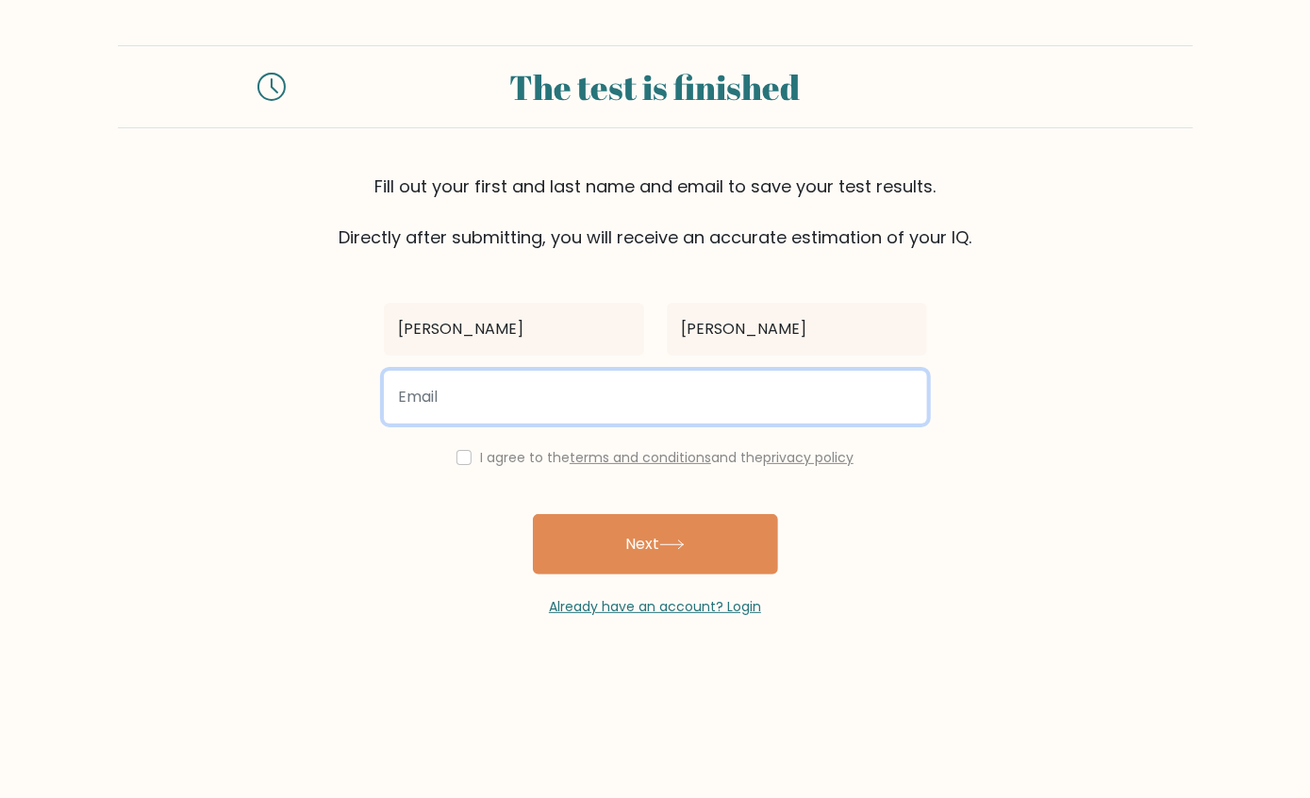
click at [590, 405] on input "email" at bounding box center [655, 397] width 543 height 53
type input "shandy.sanchez0124@gmail.com"
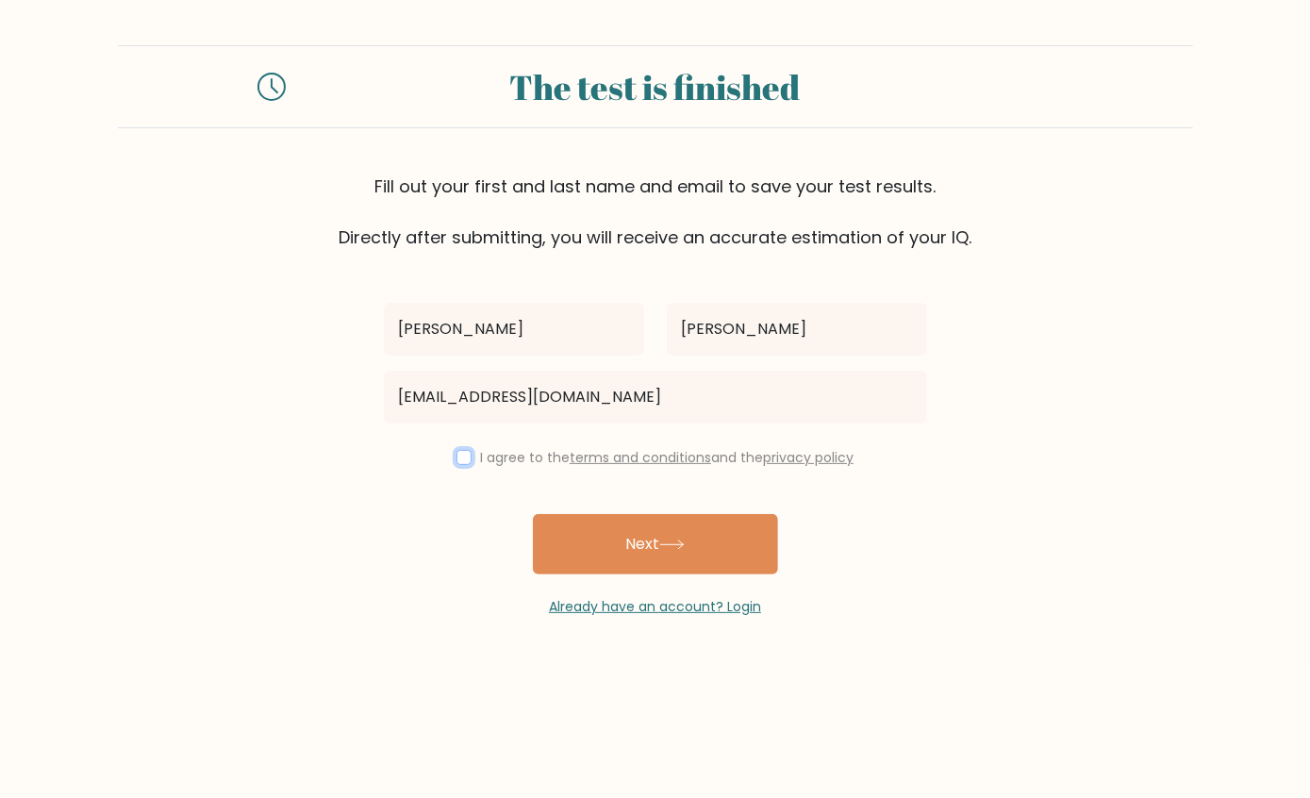
click at [459, 464] on input "checkbox" at bounding box center [464, 457] width 15 height 15
checkbox input "true"
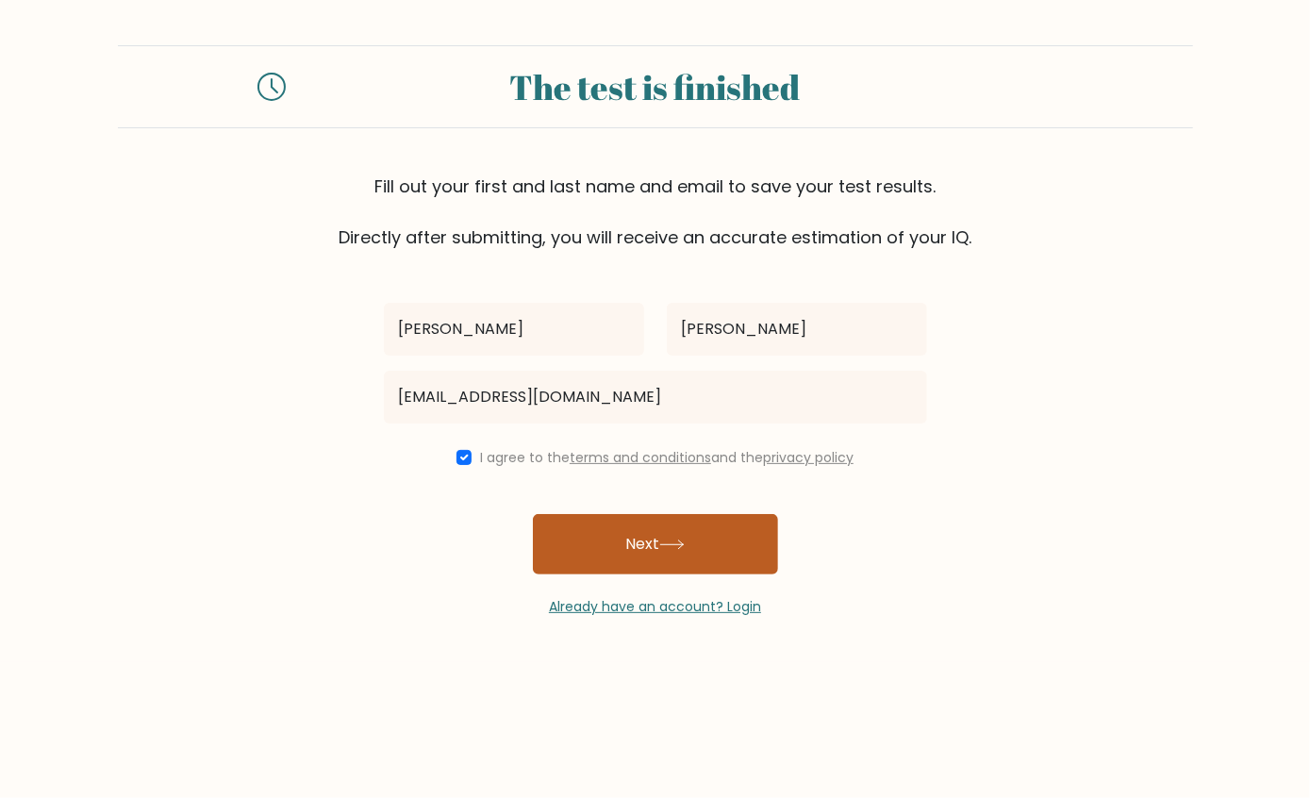
click at [688, 556] on button "Next" at bounding box center [655, 544] width 245 height 60
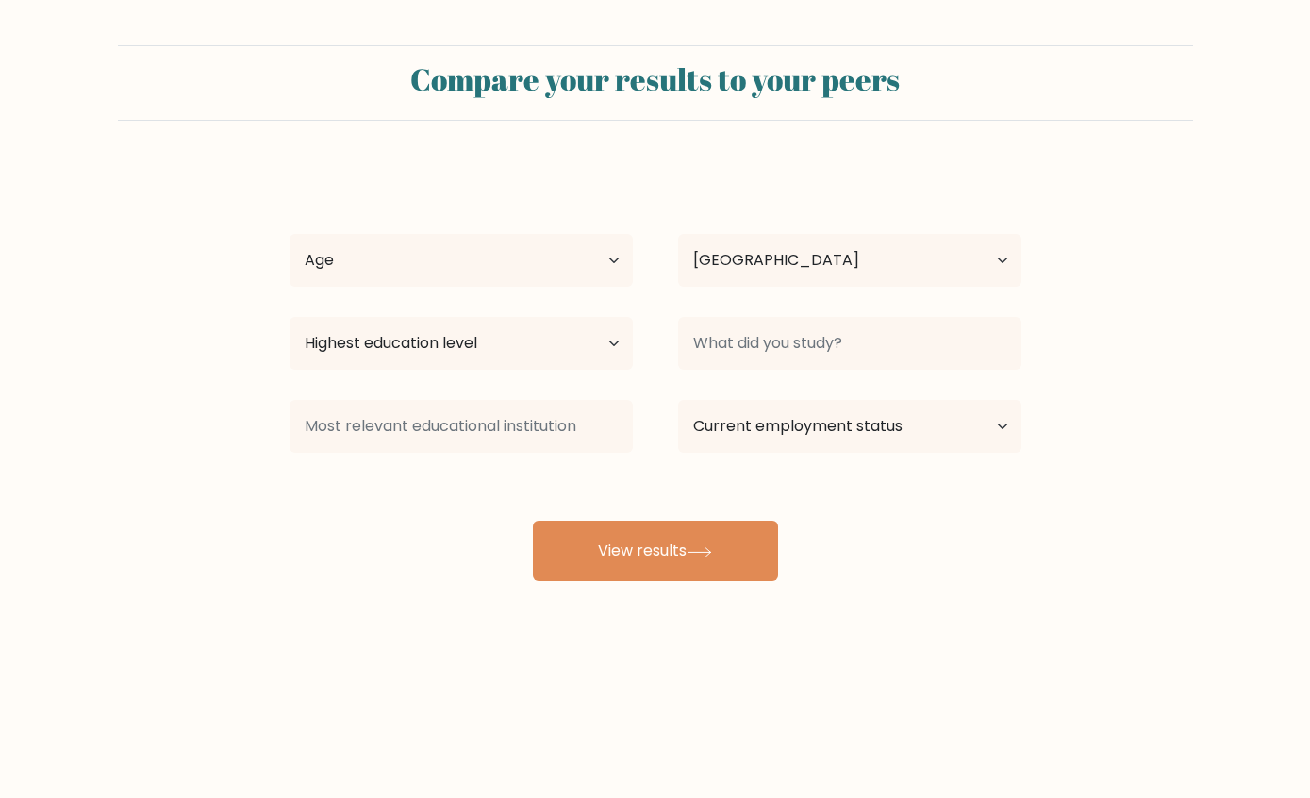
select select "PH"
click at [582, 259] on select "Age Under [DEMOGRAPHIC_DATA] [DEMOGRAPHIC_DATA] [DEMOGRAPHIC_DATA] [DEMOGRAPHIC…" at bounding box center [461, 260] width 343 height 53
select select "35_44"
click at [290, 235] on select "Age Under [DEMOGRAPHIC_DATA] [DEMOGRAPHIC_DATA] [DEMOGRAPHIC_DATA] [DEMOGRAPHIC…" at bounding box center [461, 260] width 343 height 53
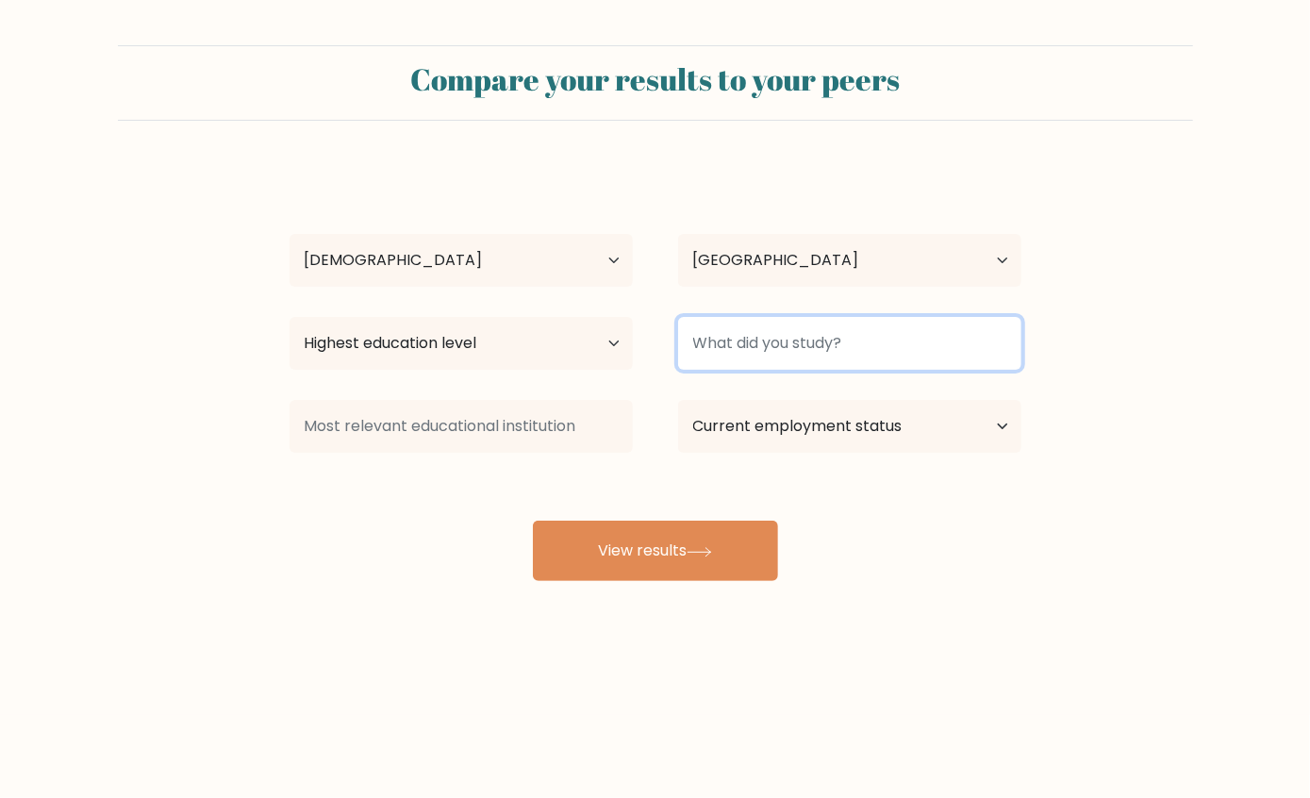
click at [809, 360] on input at bounding box center [849, 343] width 343 height 53
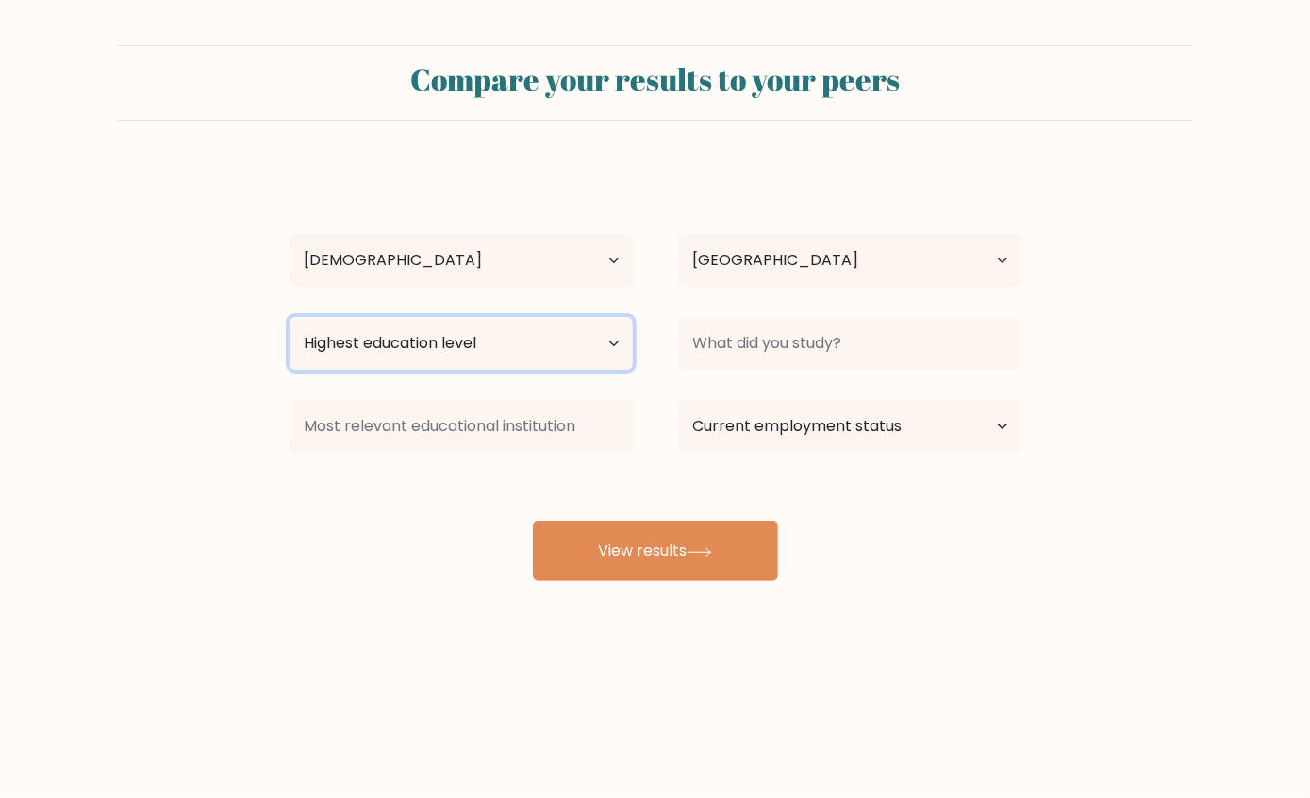
click at [620, 345] on select "Highest education level No schooling Primary Lower Secondary Upper Secondary Oc…" at bounding box center [461, 343] width 343 height 53
select select "bachelors_degree"
click at [290, 318] on select "Highest education level No schooling Primary Lower Secondary Upper Secondary Oc…" at bounding box center [461, 343] width 343 height 53
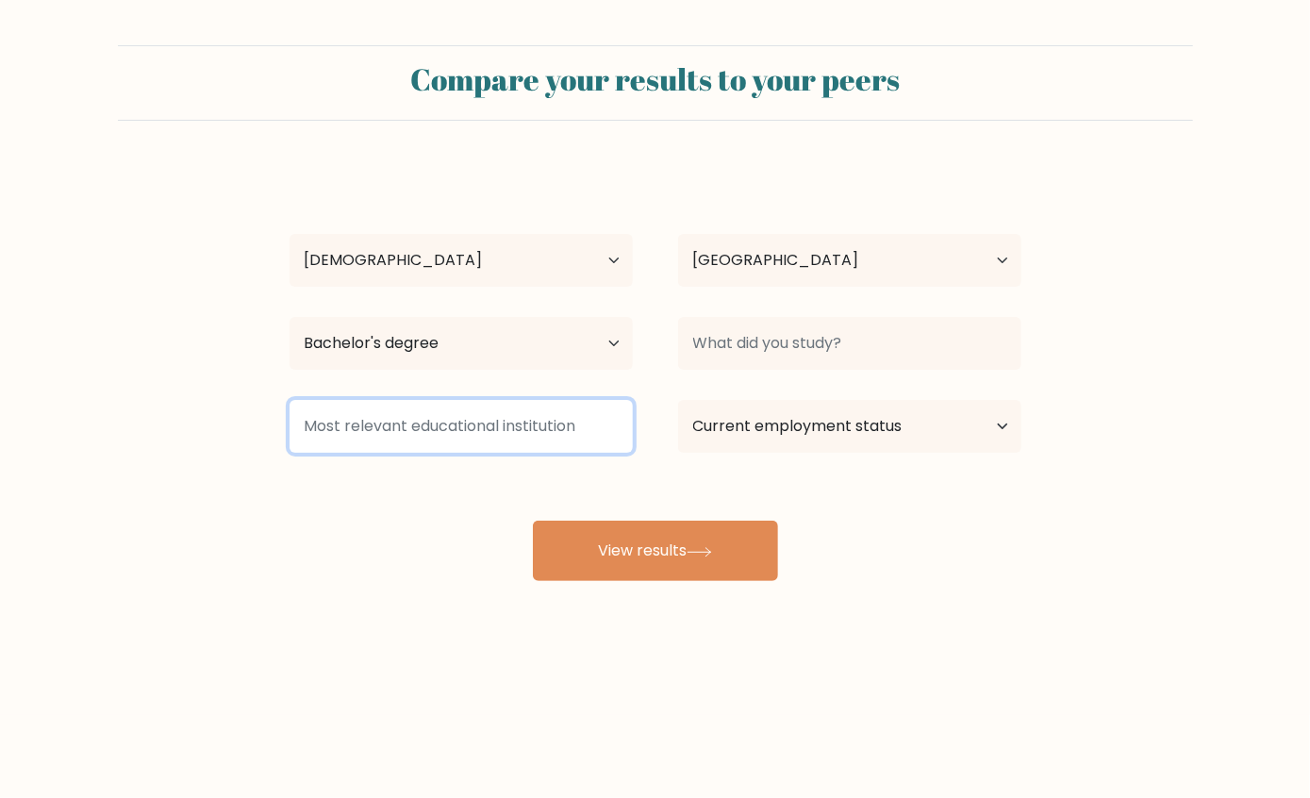
click at [547, 440] on input at bounding box center [461, 426] width 343 height 53
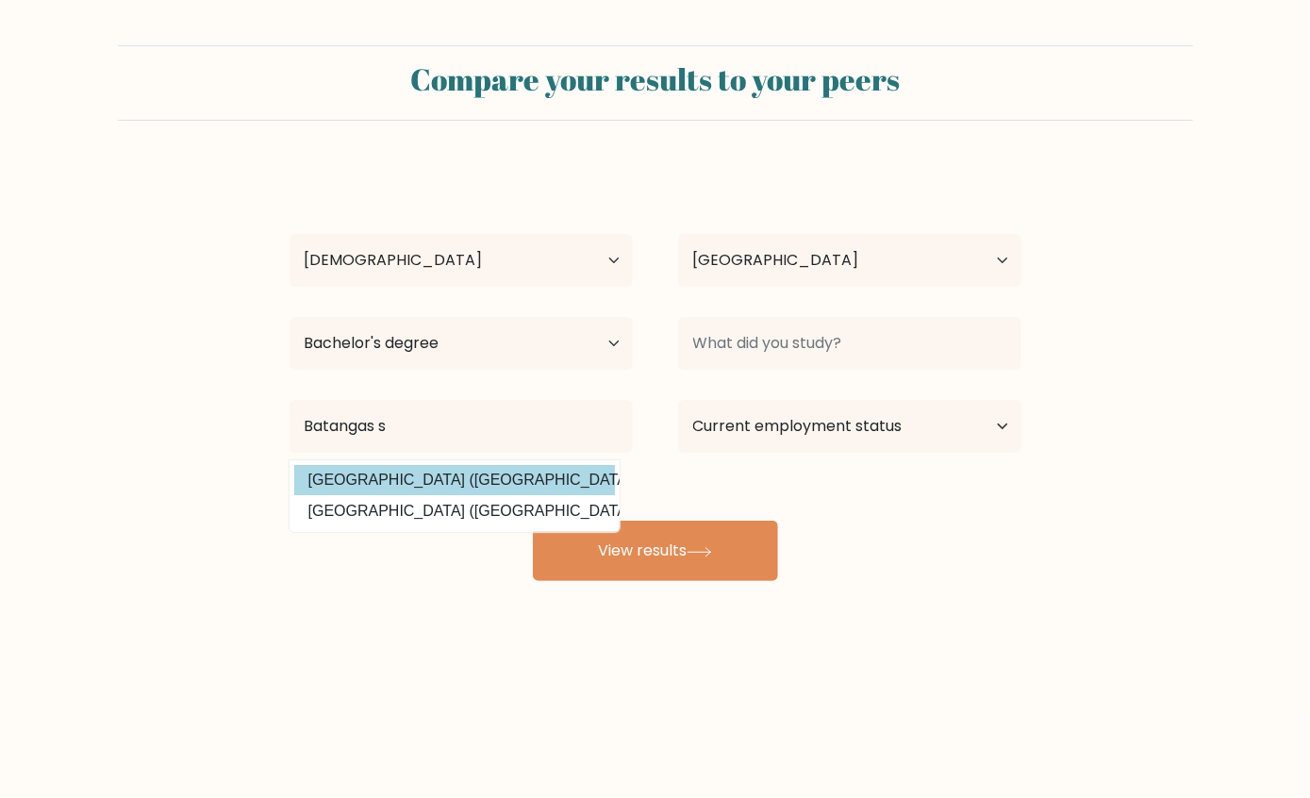
click at [430, 487] on option "Batangas State University (Philippines)" at bounding box center [454, 480] width 321 height 30
type input "[GEOGRAPHIC_DATA]"
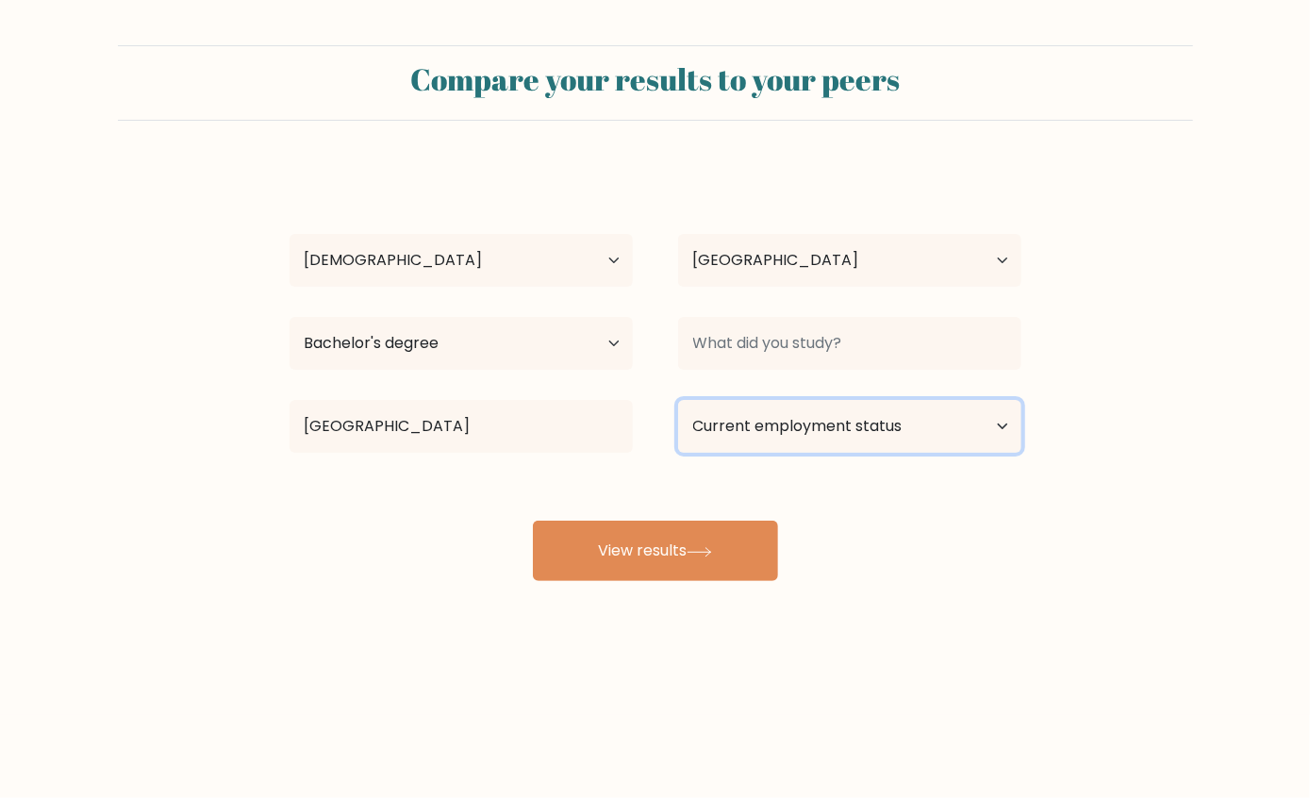
click at [821, 434] on select "Current employment status Employed Student Retired Other / prefer not to answer" at bounding box center [849, 426] width 343 height 53
select select "employed"
click at [678, 401] on select "Current employment status Employed Student Retired Other / prefer not to answer" at bounding box center [849, 426] width 343 height 53
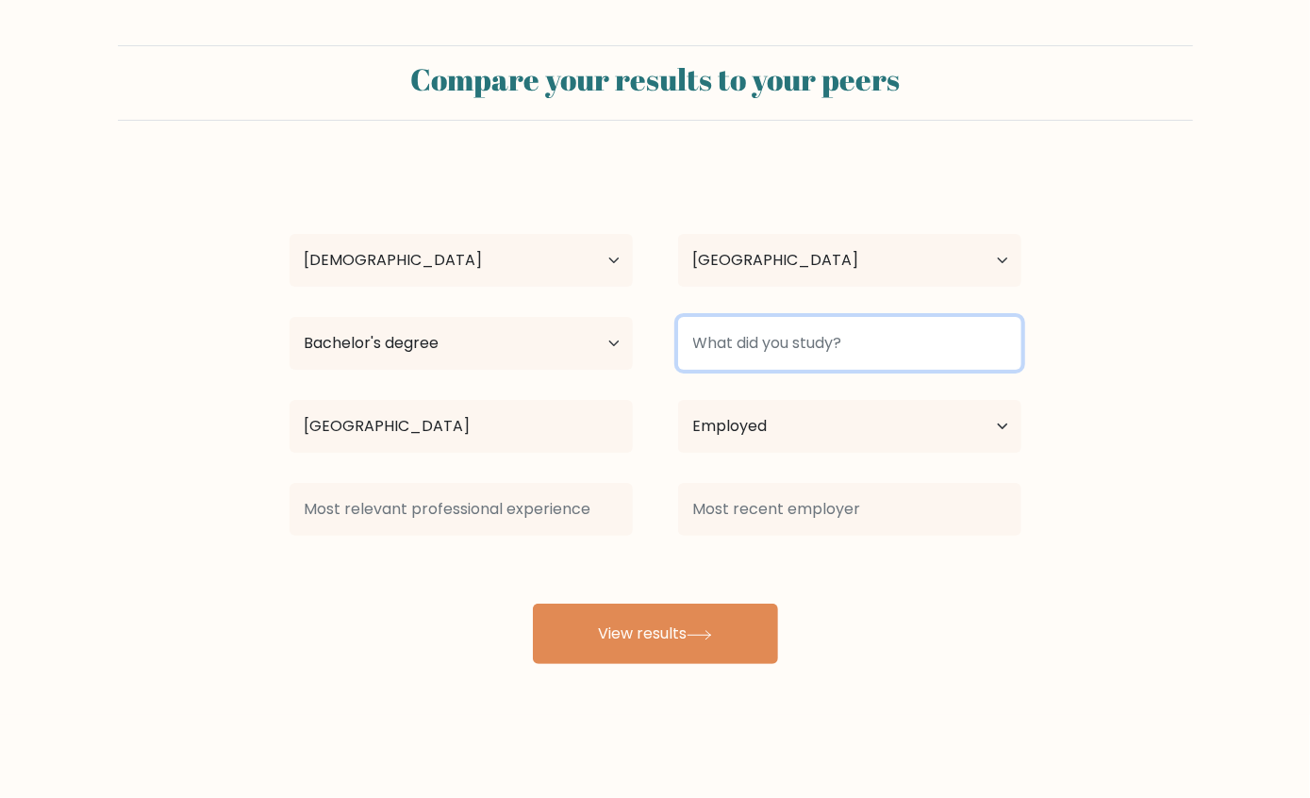
click at [892, 353] on input at bounding box center [849, 343] width 343 height 53
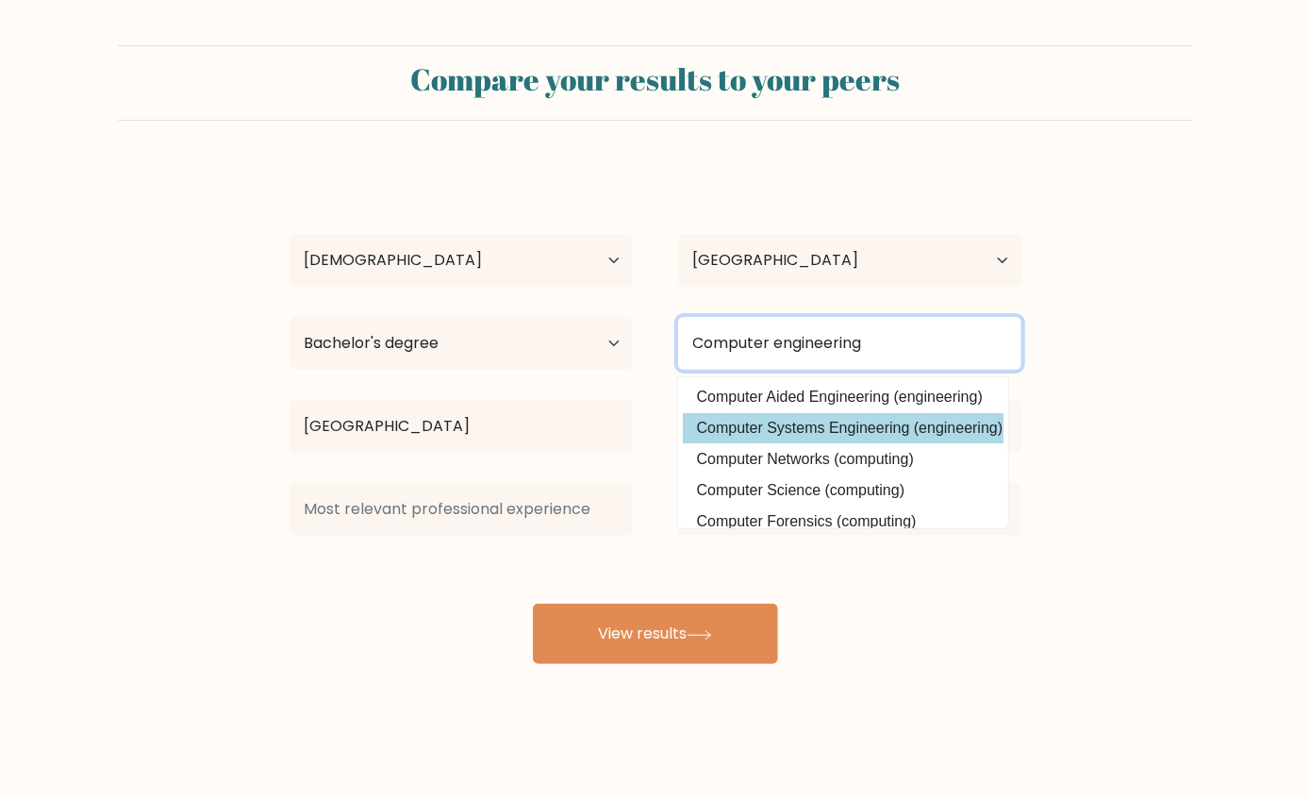
type input "Computer engineering"
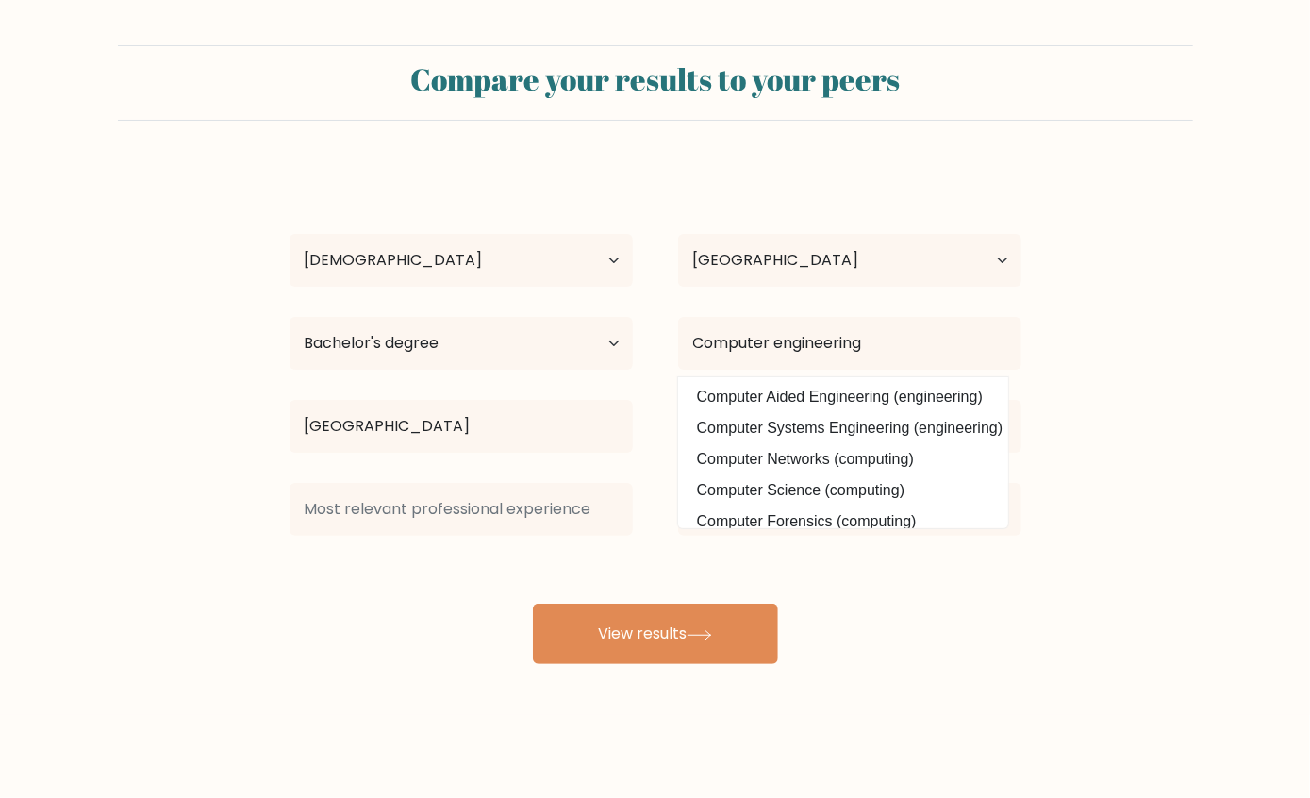
click at [880, 431] on div "rose ann sanchez Age Under 18 years old 18-24 years old 25-34 years old 35-44 y…" at bounding box center [655, 415] width 755 height 498
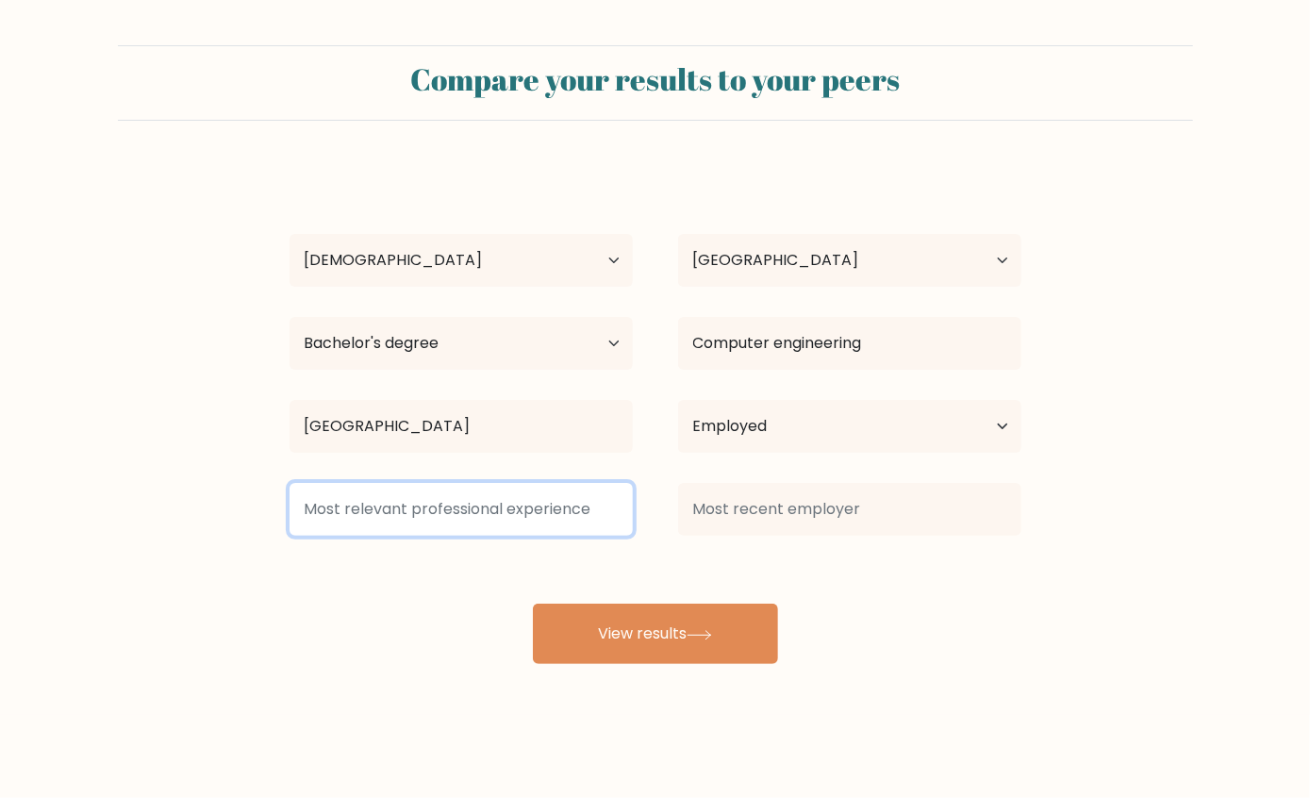
click at [498, 514] on input at bounding box center [461, 509] width 343 height 53
type input "S"
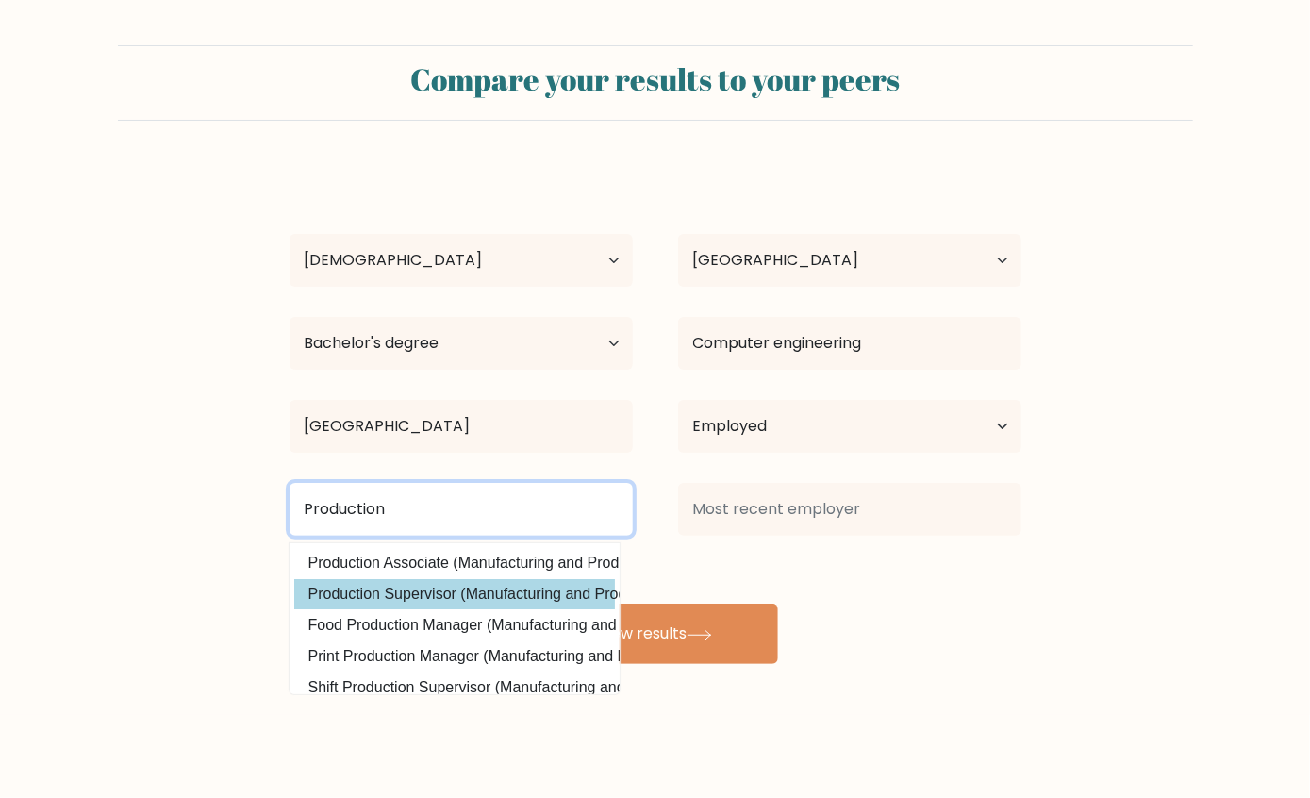
type input "Production"
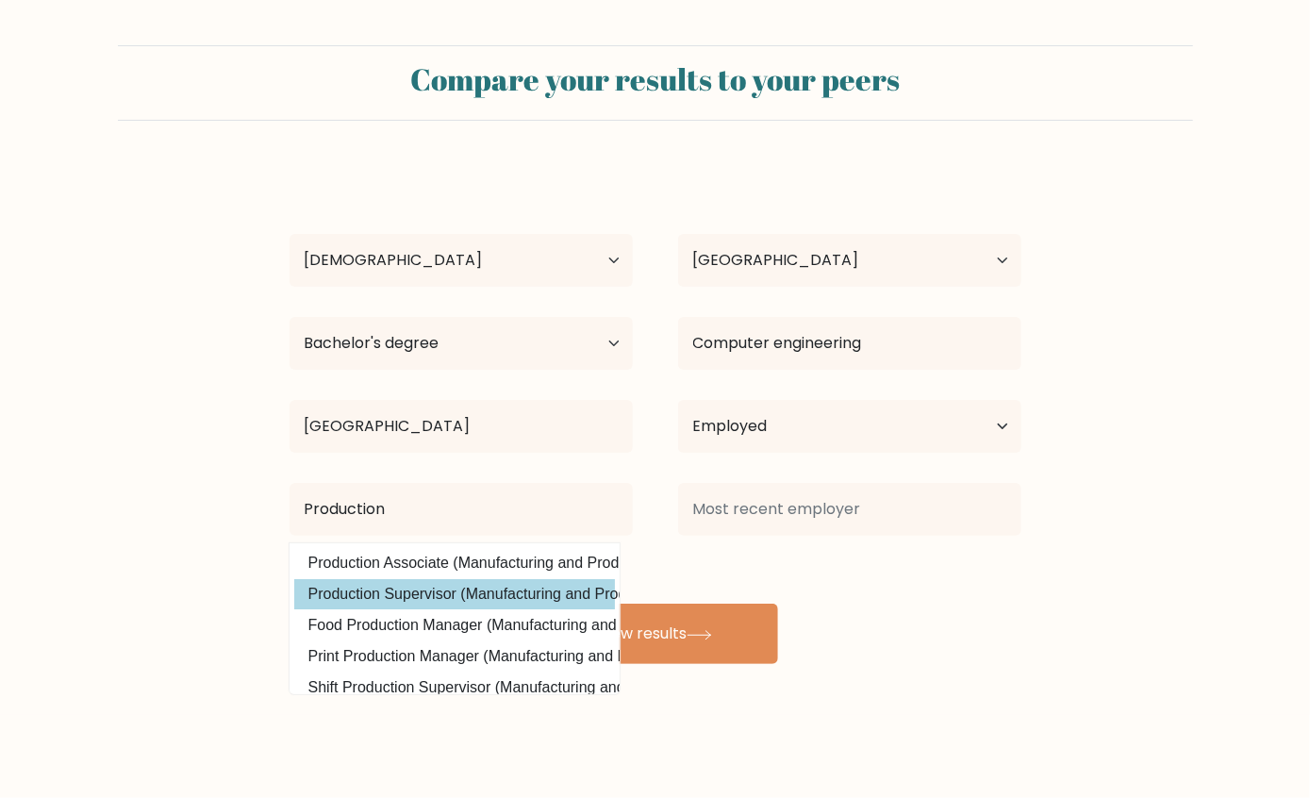
click at [515, 593] on div "rose ann sanchez Age Under 18 years old 18-24 years old 25-34 years old 35-44 y…" at bounding box center [655, 415] width 755 height 498
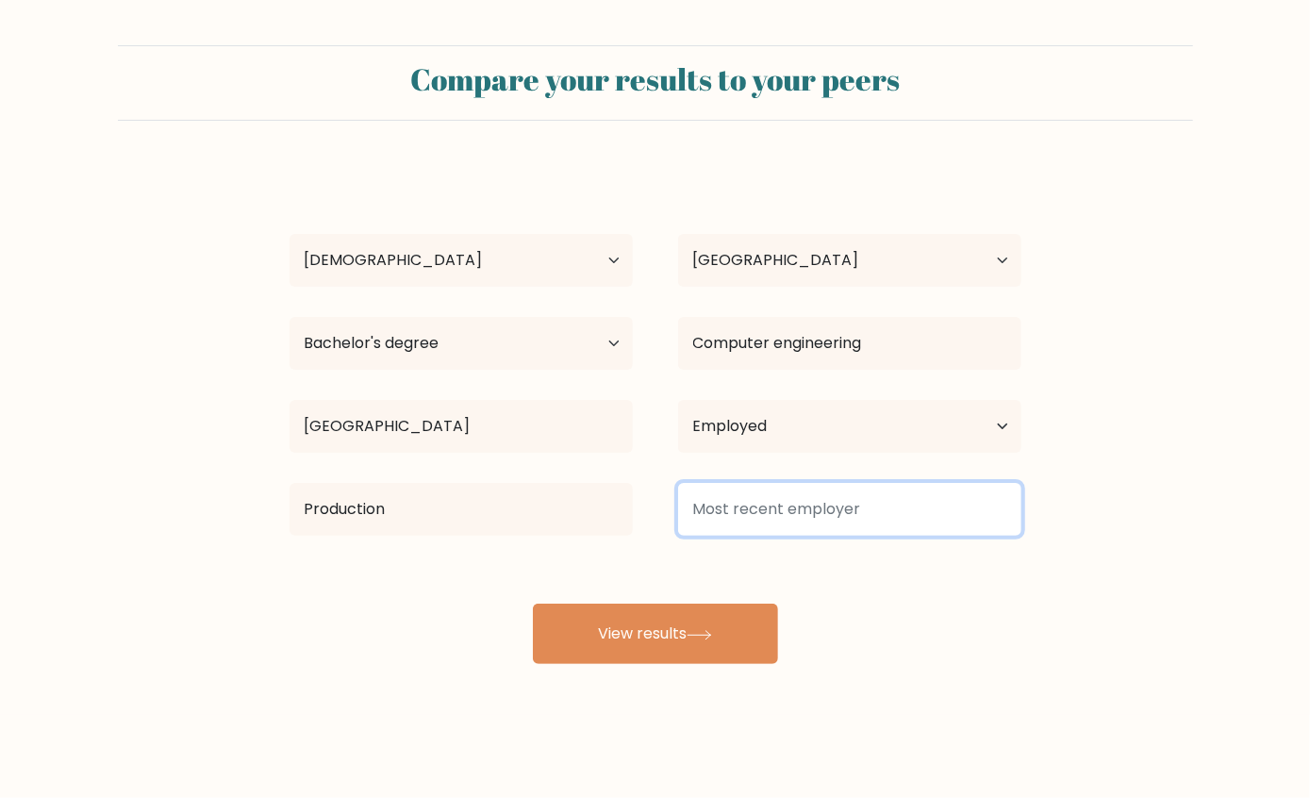
click at [872, 518] on input at bounding box center [849, 509] width 343 height 53
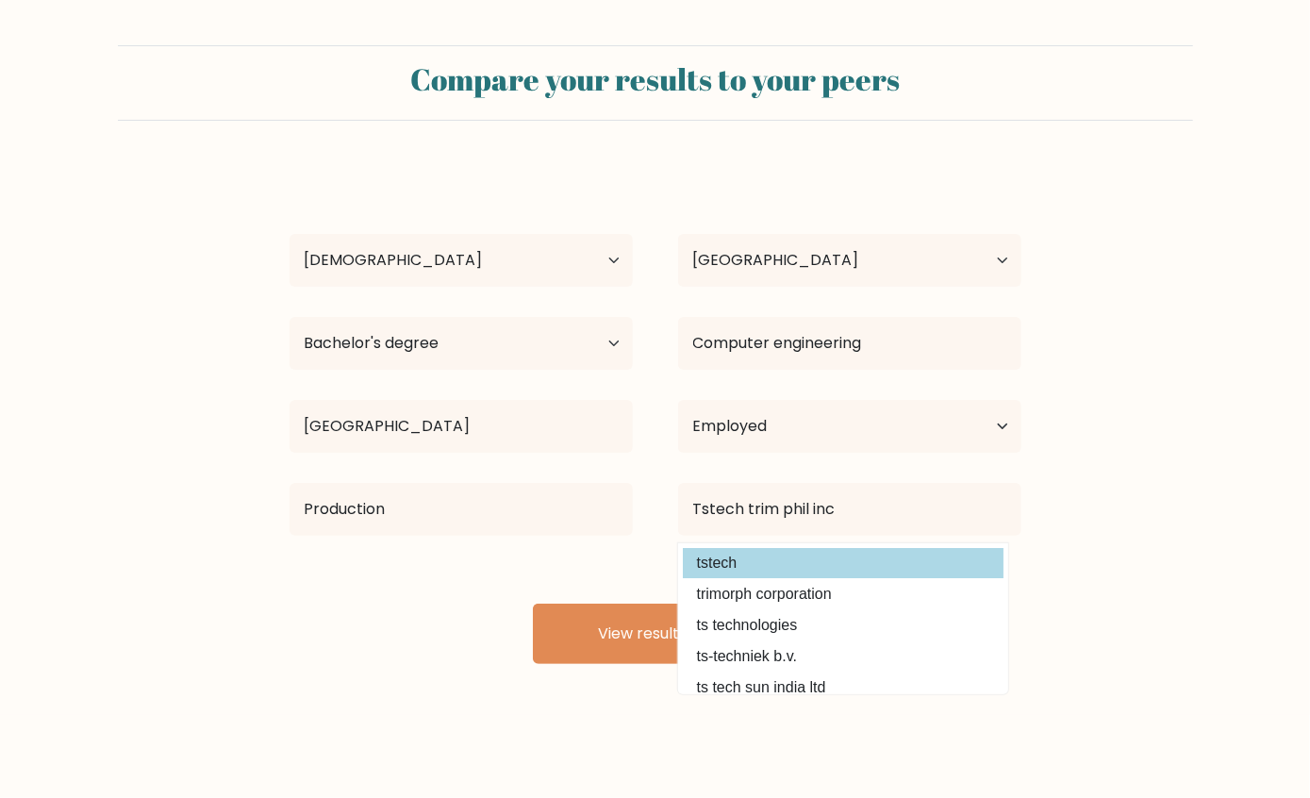
click at [839, 559] on option "tstech" at bounding box center [843, 563] width 321 height 30
type input "tstech"
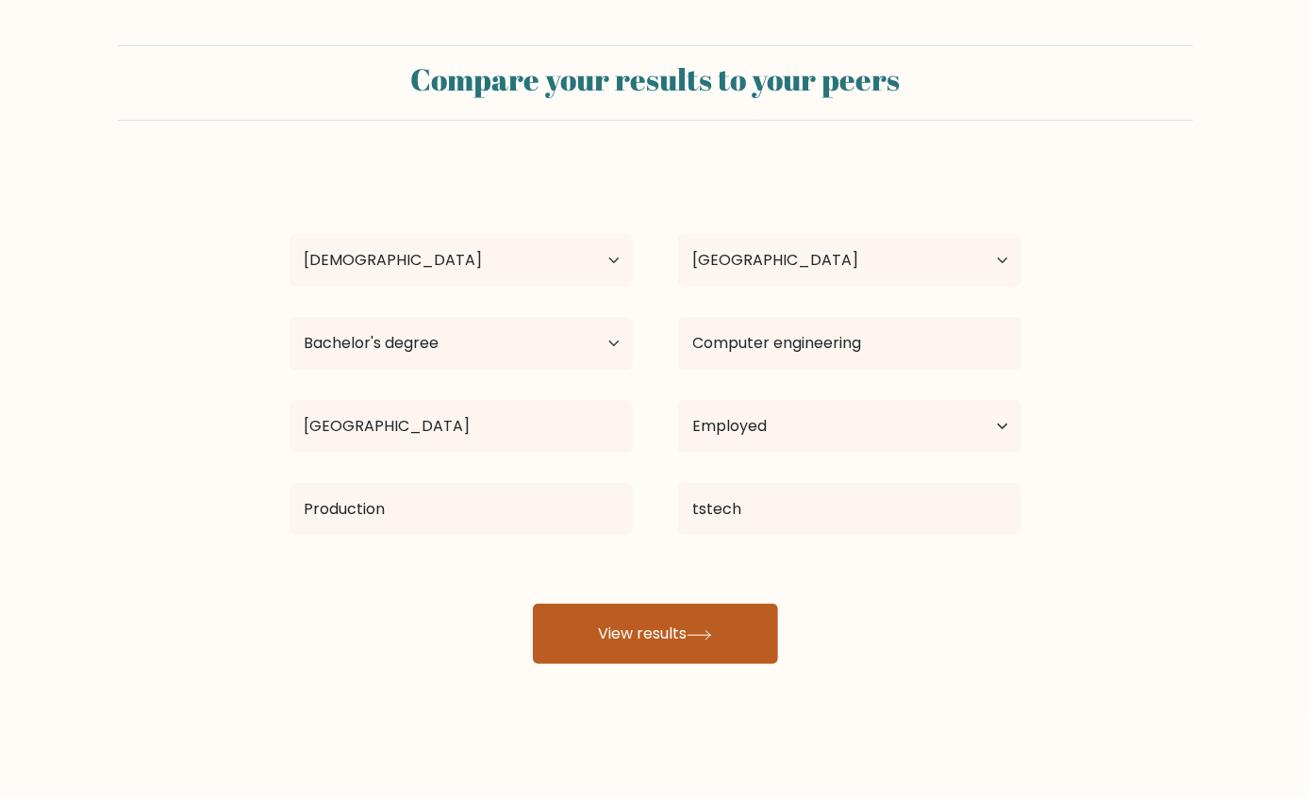
click at [688, 639] on button "View results" at bounding box center [655, 634] width 245 height 60
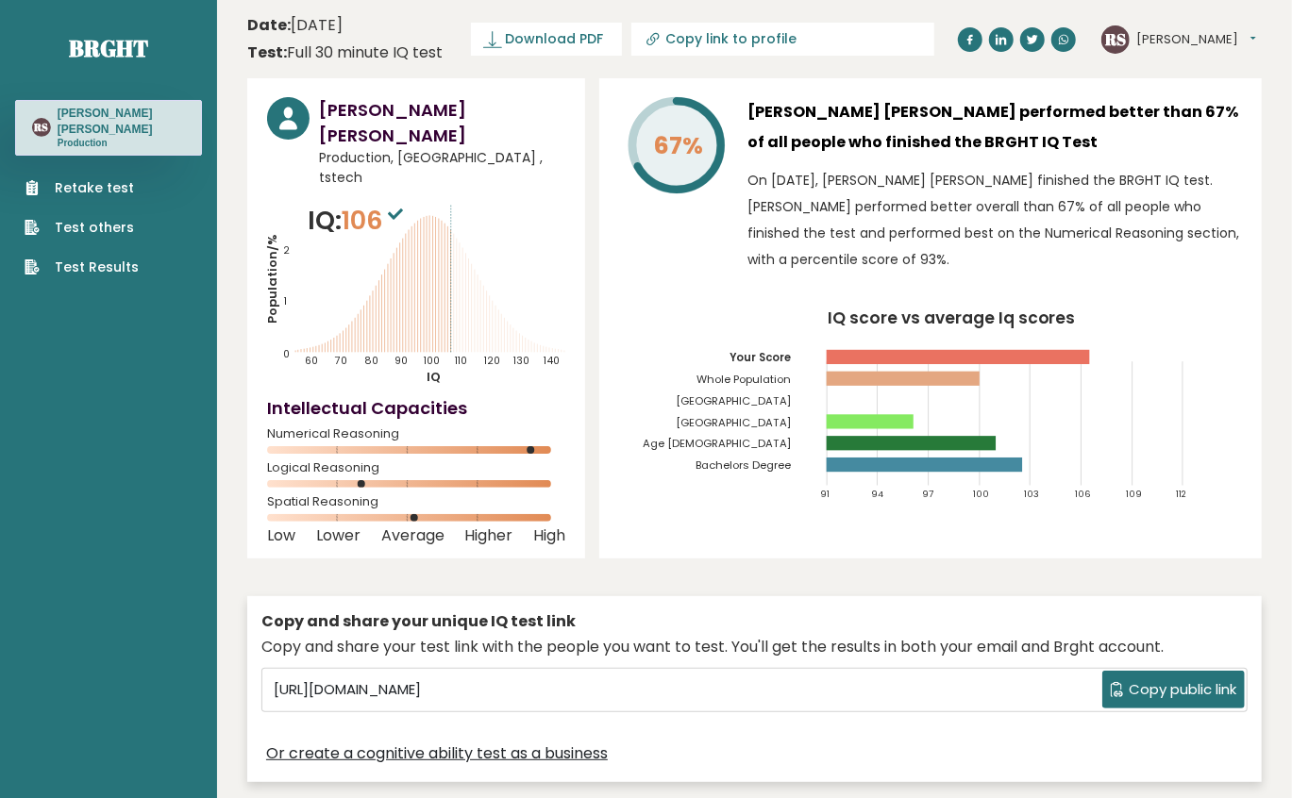
click at [1144, 679] on span "Copy public link" at bounding box center [1182, 690] width 108 height 22
click at [492, 39] on icon at bounding box center [492, 39] width 19 height 19
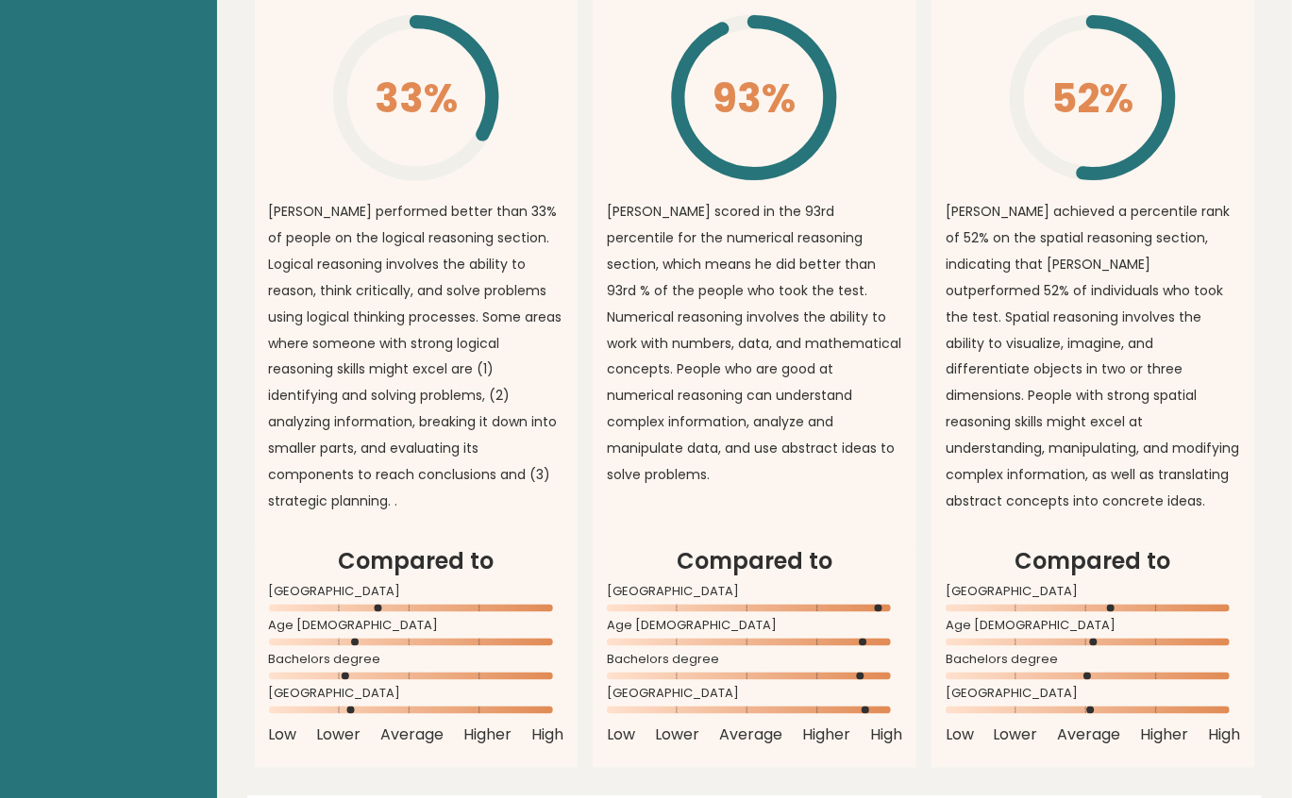
scroll to position [1635, 0]
